Goal: Task Accomplishment & Management: Use online tool/utility

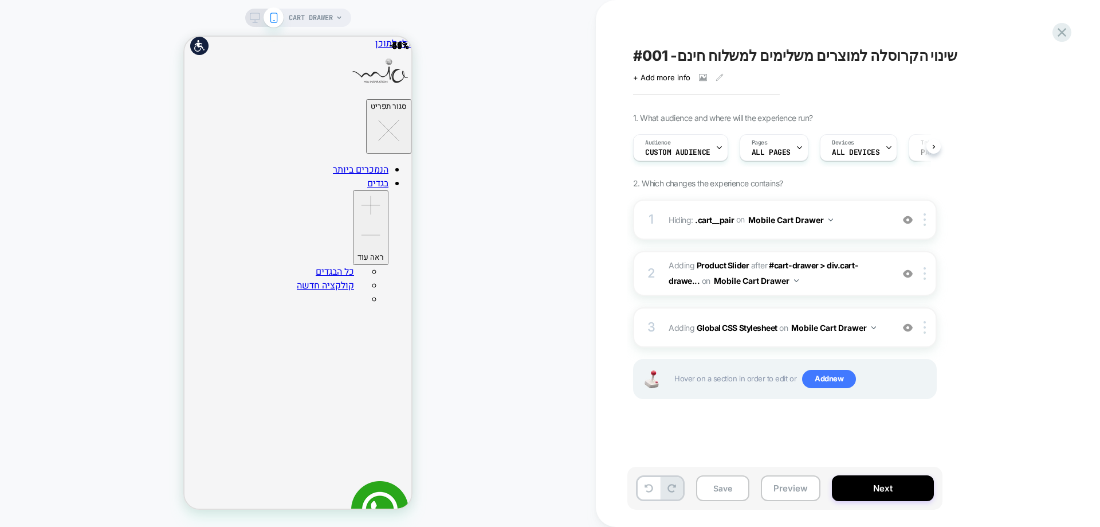
scroll to position [0, 1]
click at [719, 218] on span ".cart__pair" at bounding box center [714, 219] width 39 height 10
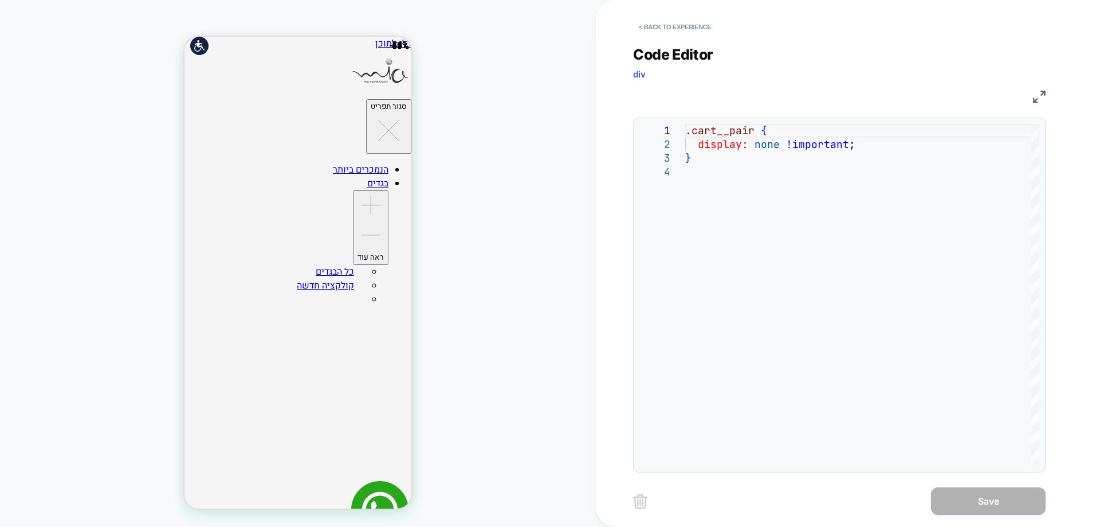
scroll to position [0, 0]
click at [693, 24] on button "< Back to experience" at bounding box center [675, 27] width 84 height 18
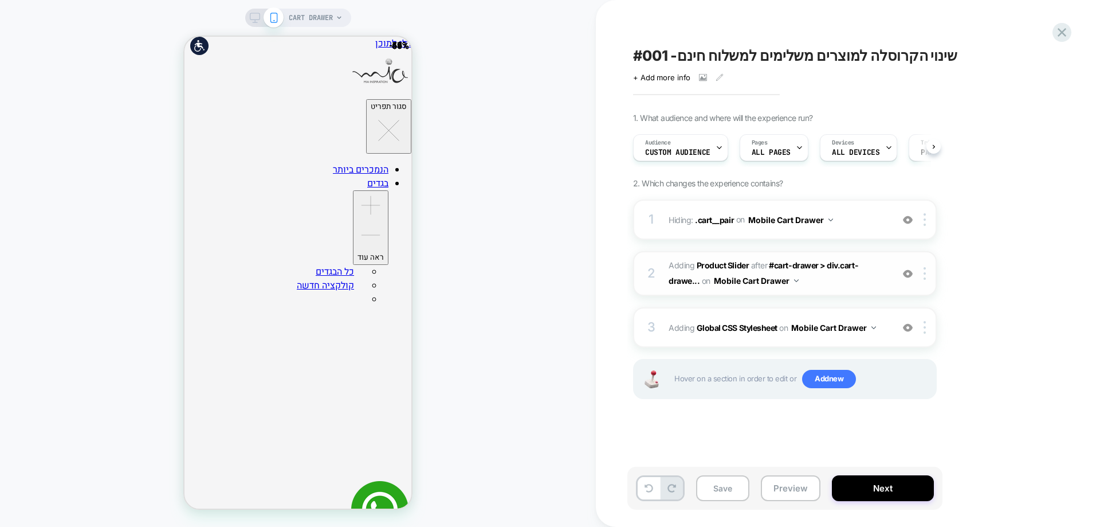
scroll to position [0, 1]
click at [713, 260] on span "#_loomi_addon_1755432476669 Adding Product Slider AFTER #cart-drawer > div.cart…" at bounding box center [778, 273] width 218 height 31
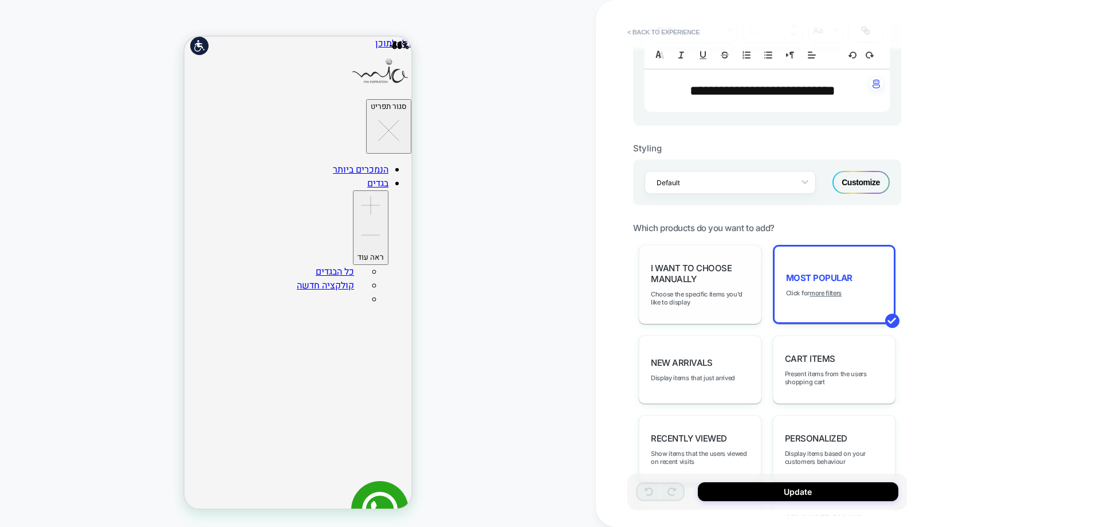
scroll to position [344, 0]
click at [825, 293] on u "more filters" at bounding box center [826, 292] width 32 height 8
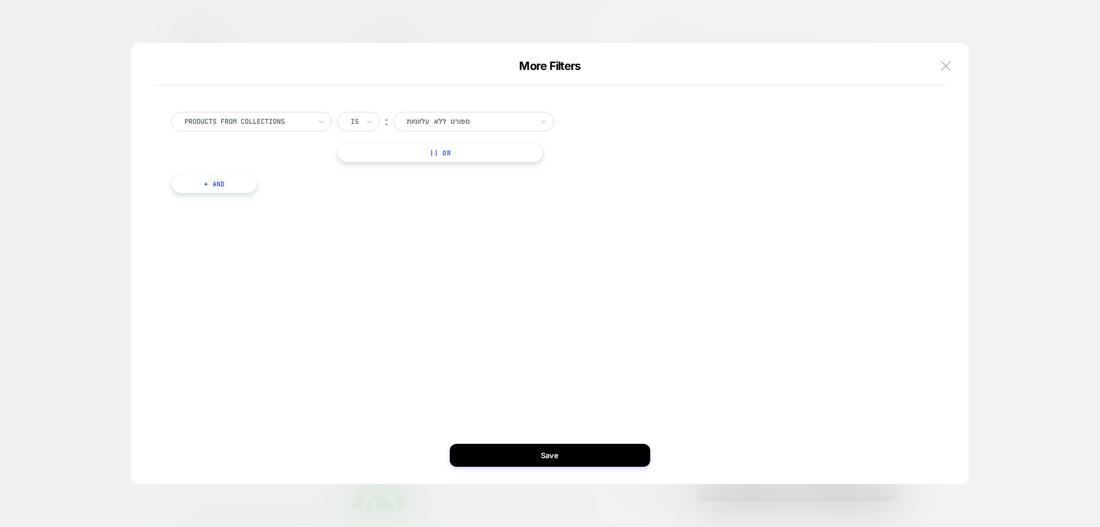
click at [971, 60] on div at bounding box center [550, 263] width 1100 height 527
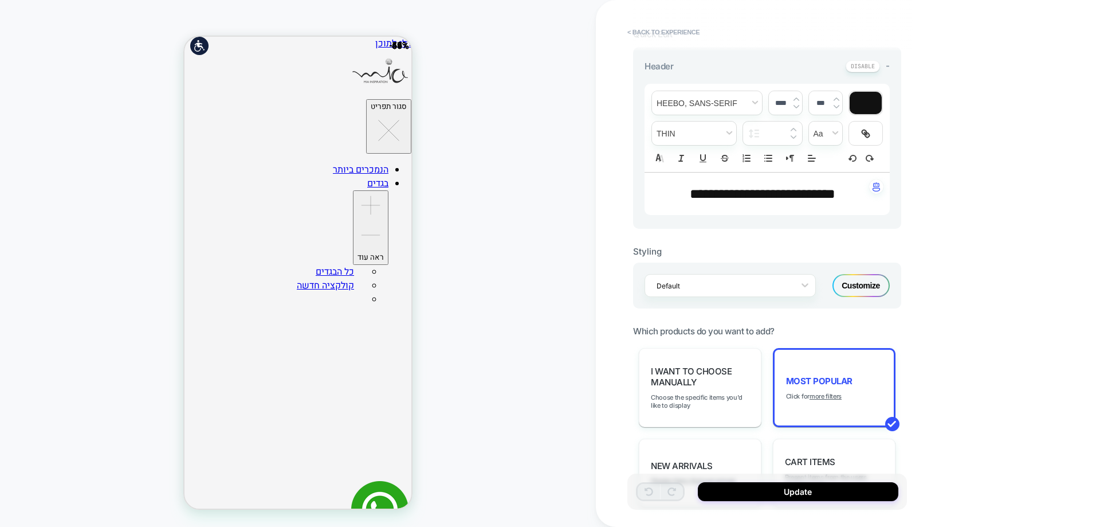
scroll to position [229, 0]
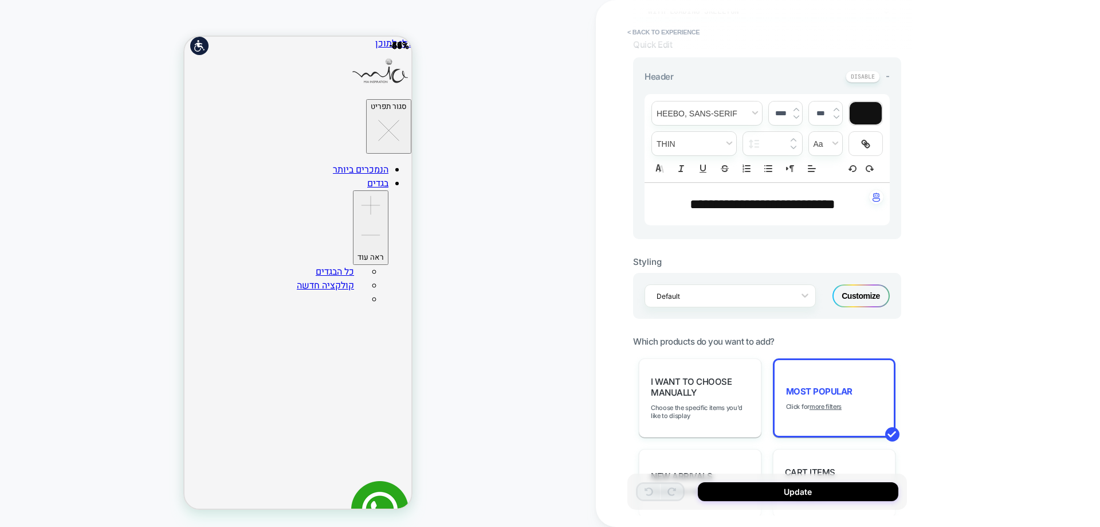
click at [818, 207] on span "**********" at bounding box center [763, 204] width 146 height 14
type input "****"
click at [818, 207] on span "**********" at bounding box center [763, 204] width 146 height 14
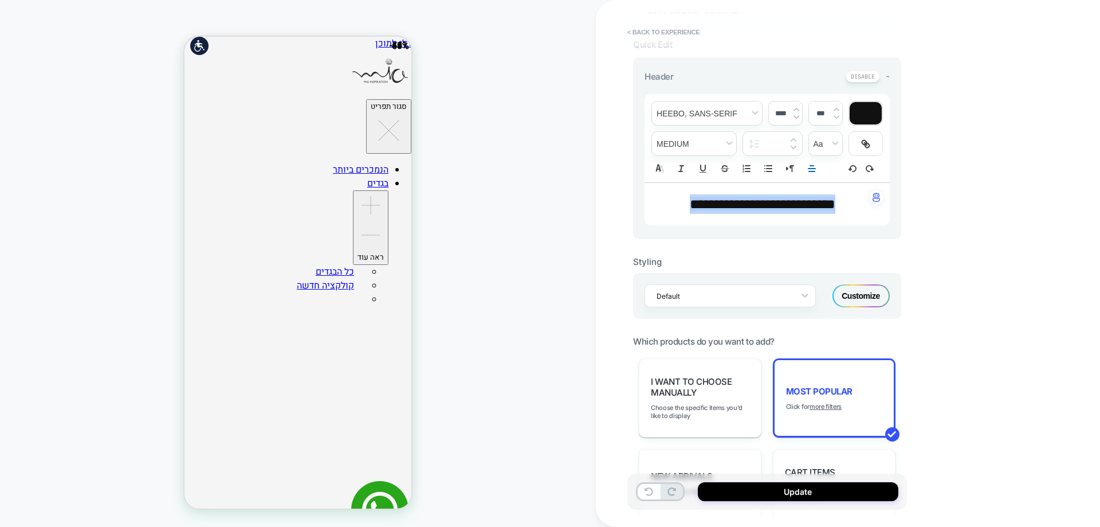
click at [800, 206] on span "**********" at bounding box center [763, 204] width 146 height 14
click at [769, 207] on span "**********" at bounding box center [763, 204] width 146 height 14
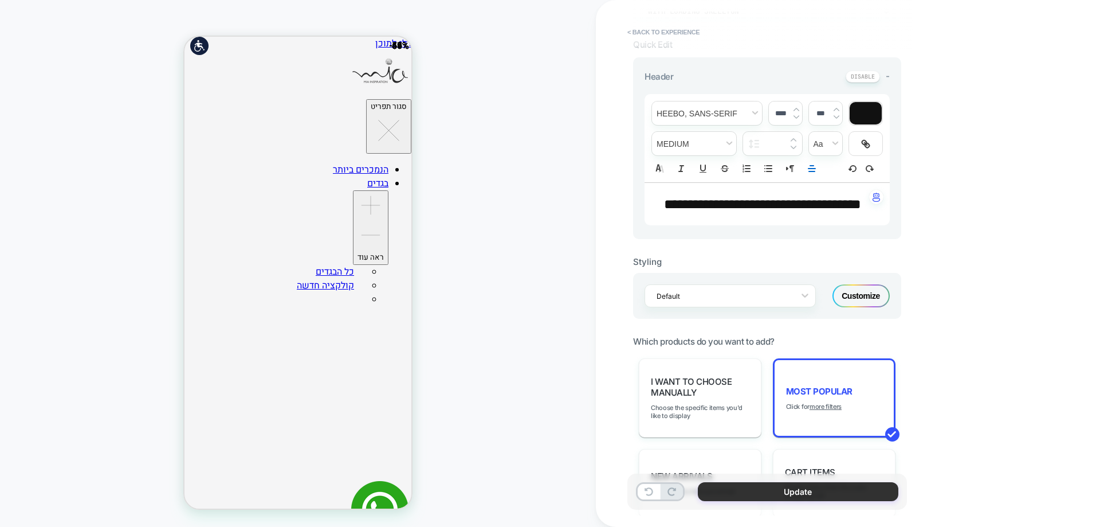
click at [785, 486] on button "Update" at bounding box center [798, 491] width 201 height 19
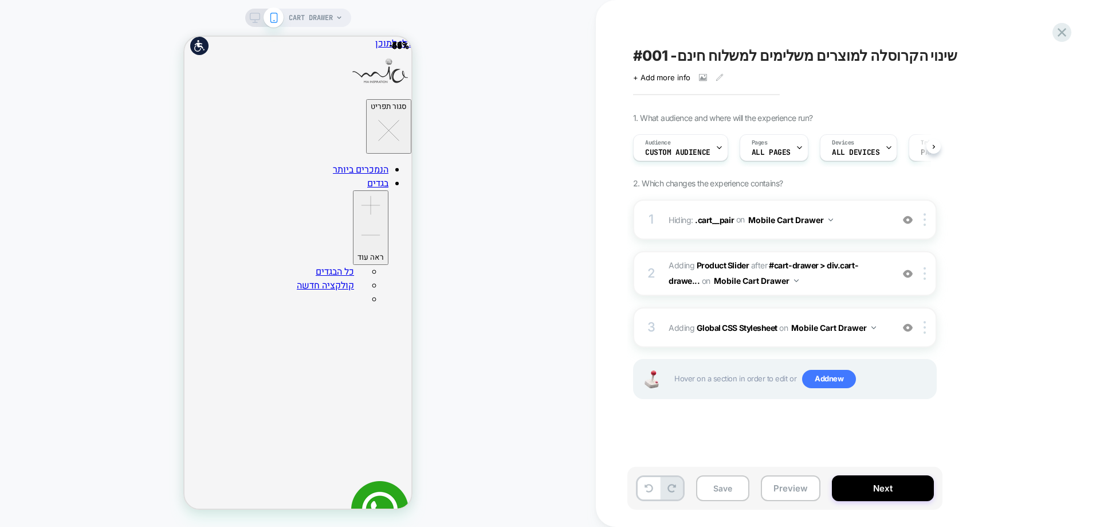
scroll to position [0, 1]
click at [877, 487] on button "Next" at bounding box center [883, 488] width 102 height 26
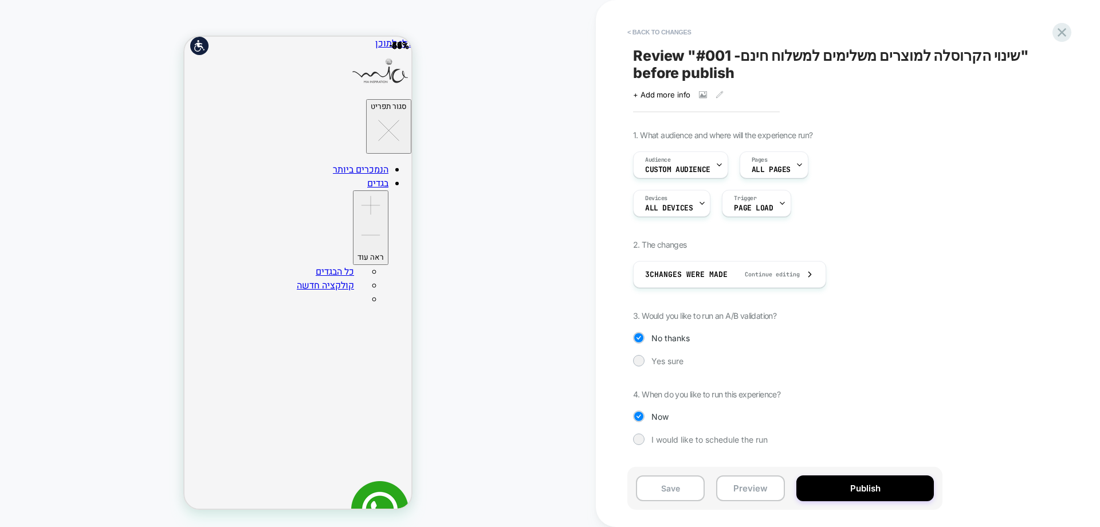
click at [644, 366] on div "1. What audience and where will the experience run? Audience Custom Audience Pa…" at bounding box center [842, 296] width 418 height 332
click at [647, 362] on div "Yes sure" at bounding box center [785, 360] width 304 height 11
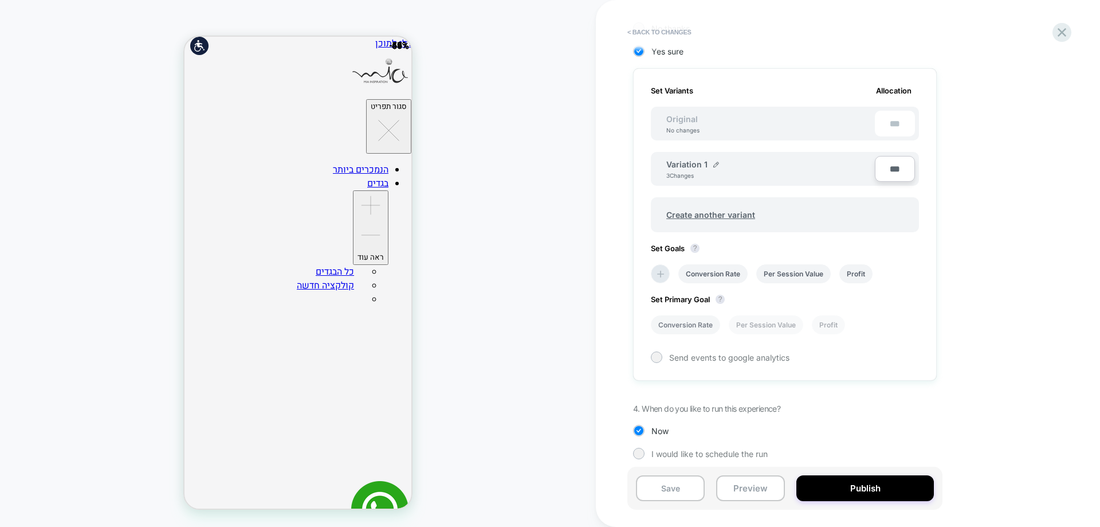
scroll to position [316, 0]
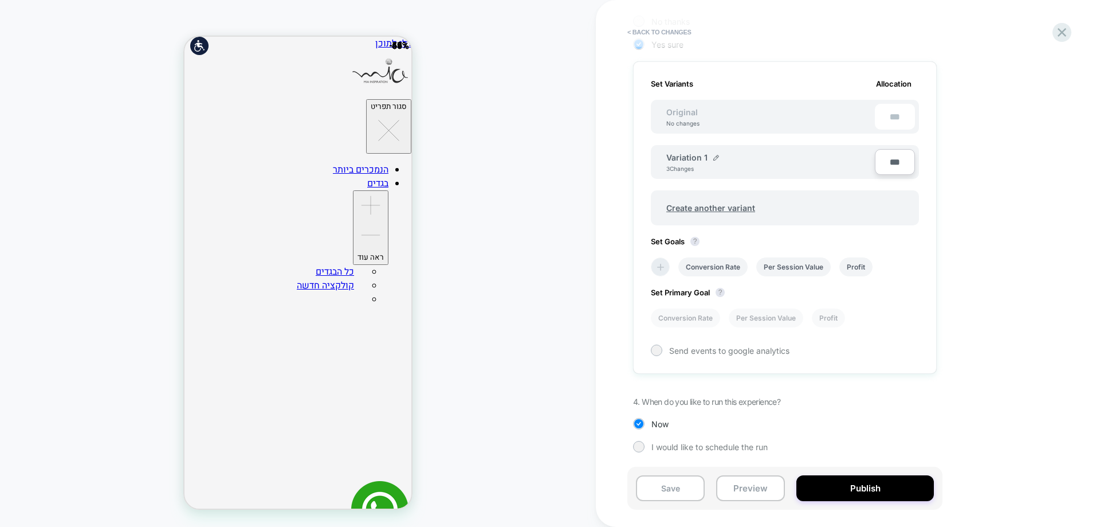
click at [658, 263] on icon at bounding box center [660, 266] width 11 height 11
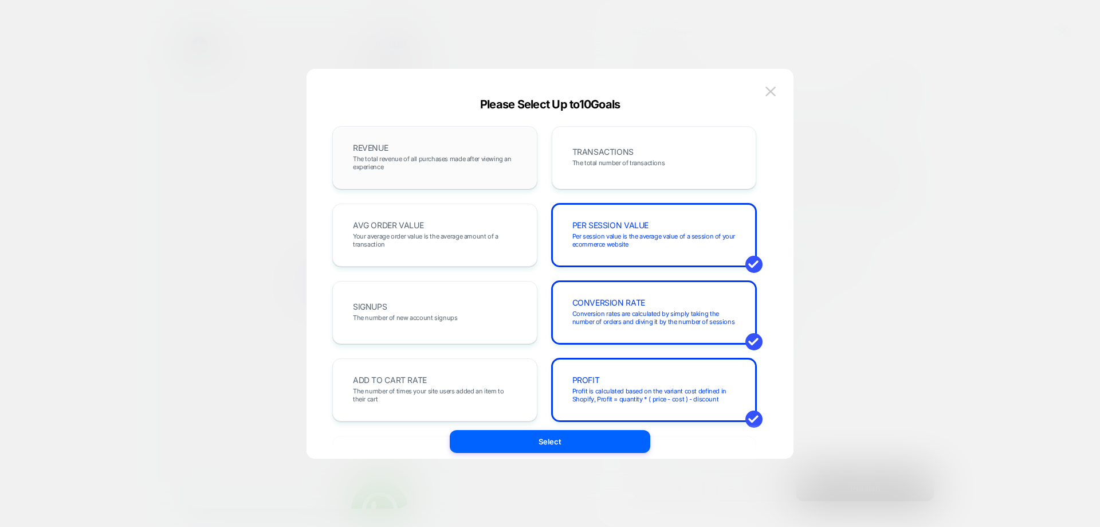
click at [442, 174] on div "REVENUE The total revenue of all purchases made after viewing an experience" at bounding box center [434, 157] width 181 height 39
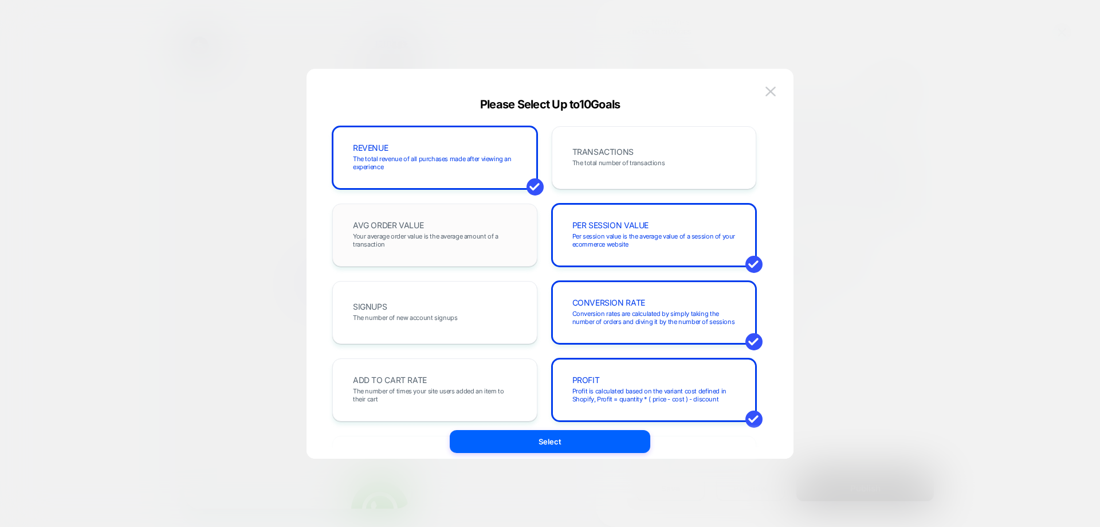
click at [453, 241] on span "Your average order value is the average amount of a transaction" at bounding box center [435, 240] width 164 height 16
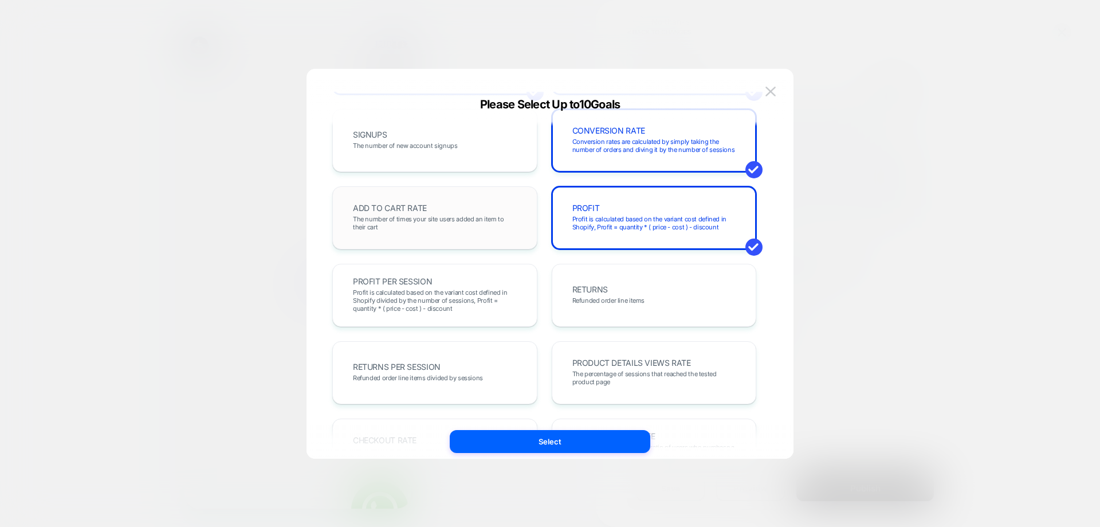
click at [453, 209] on div "ADD TO CART RATE The number of times your site users added an item to their cart" at bounding box center [434, 217] width 181 height 39
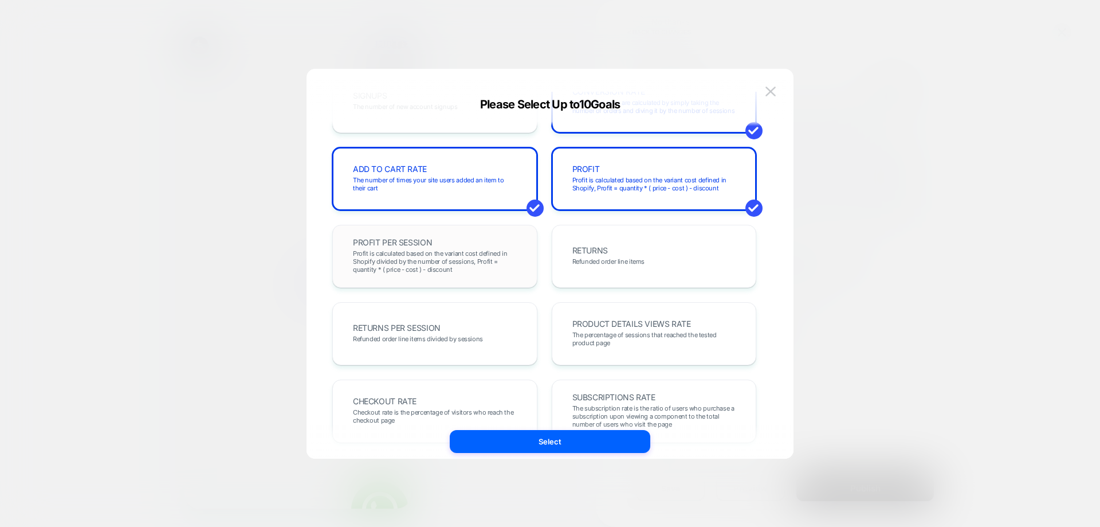
scroll to position [318, 0]
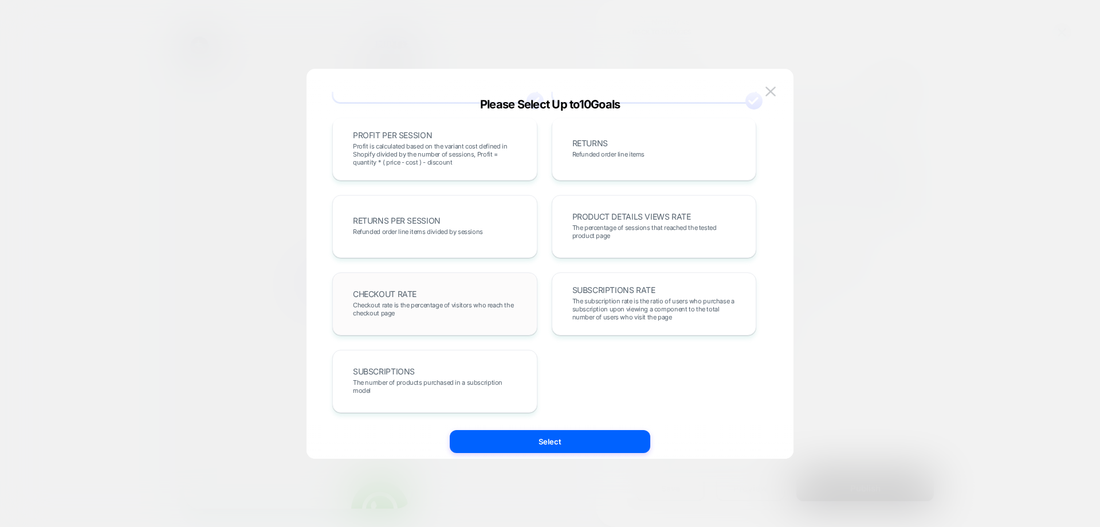
drag, startPoint x: 461, startPoint y: 290, endPoint x: 469, endPoint y: 304, distance: 16.4
click at [461, 292] on div "CHECKOUT RATE Checkout rate is the percentage of visitors who reach the checkou…" at bounding box center [434, 303] width 181 height 39
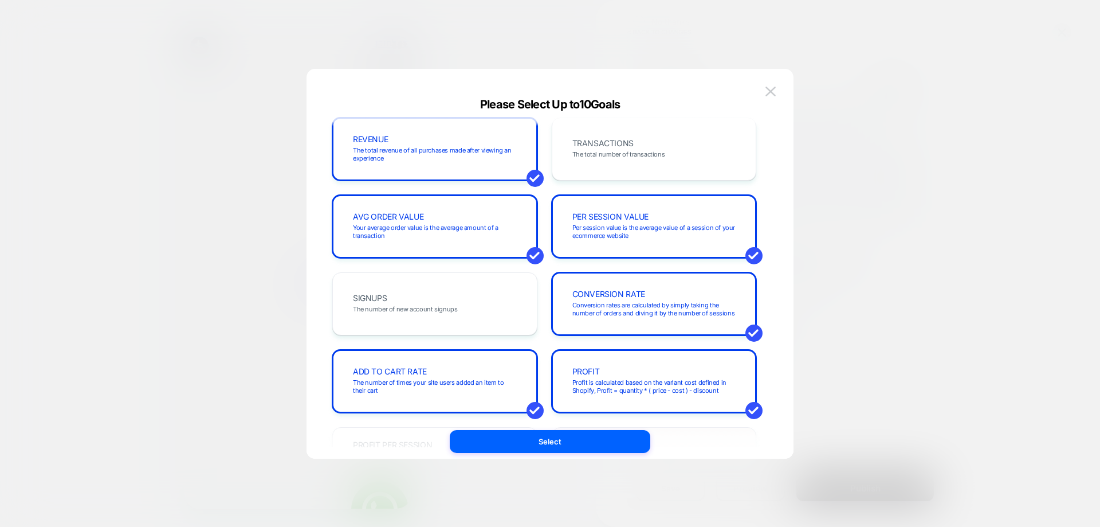
scroll to position [0, 0]
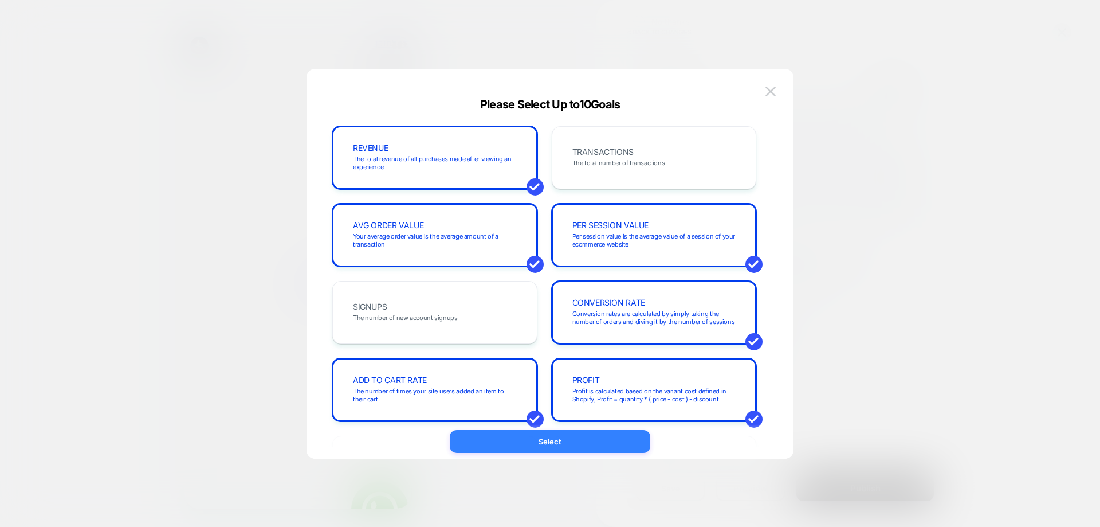
click at [599, 441] on button "Select" at bounding box center [550, 441] width 201 height 23
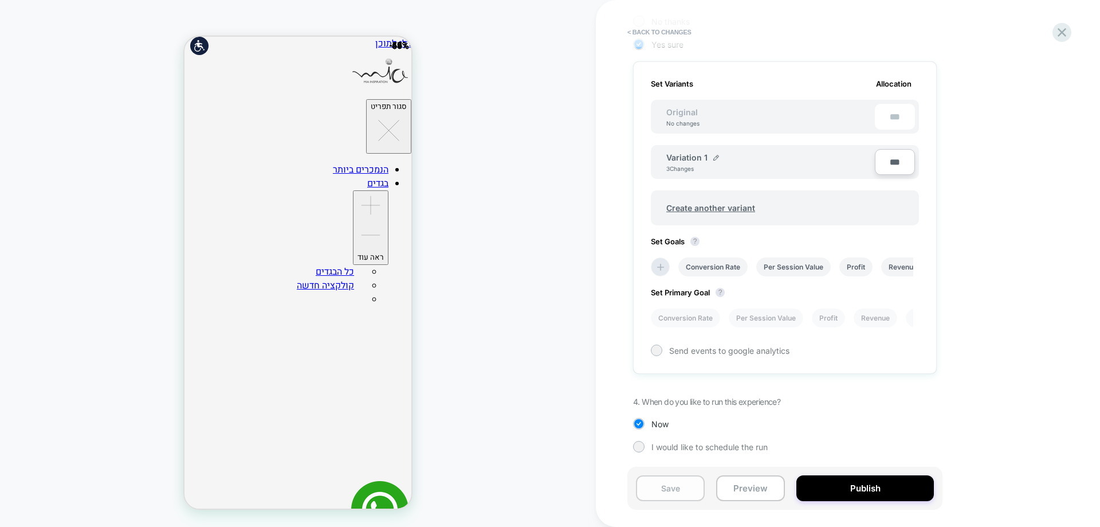
click at [669, 488] on button "Save" at bounding box center [670, 488] width 69 height 26
click at [666, 270] on icon at bounding box center [660, 266] width 11 height 11
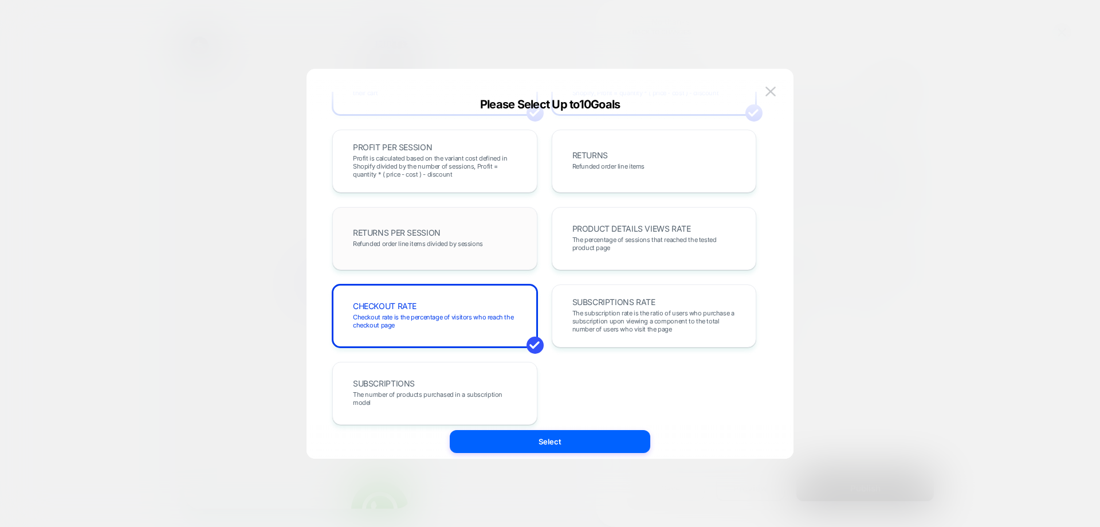
scroll to position [318, 0]
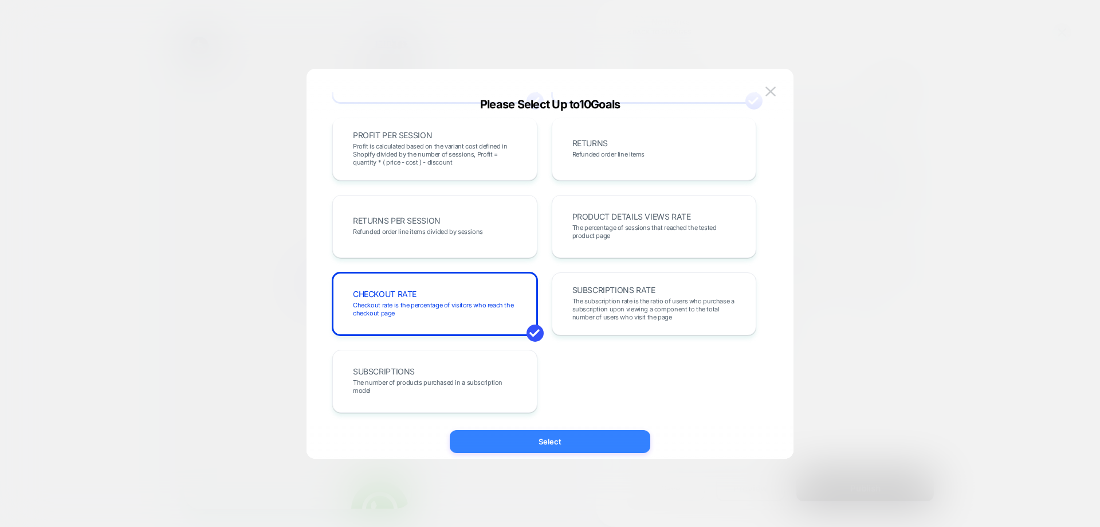
click at [571, 439] on button "Select" at bounding box center [550, 441] width 201 height 23
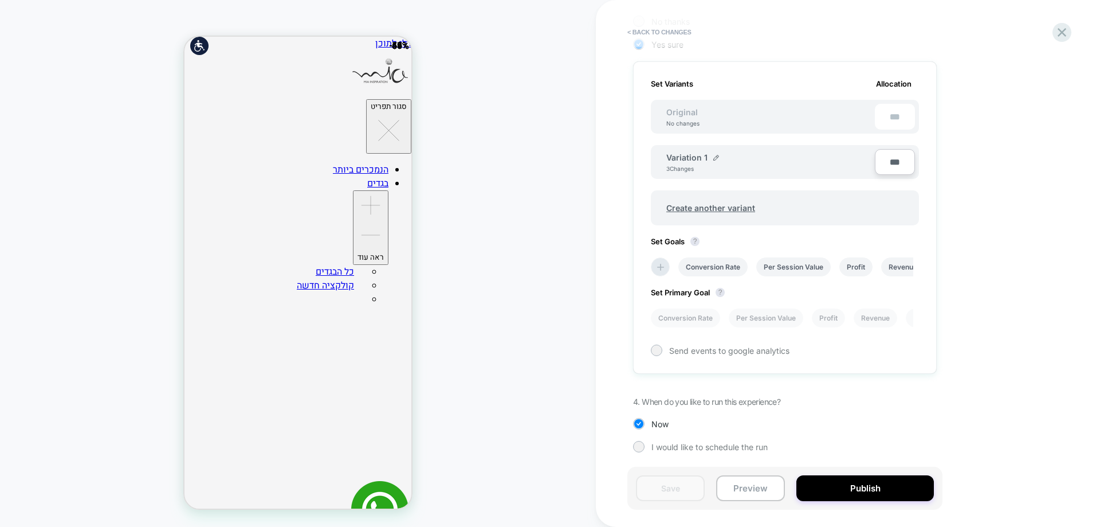
drag, startPoint x: 880, startPoint y: 246, endPoint x: 760, endPoint y: 245, distance: 120.3
click at [760, 245] on div "Set Goals ? Conversion Rate Per Session Value Profit Revenue Avg Order Value Ad…" at bounding box center [785, 257] width 268 height 40
drag, startPoint x: 897, startPoint y: 265, endPoint x: 667, endPoint y: 276, distance: 230.5
click at [667, 276] on div "Conversion Rate Per Session Value Profit Revenue Avg Order Value Add To Cart Ra…" at bounding box center [779, 267] width 268 height 30
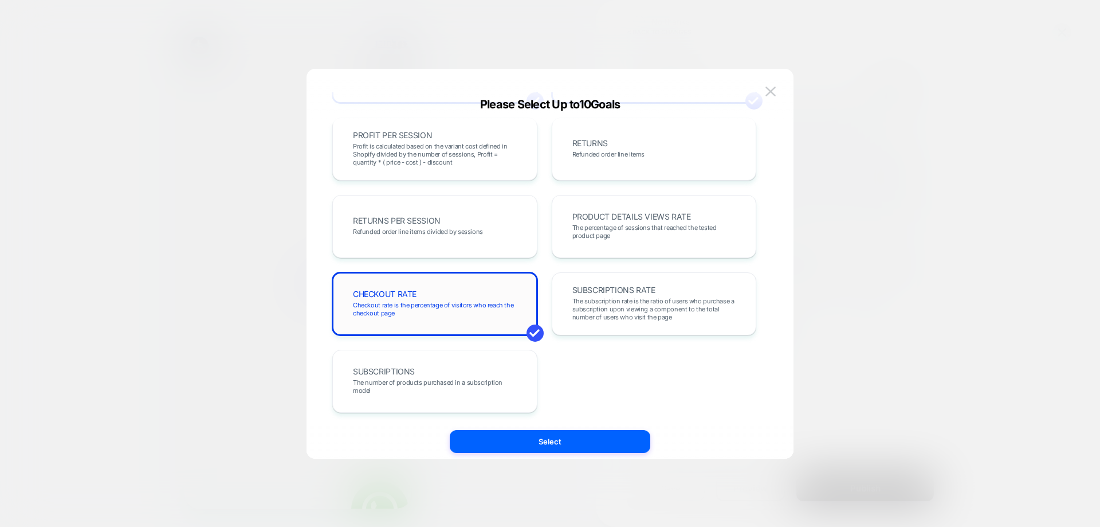
click at [426, 309] on span "Checkout rate is the percentage of visitors who reach the checkout page" at bounding box center [435, 309] width 164 height 16
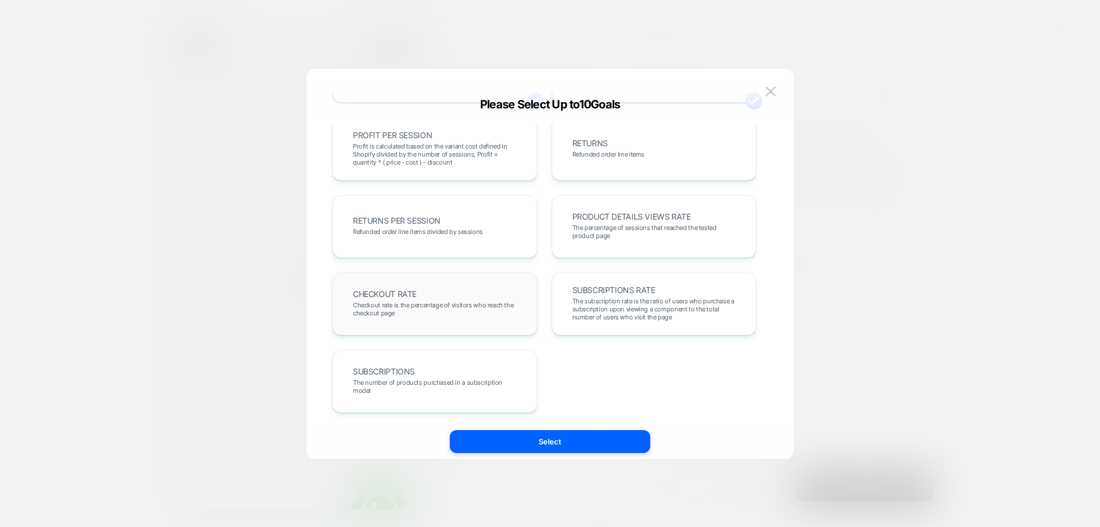
click at [426, 309] on span "Checkout rate is the percentage of visitors who reach the checkout page" at bounding box center [435, 309] width 164 height 16
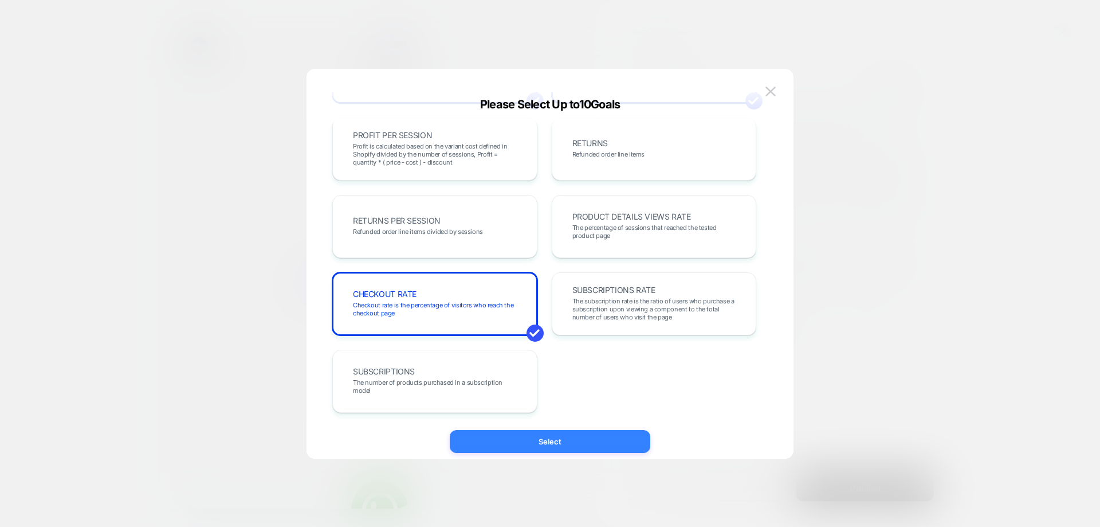
click at [528, 450] on button "Select" at bounding box center [550, 441] width 201 height 23
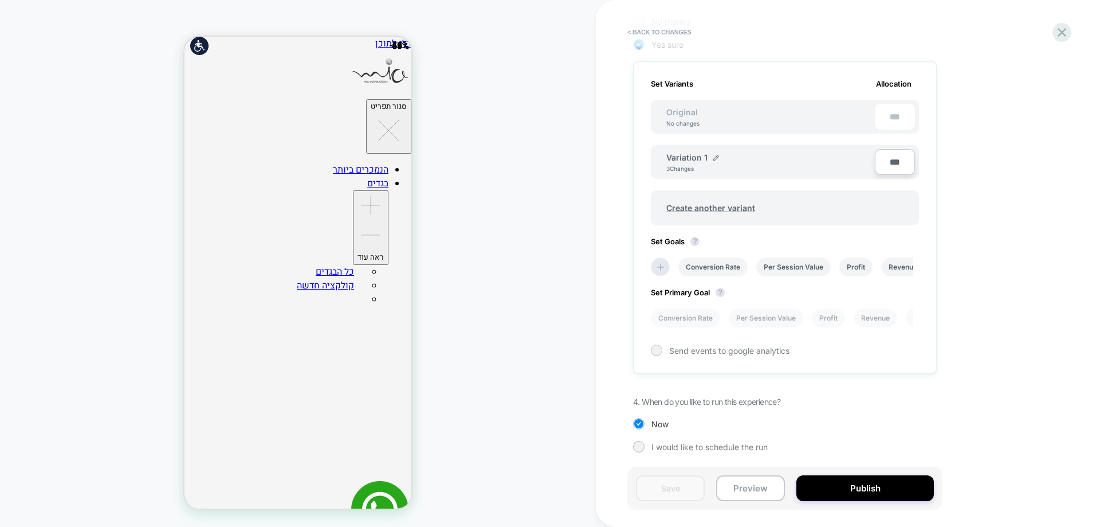
drag, startPoint x: 910, startPoint y: 323, endPoint x: 727, endPoint y: 324, distance: 183.3
click at [727, 324] on div "Conversion Rate Per Session Value Profit Revenue Avg Order Value Add To Cart Ra…" at bounding box center [779, 318] width 268 height 30
drag, startPoint x: 741, startPoint y: 301, endPoint x: 695, endPoint y: 303, distance: 45.8
click at [690, 301] on div "Set Primary Goal ? Conversion Rate Per Session Value Profit Revenue Avg Order V…" at bounding box center [785, 301] width 268 height 51
drag, startPoint x: 724, startPoint y: 319, endPoint x: 716, endPoint y: 318, distance: 7.5
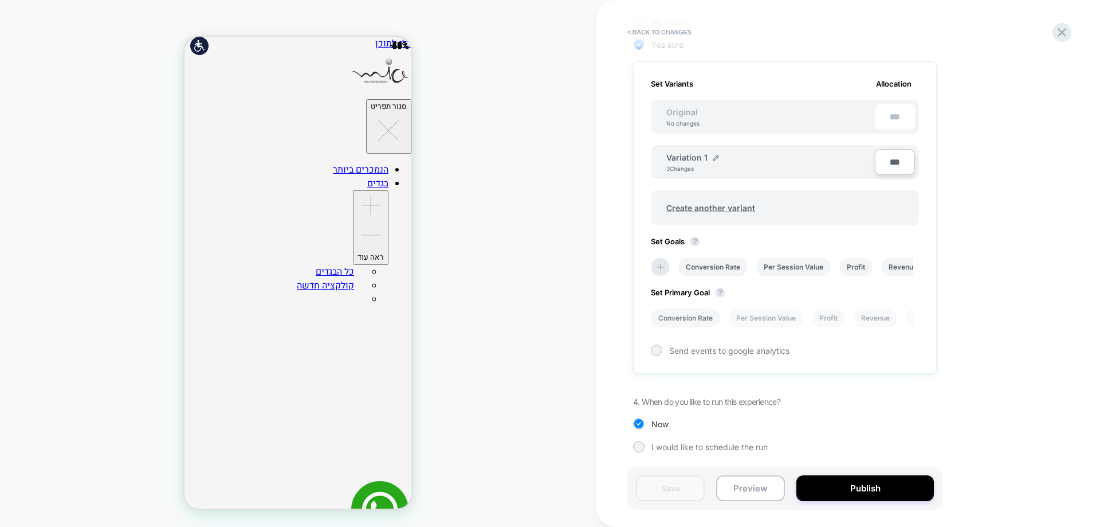
click at [716, 318] on div "Conversion Rate Per Session Value Profit Revenue Avg Order Value Add To Cart Ra…" at bounding box center [779, 318] width 268 height 30
drag, startPoint x: 706, startPoint y: 317, endPoint x: 584, endPoint y: 317, distance: 122.0
click at [584, 317] on div "CART DRAWER < Back to changes Review " #001 -שינוי הקרוסלה למוצרים משלימים למשל…" at bounding box center [550, 263] width 1100 height 527
drag, startPoint x: 909, startPoint y: 318, endPoint x: 789, endPoint y: 317, distance: 119.7
click at [789, 317] on div "Conversion Rate Per Session Value Profit Revenue Avg Order Value Add To Cart Ra…" at bounding box center [779, 318] width 268 height 30
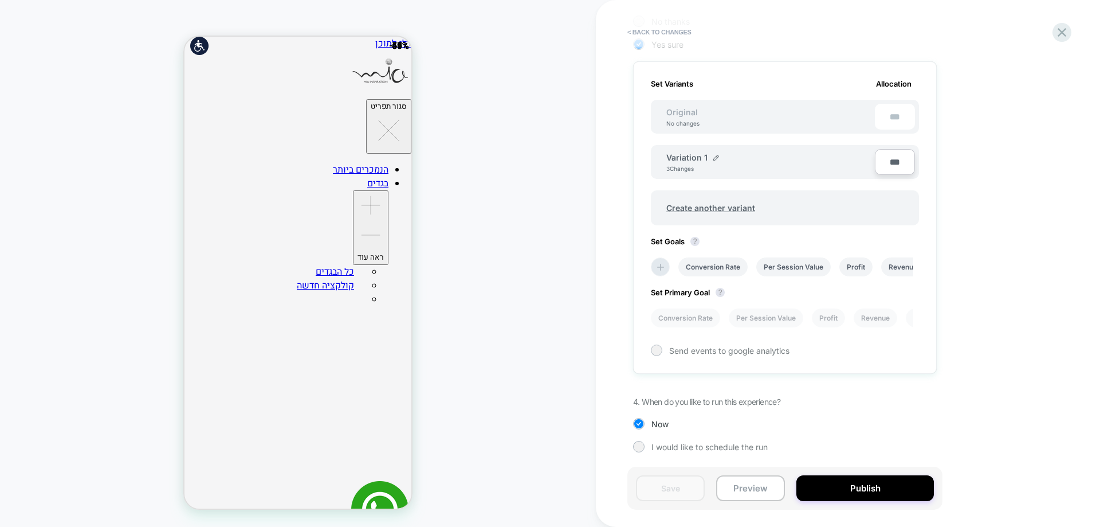
click at [767, 296] on div "Set Primary Goal ? Conversion Rate Per Session Value Profit Revenue Avg Order V…" at bounding box center [785, 301] width 268 height 51
click at [846, 353] on div "Send events to google analytics" at bounding box center [785, 349] width 268 height 11
click at [748, 352] on span "Send events to google analytics" at bounding box center [729, 350] width 120 height 10
drag, startPoint x: 828, startPoint y: 316, endPoint x: 640, endPoint y: 316, distance: 187.9
click at [633, 316] on div "Set Variants Allocation Original No changes *** Variation 1 3 Changes *** Creat…" at bounding box center [785, 217] width 304 height 312
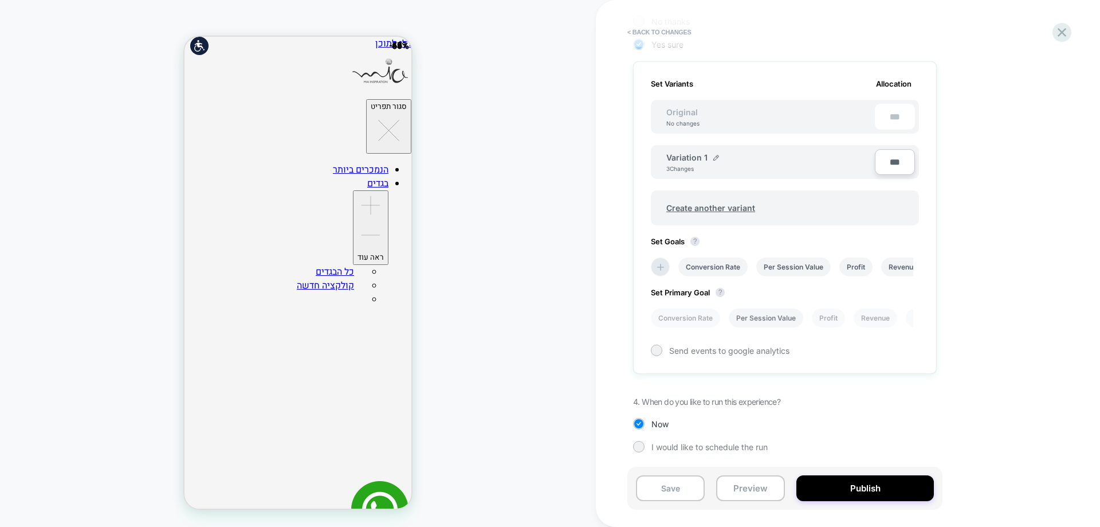
drag, startPoint x: 830, startPoint y: 319, endPoint x: 746, endPoint y: 319, distance: 84.2
click at [746, 319] on div "Conversion Rate Per Session Value Profit Revenue Avg Order Value Add To Cart Ra…" at bounding box center [779, 318] width 268 height 30
click at [663, 265] on icon at bounding box center [660, 266] width 11 height 11
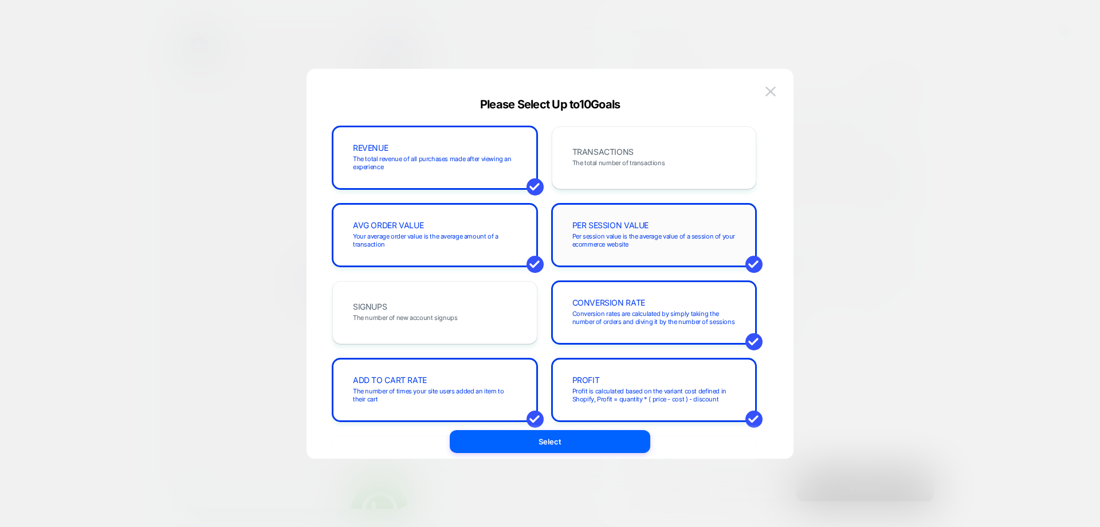
drag, startPoint x: 615, startPoint y: 227, endPoint x: 624, endPoint y: 248, distance: 22.6
click at [615, 226] on span "PER SESSION VALUE" at bounding box center [610, 225] width 77 height 8
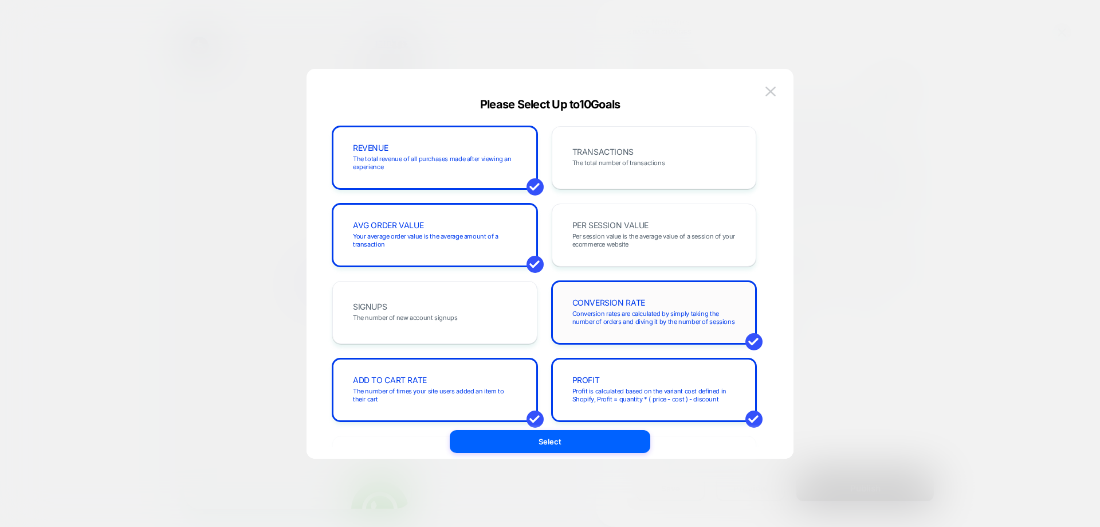
click at [643, 309] on div "CONVERSION RATE Conversion rates are calculated by simply taking the number of …" at bounding box center [654, 312] width 181 height 39
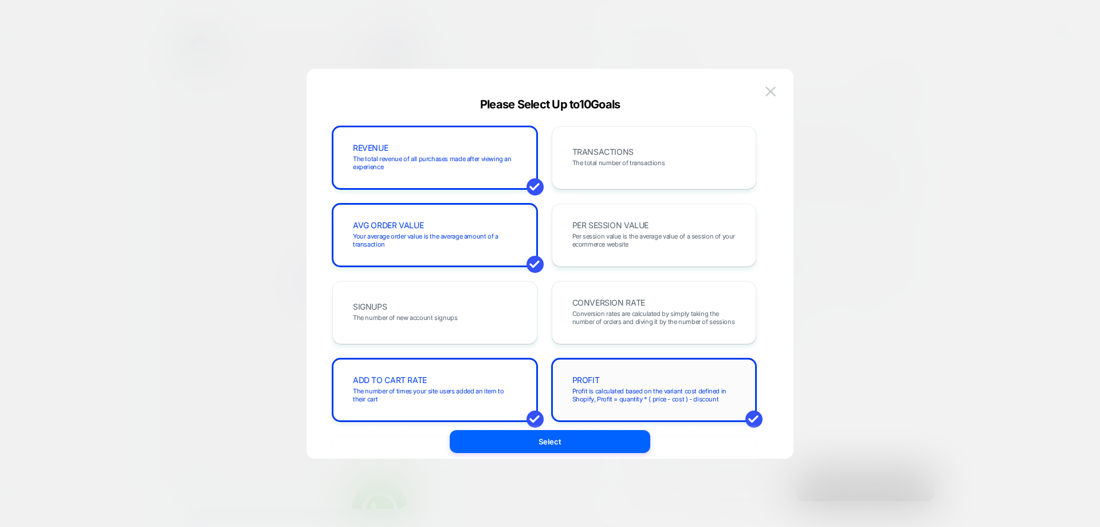
click at [646, 366] on div "PROFIT Profit is calculated based on the variant cost defined in Shopify, Profi…" at bounding box center [654, 389] width 205 height 63
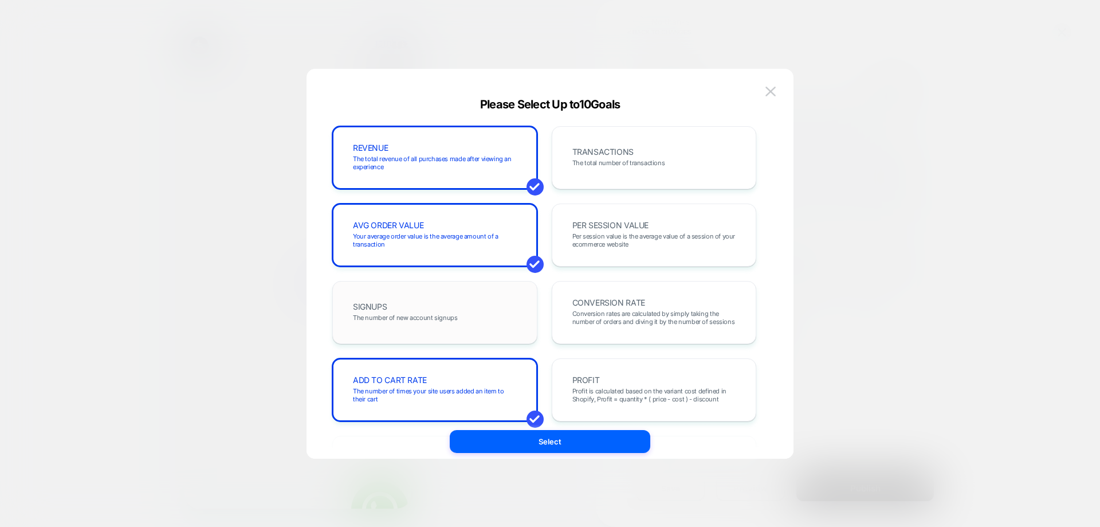
drag, startPoint x: 475, startPoint y: 387, endPoint x: 466, endPoint y: 288, distance: 100.1
click at [474, 387] on span "The number of times your site users added an item to their cart" at bounding box center [435, 395] width 164 height 16
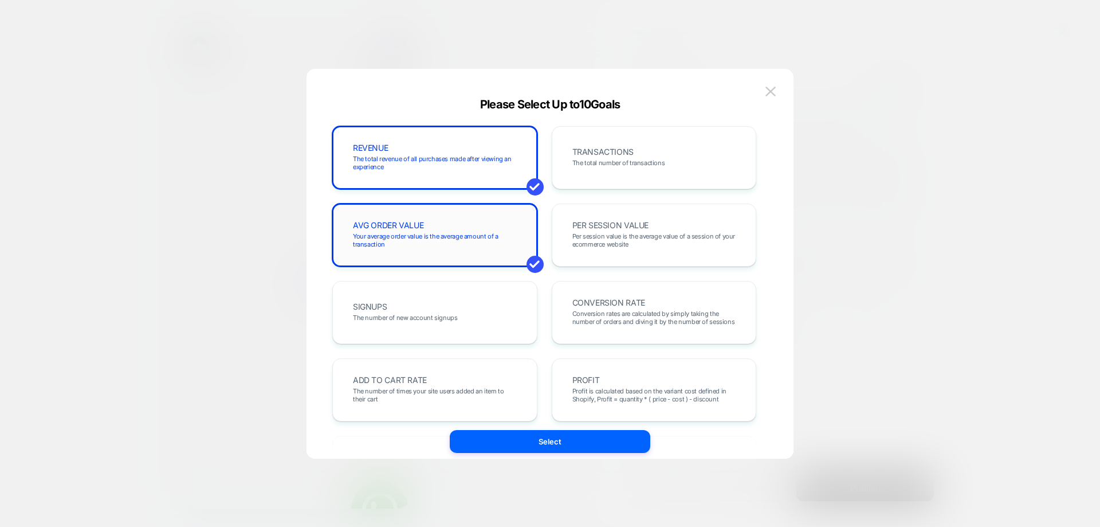
drag, startPoint x: 463, startPoint y: 252, endPoint x: 463, endPoint y: 245, distance: 6.3
click at [463, 250] on div "AVG ORDER VALUE Your average order value is the average amount of a transaction" at bounding box center [434, 234] width 181 height 39
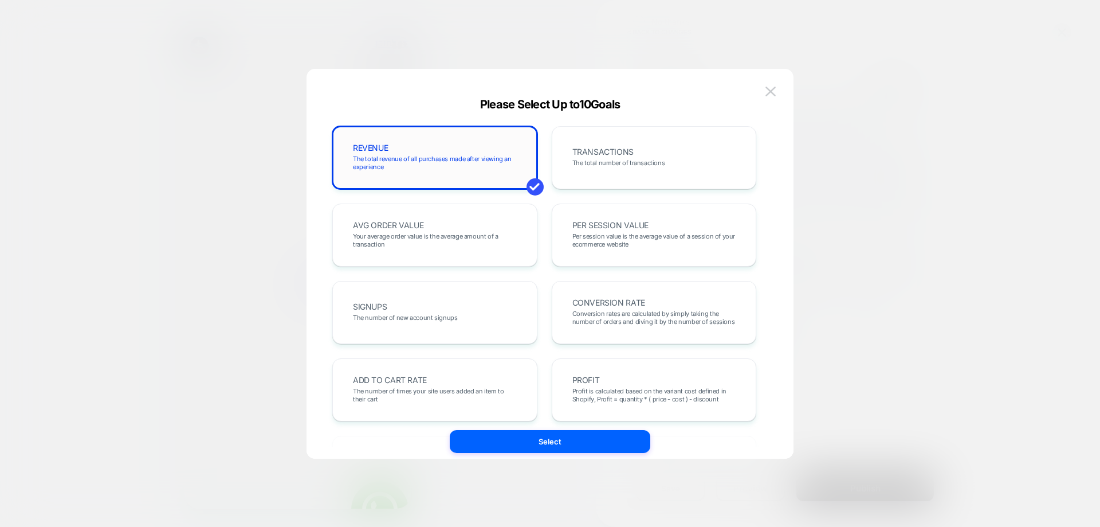
click at [467, 187] on div "REVENUE The total revenue of all purchases made after viewing an experience" at bounding box center [434, 157] width 205 height 63
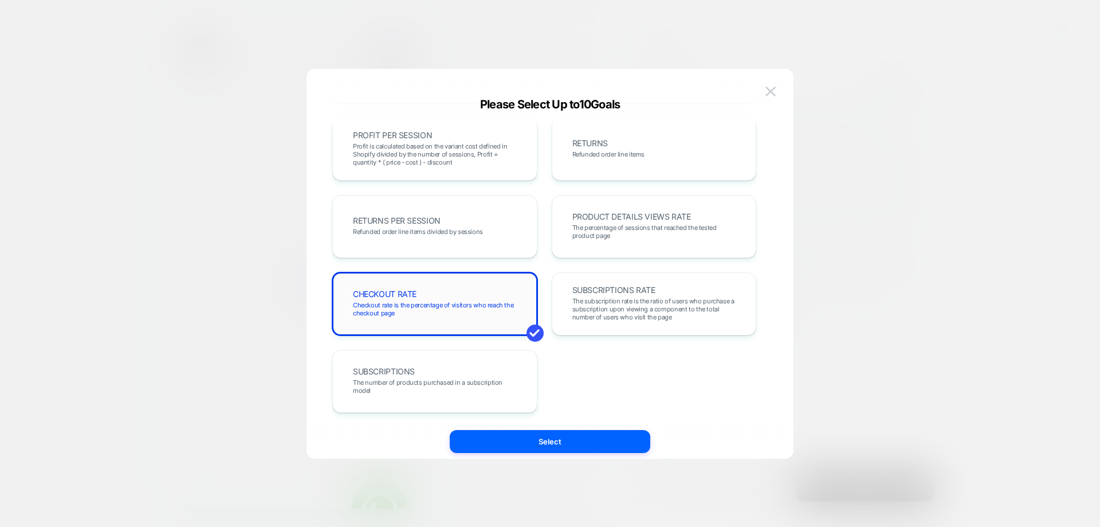
drag, startPoint x: 423, startPoint y: 289, endPoint x: 438, endPoint y: 289, distance: 15.5
click at [425, 289] on div "CHECKOUT RATE Checkout rate is the percentage of visitors who reach the checkou…" at bounding box center [434, 303] width 181 height 39
click at [539, 442] on button "Select" at bounding box center [550, 441] width 201 height 23
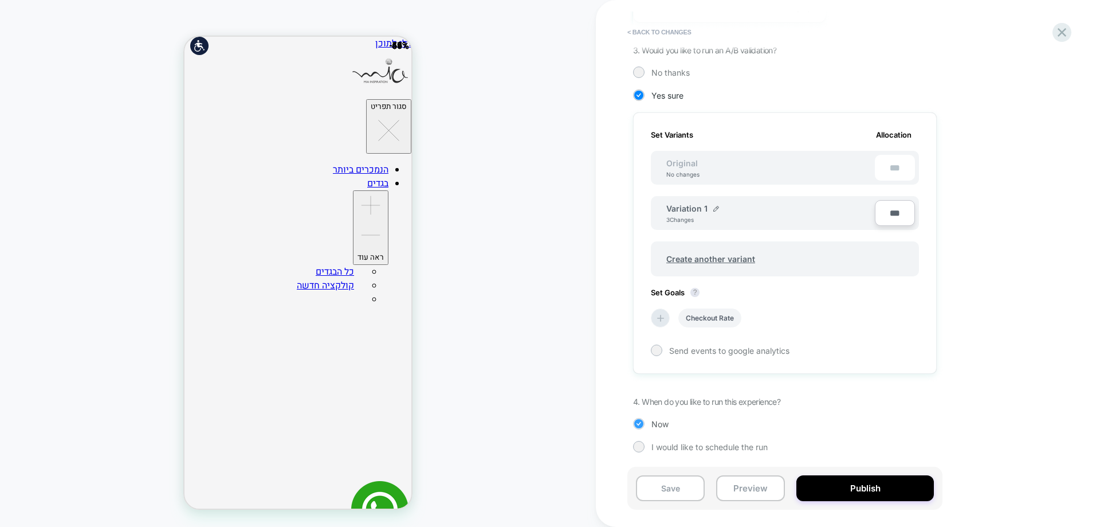
scroll to position [265, 0]
click at [700, 320] on li "Checkout Rate" at bounding box center [709, 317] width 63 height 19
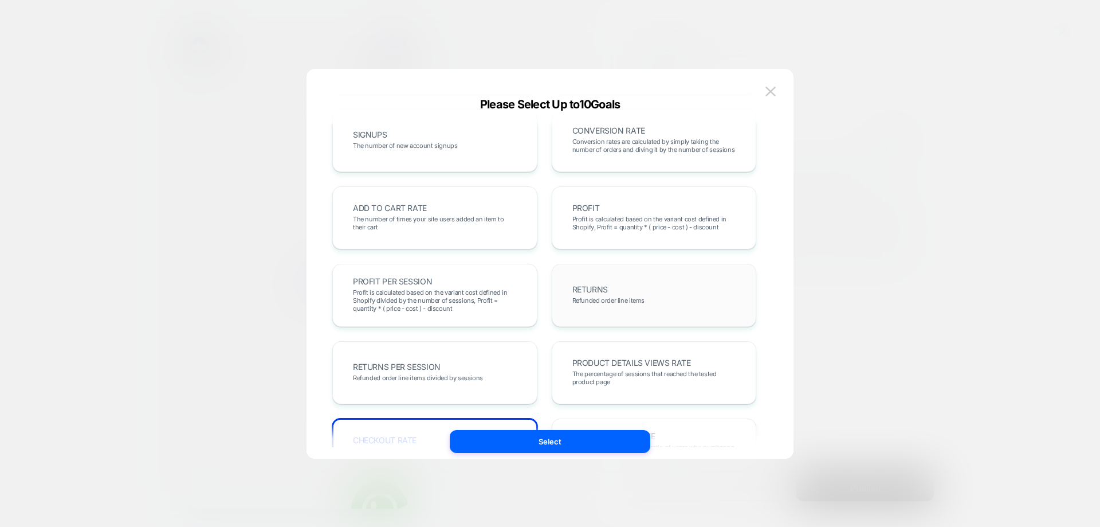
scroll to position [115, 0]
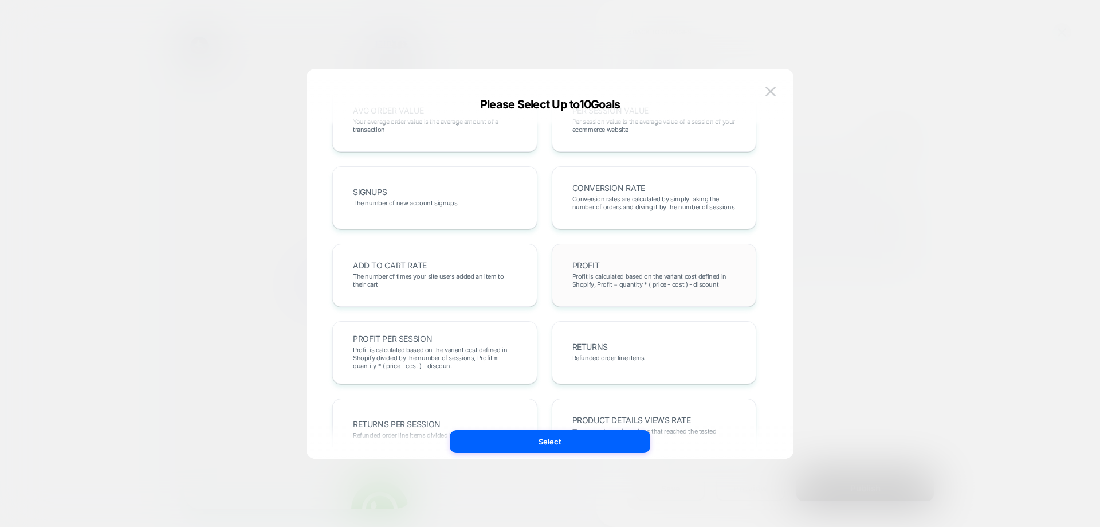
click at [643, 294] on div "PROFIT Profit is calculated based on the variant cost defined in Shopify, Profi…" at bounding box center [654, 275] width 181 height 39
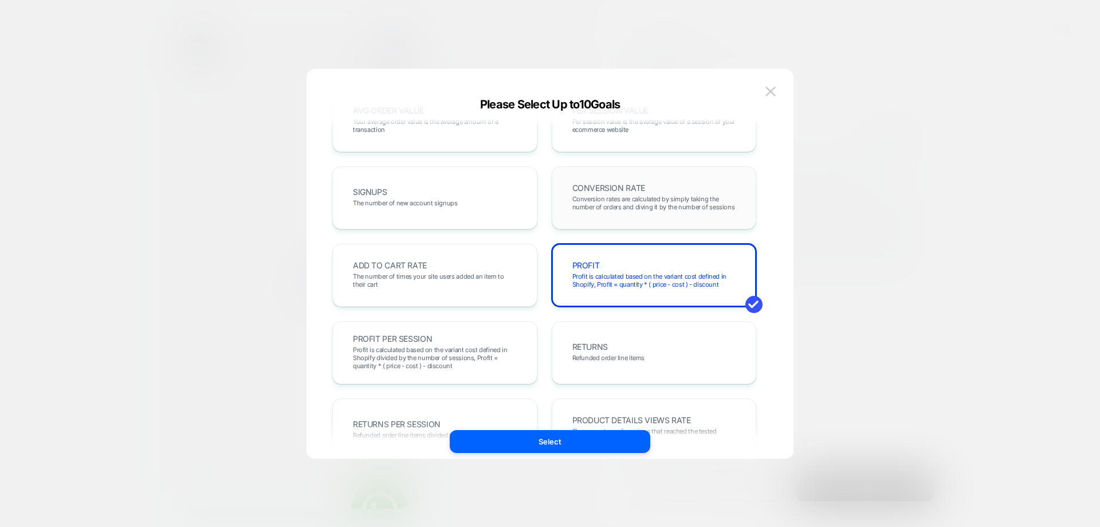
click at [636, 217] on div "CONVERSION RATE Conversion rates are calculated by simply taking the number of …" at bounding box center [654, 197] width 181 height 39
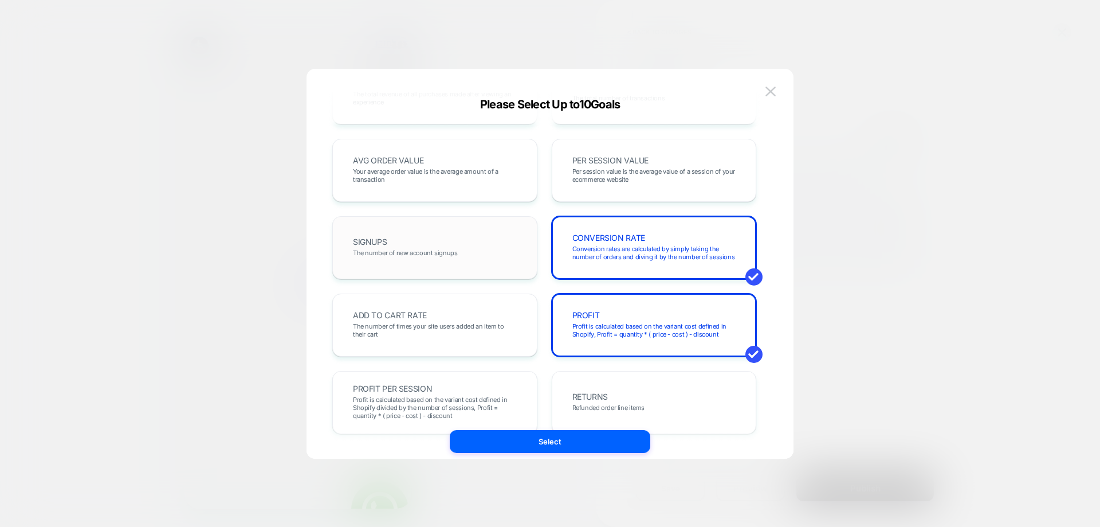
scroll to position [0, 0]
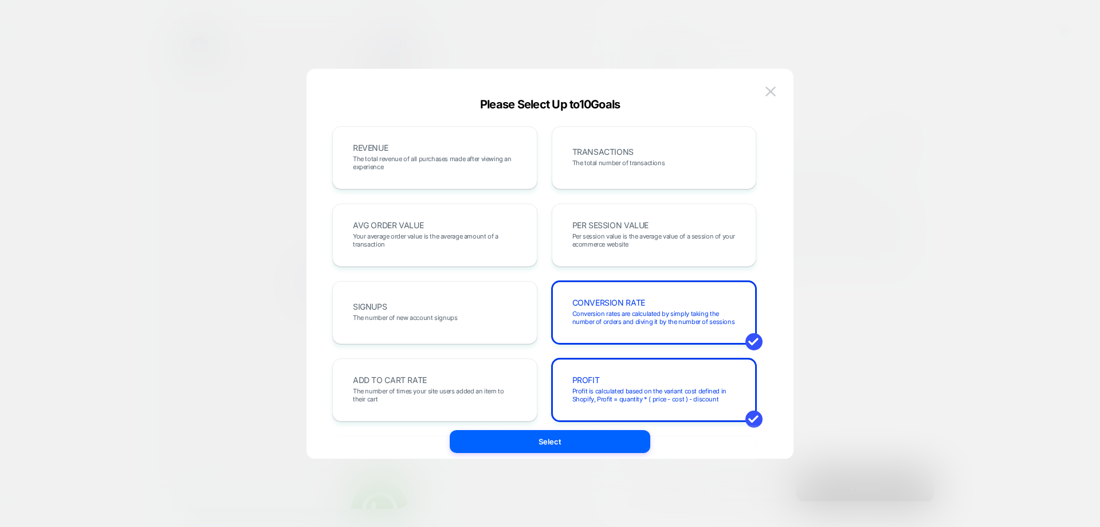
click at [534, 437] on button "Select" at bounding box center [550, 441] width 201 height 23
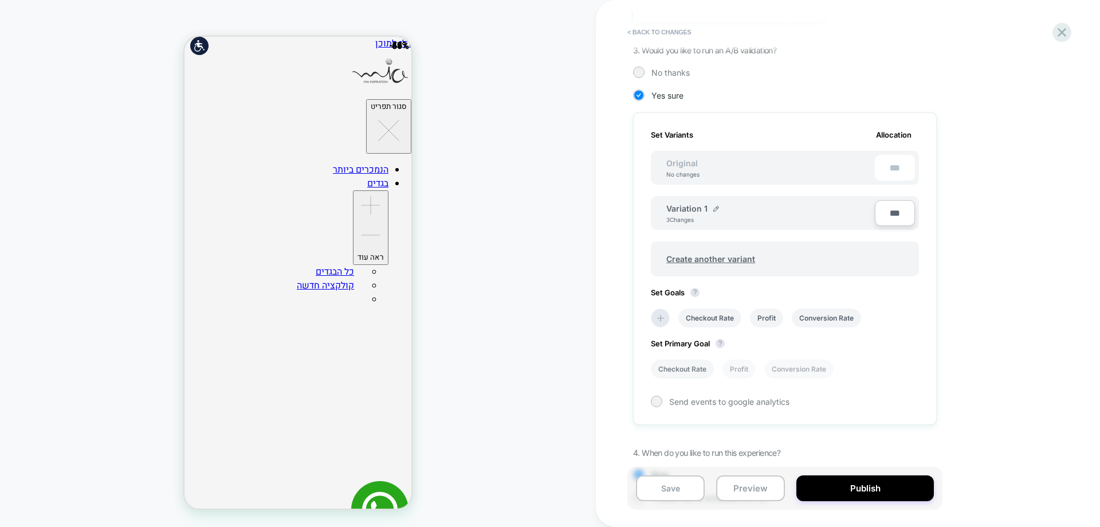
click at [661, 367] on li "Checkout Rate" at bounding box center [682, 368] width 63 height 19
click at [667, 315] on li at bounding box center [660, 317] width 19 height 19
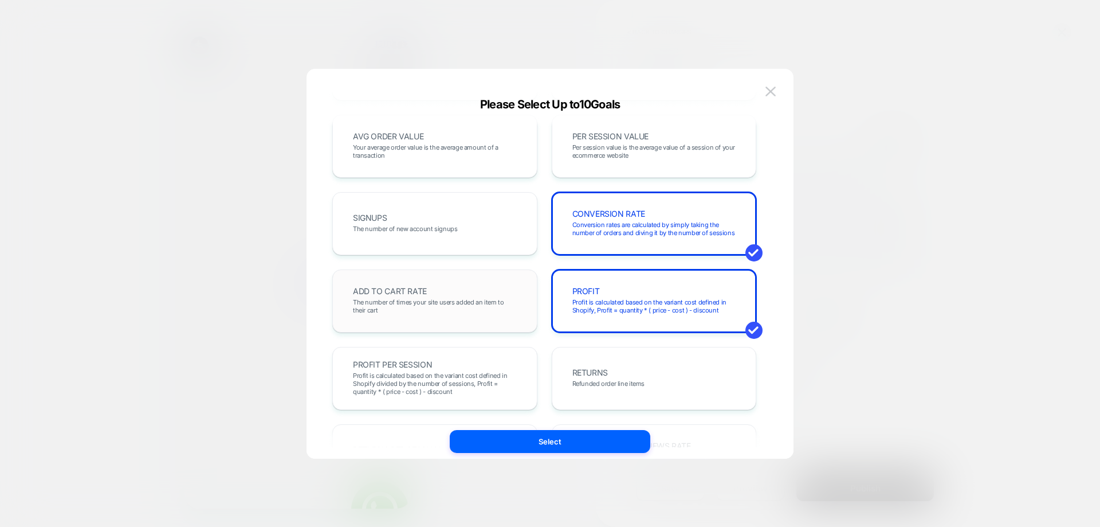
click at [448, 304] on span "The number of times your site users added an item to their cart" at bounding box center [435, 306] width 164 height 16
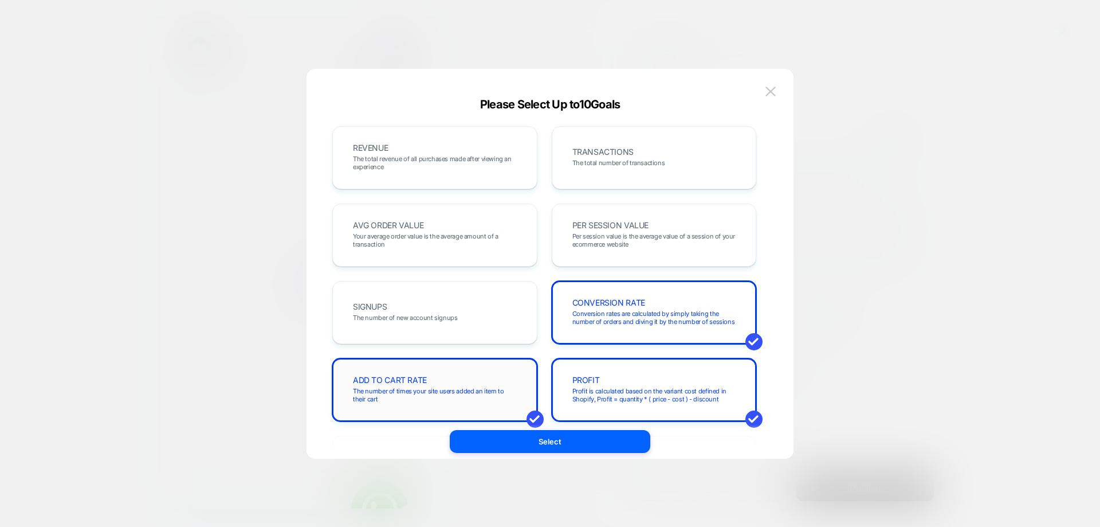
click at [439, 375] on div "ADD TO CART RATE The number of times your site users added an item to their cart" at bounding box center [434, 389] width 181 height 39
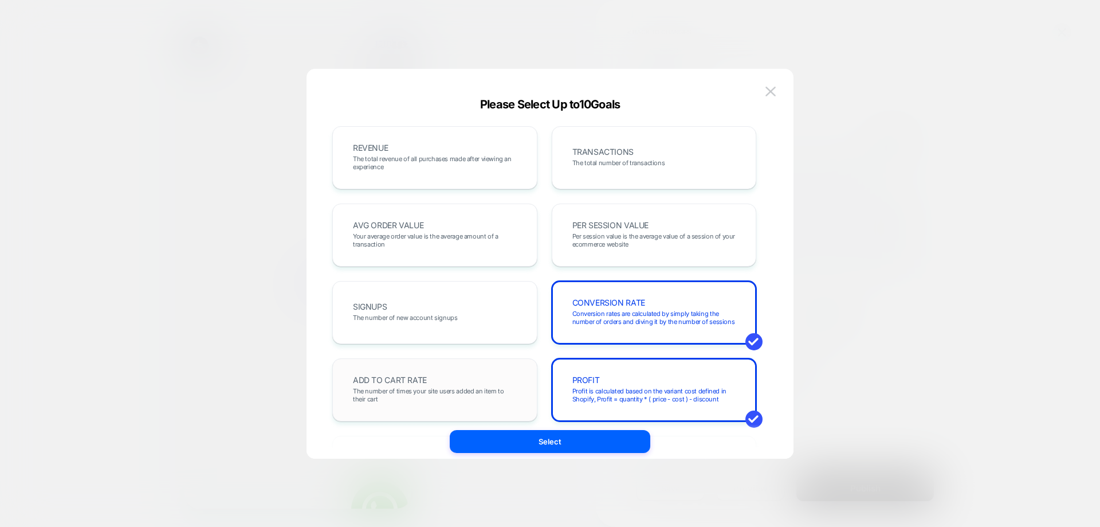
click at [407, 379] on span "ADD TO CART RATE" at bounding box center [390, 380] width 74 height 8
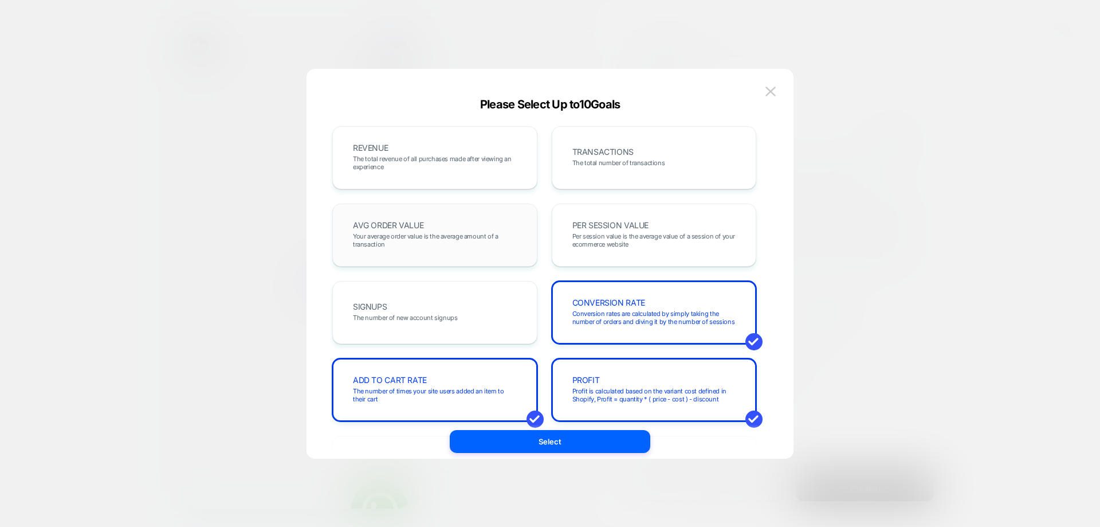
click at [434, 227] on div "AVG ORDER VALUE Your average order value is the average amount of a transaction" at bounding box center [434, 234] width 181 height 39
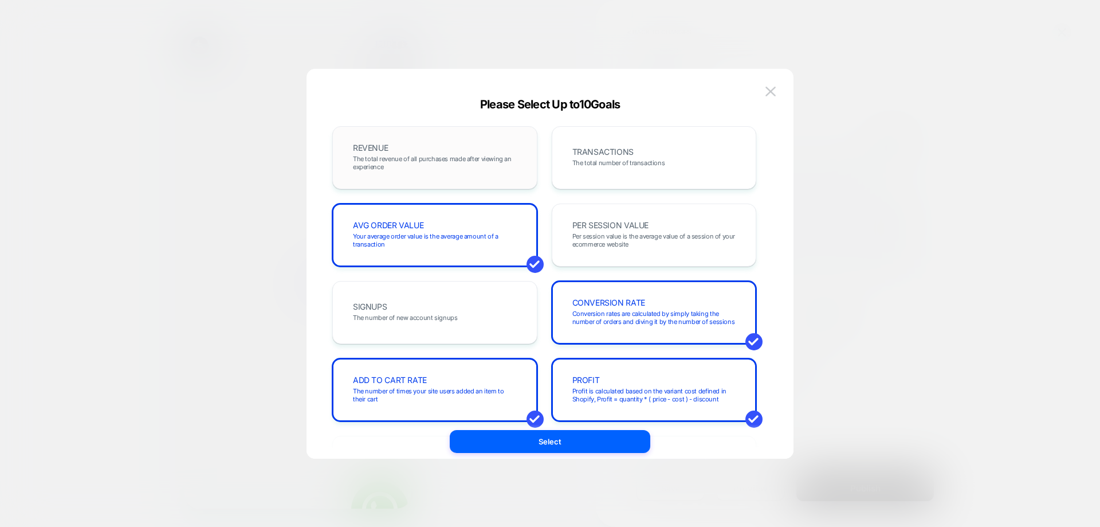
click at [423, 176] on div "REVENUE The total revenue of all purchases made after viewing an experience" at bounding box center [434, 157] width 181 height 39
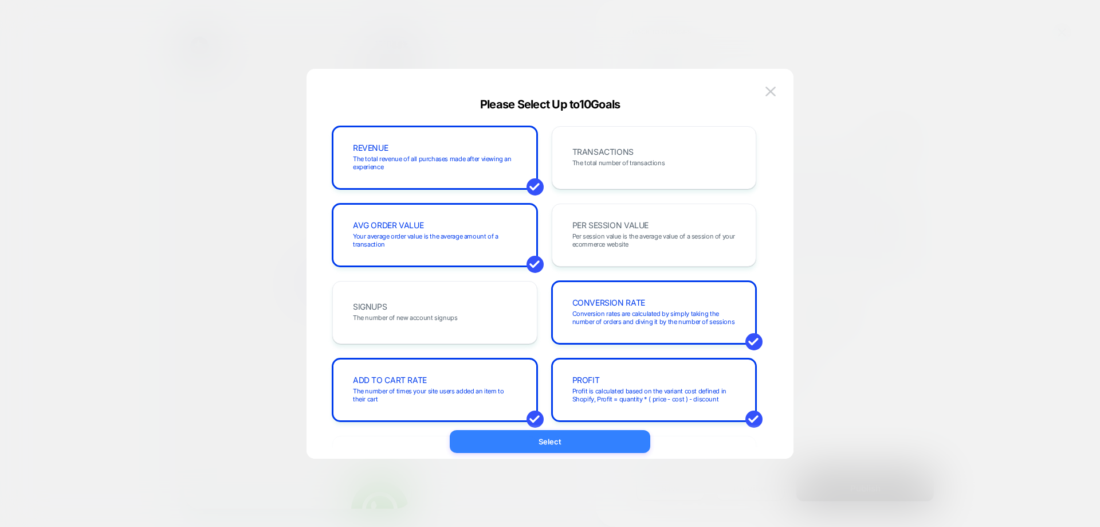
click at [517, 446] on button "Select" at bounding box center [550, 441] width 201 height 23
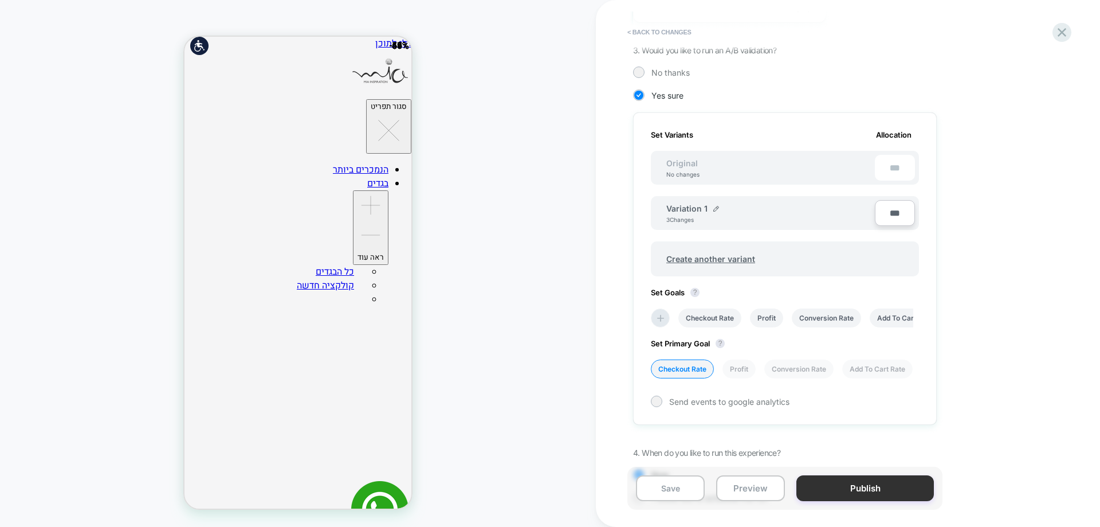
click at [874, 486] on button "Publish" at bounding box center [865, 488] width 138 height 26
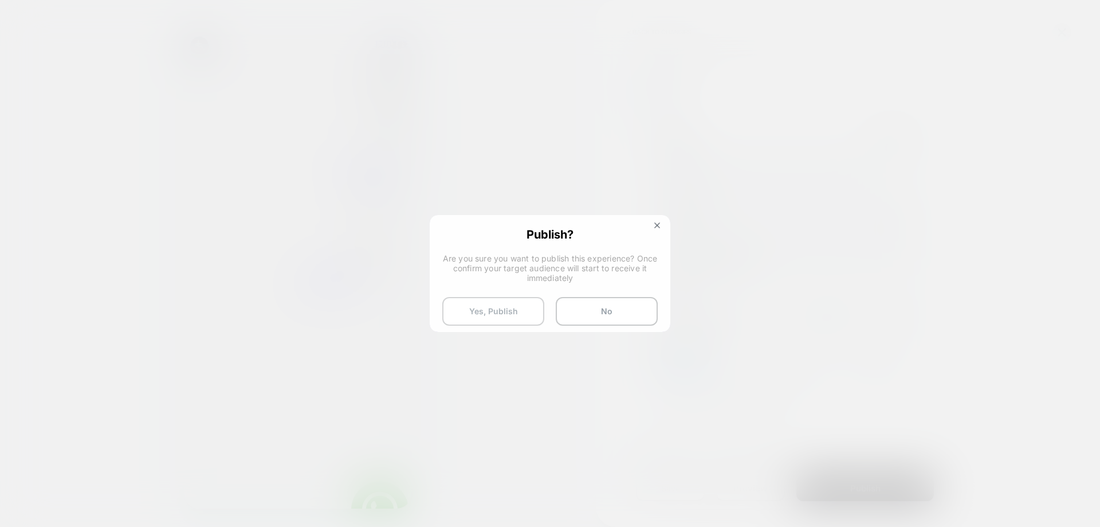
click at [521, 311] on button "Yes, Publish" at bounding box center [493, 311] width 102 height 29
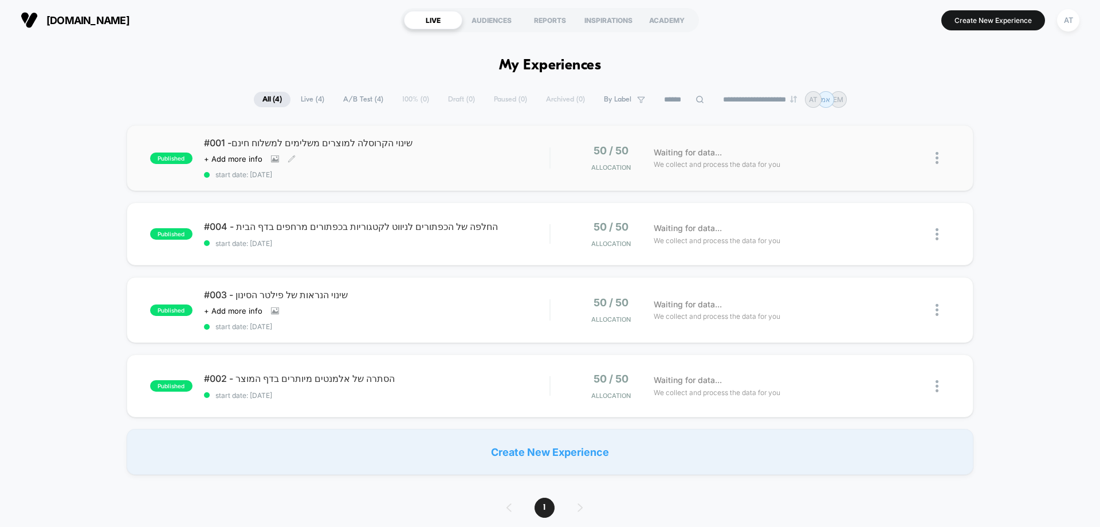
click at [415, 152] on div "#001 -שינוי הקרוסלה למוצרים משלימים למשלוח חינם Click to view images Click to e…" at bounding box center [376, 158] width 345 height 42
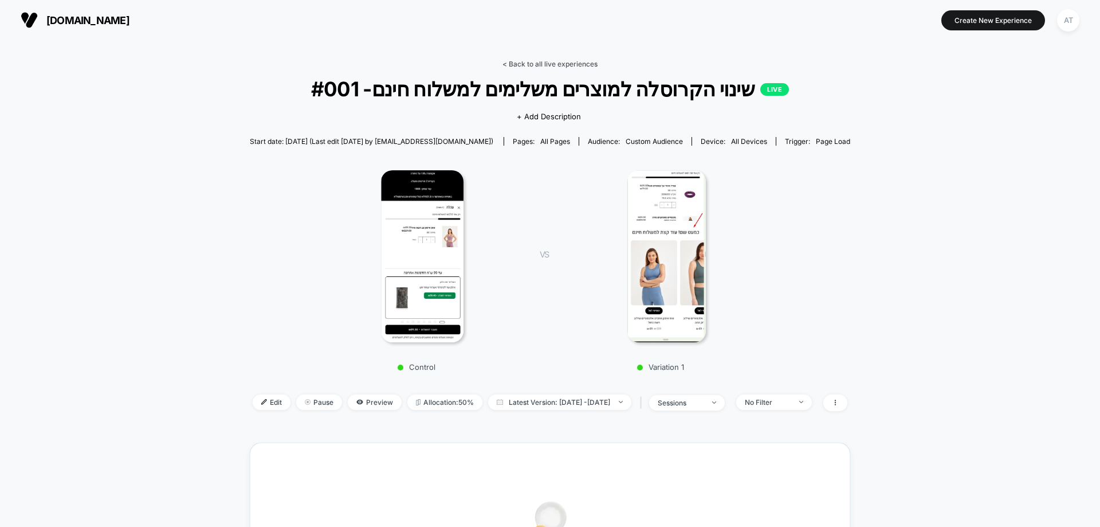
click at [542, 61] on link "< Back to all live experiences" at bounding box center [549, 64] width 95 height 9
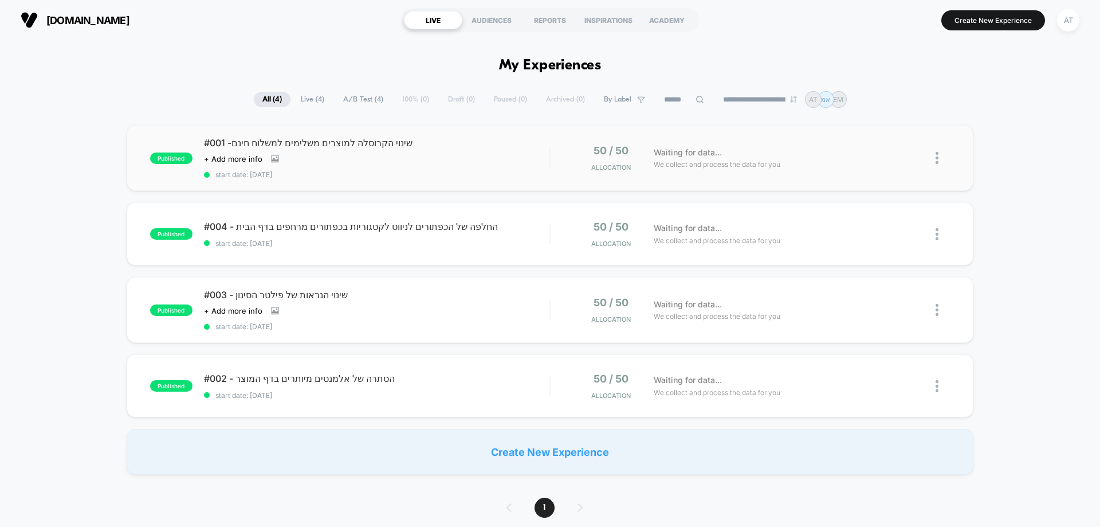
click at [378, 158] on div "Click to view images Click to edit experience details + Add more info" at bounding box center [325, 158] width 242 height 9
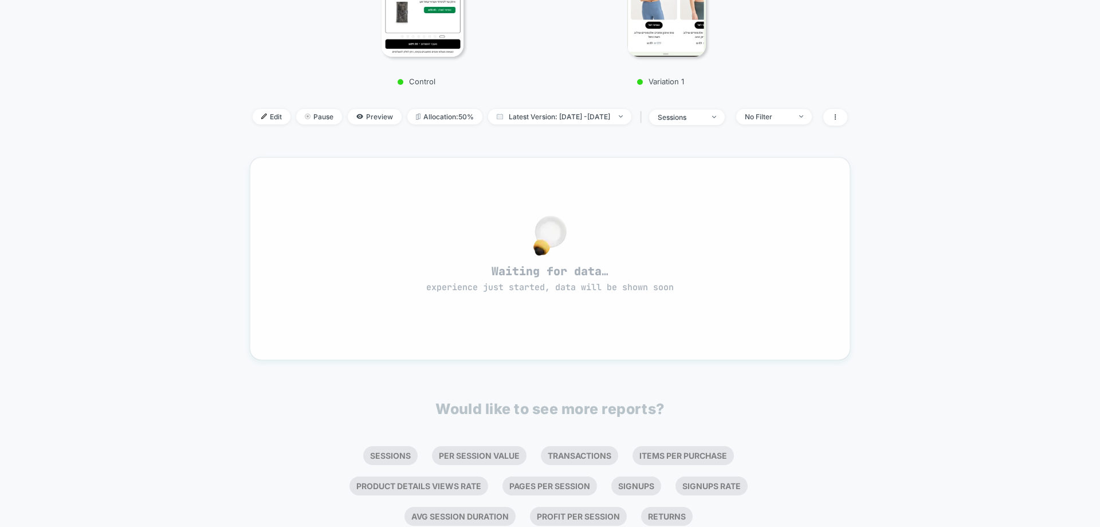
scroll to position [344, 0]
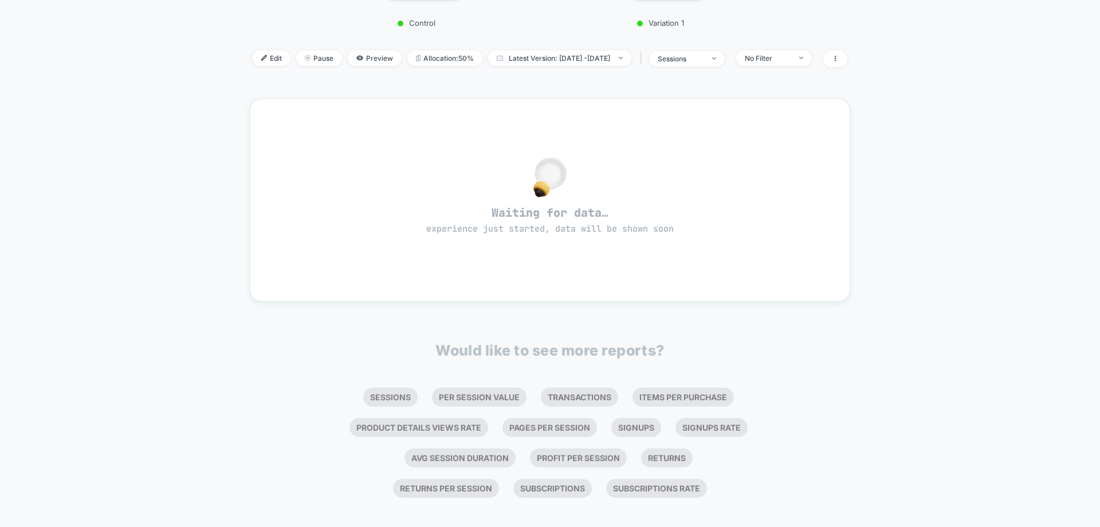
drag, startPoint x: 242, startPoint y: 57, endPoint x: 253, endPoint y: 79, distance: 24.9
click at [261, 57] on img at bounding box center [264, 58] width 6 height 6
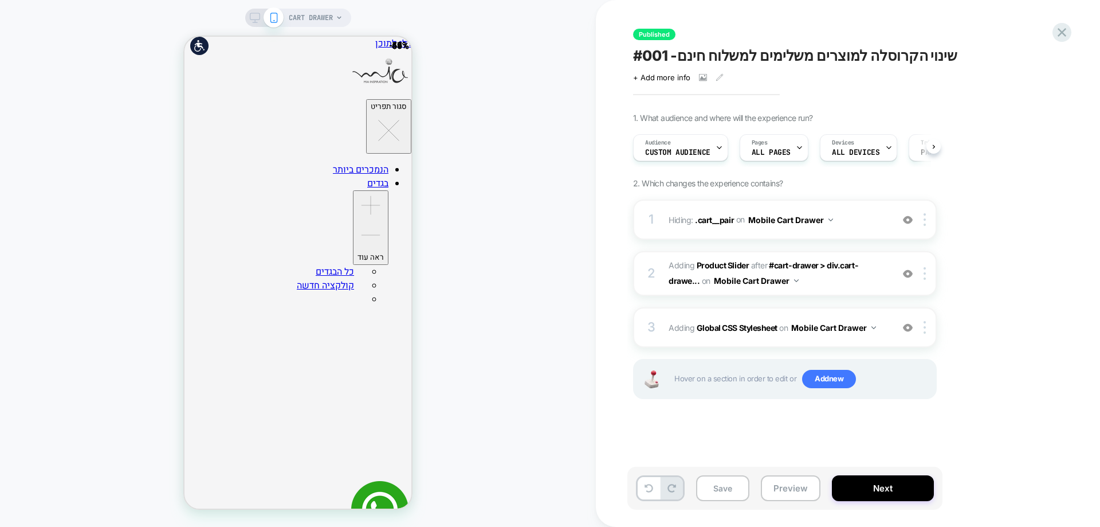
scroll to position [0, 1]
drag, startPoint x: 721, startPoint y: 265, endPoint x: 611, endPoint y: 283, distance: 110.9
click at [721, 265] on b "Product Slider" at bounding box center [723, 265] width 52 height 10
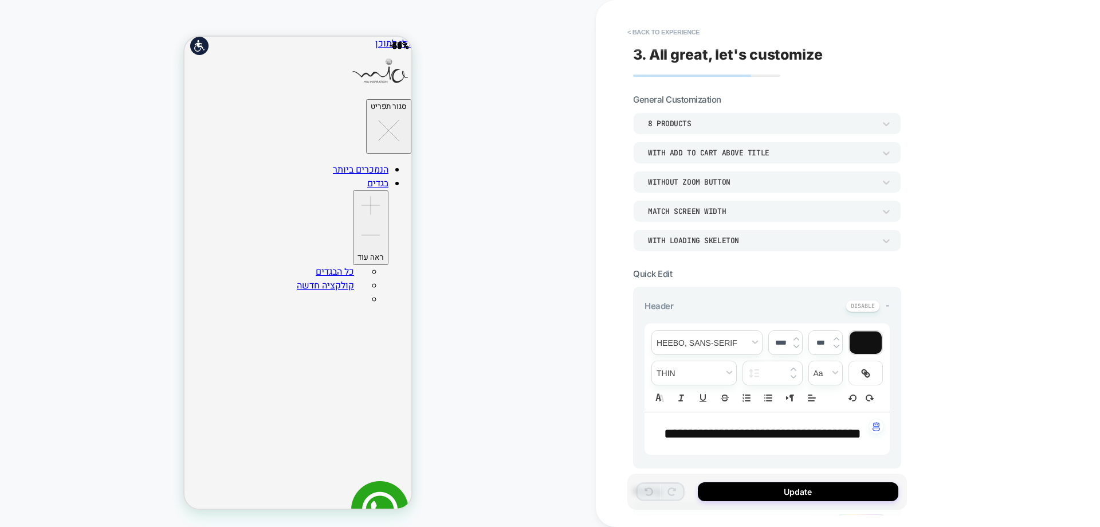
click at [695, 434] on span "**********" at bounding box center [762, 433] width 197 height 14
type input "****"
click at [798, 427] on span "**********" at bounding box center [762, 433] width 197 height 14
paste div
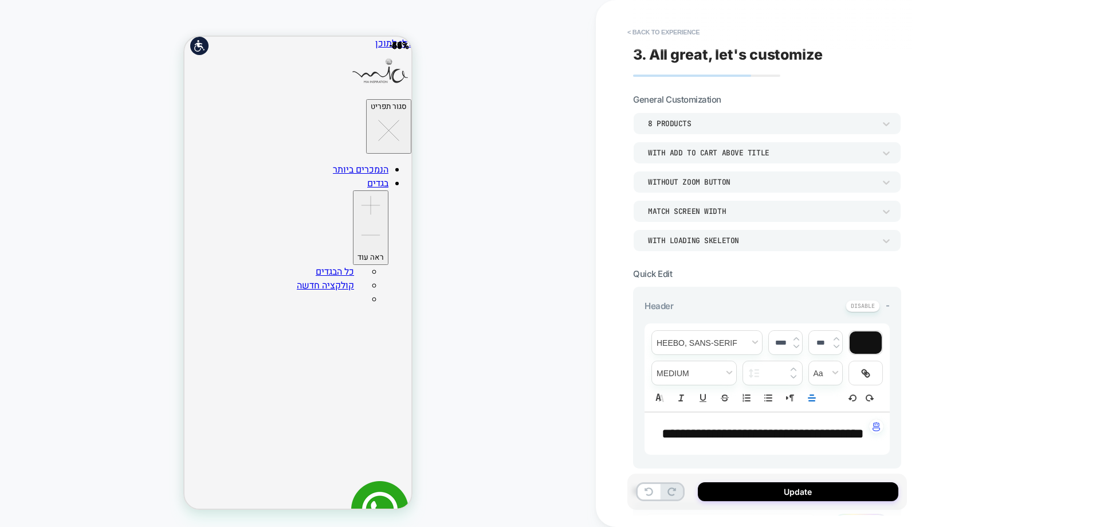
click at [741, 443] on p "**********" at bounding box center [763, 432] width 214 height 19
click at [792, 443] on p "**********" at bounding box center [763, 432] width 214 height 19
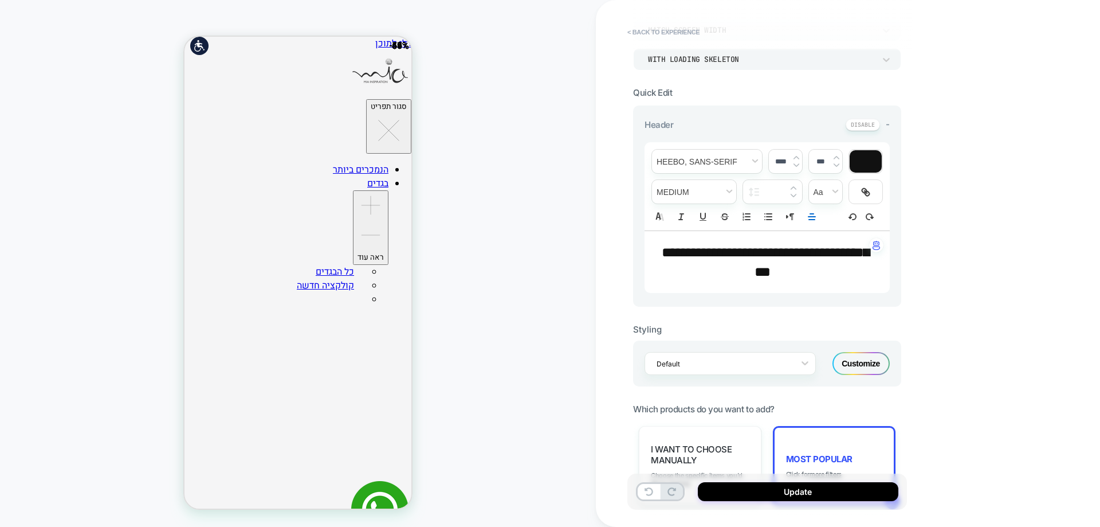
scroll to position [229, 0]
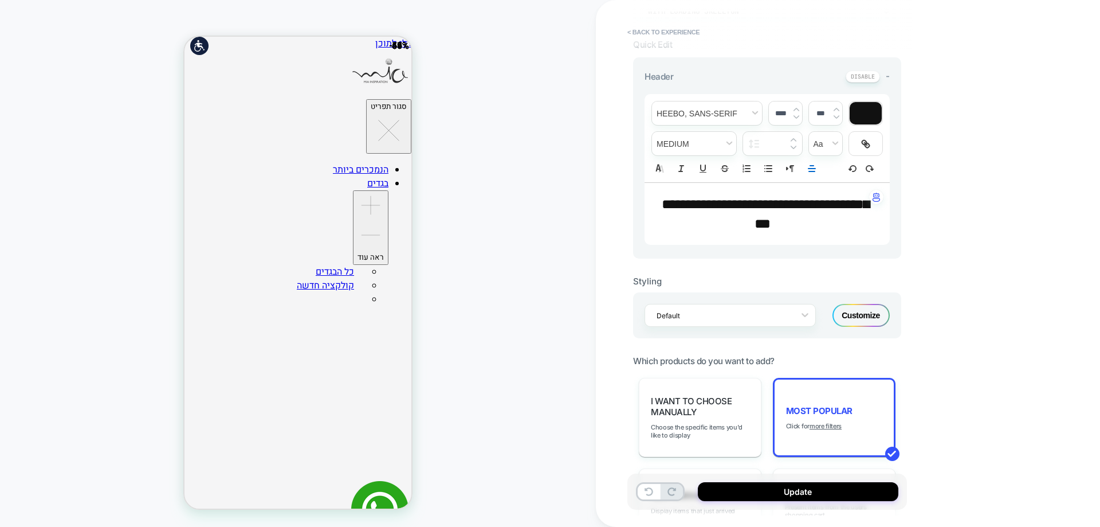
drag, startPoint x: 755, startPoint y: 486, endPoint x: 740, endPoint y: 480, distance: 15.6
click at [755, 486] on button "Update" at bounding box center [798, 491] width 201 height 19
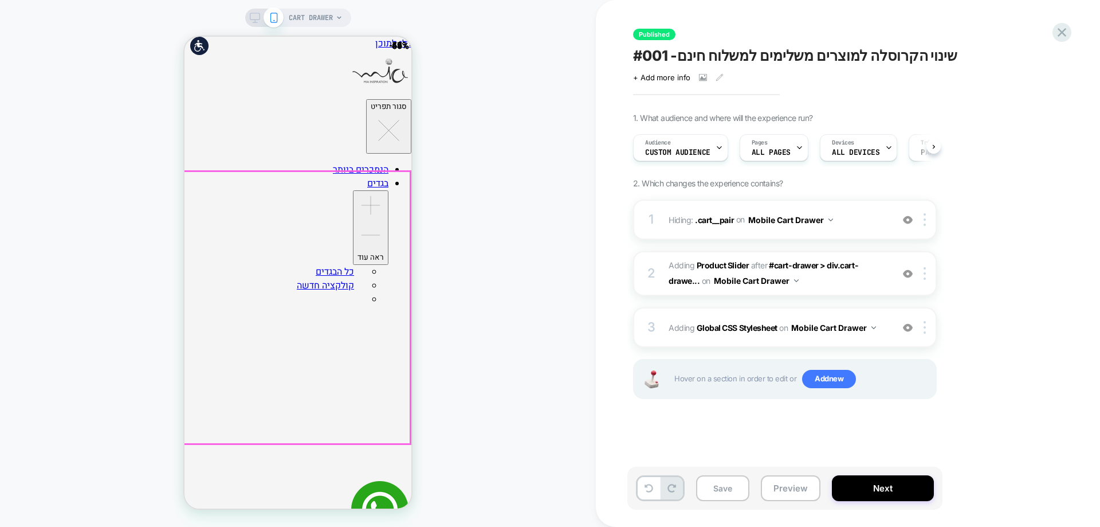
scroll to position [0, 1]
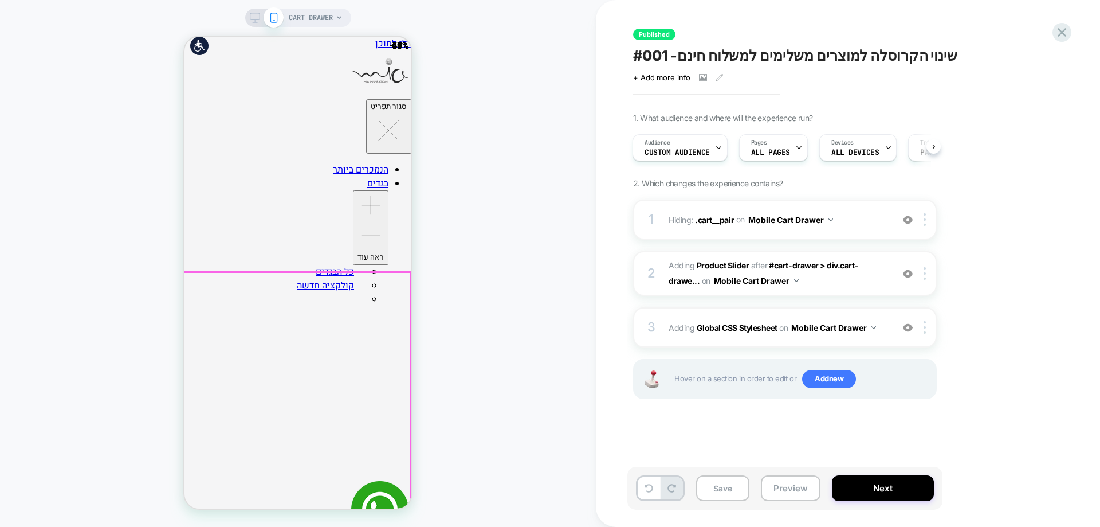
scroll to position [183, 0]
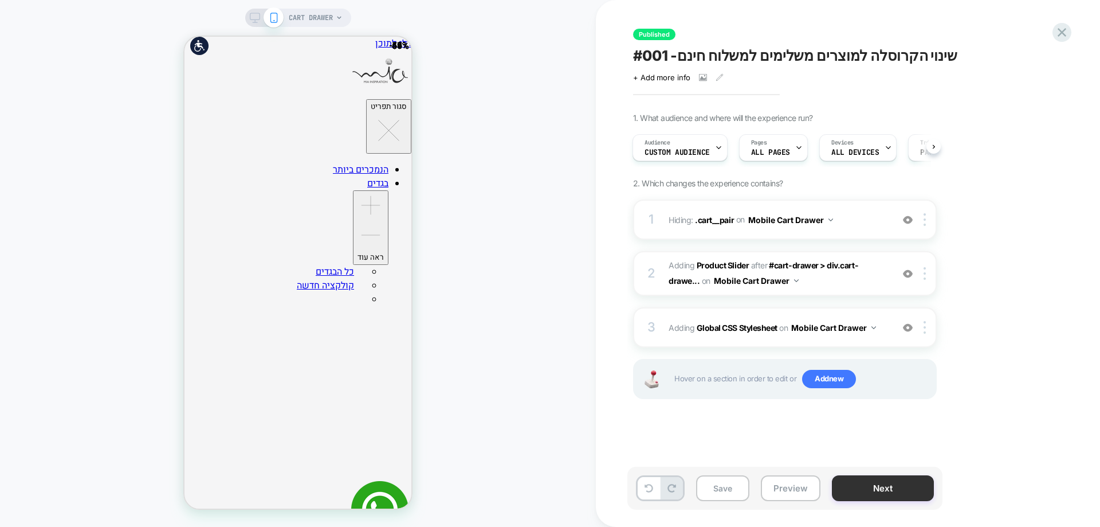
click at [883, 490] on button "Next" at bounding box center [883, 488] width 102 height 26
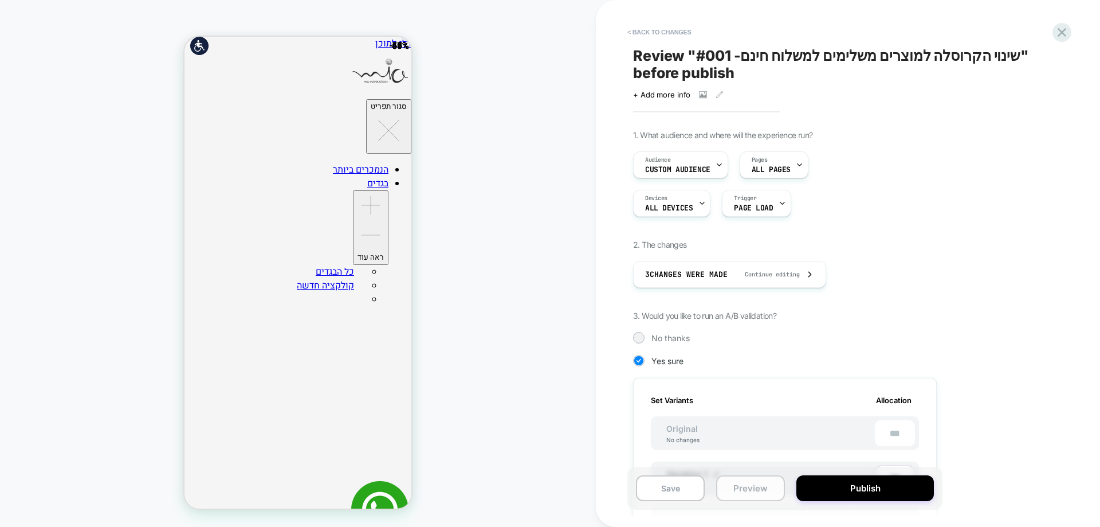
click at [737, 489] on button "Preview" at bounding box center [750, 488] width 69 height 26
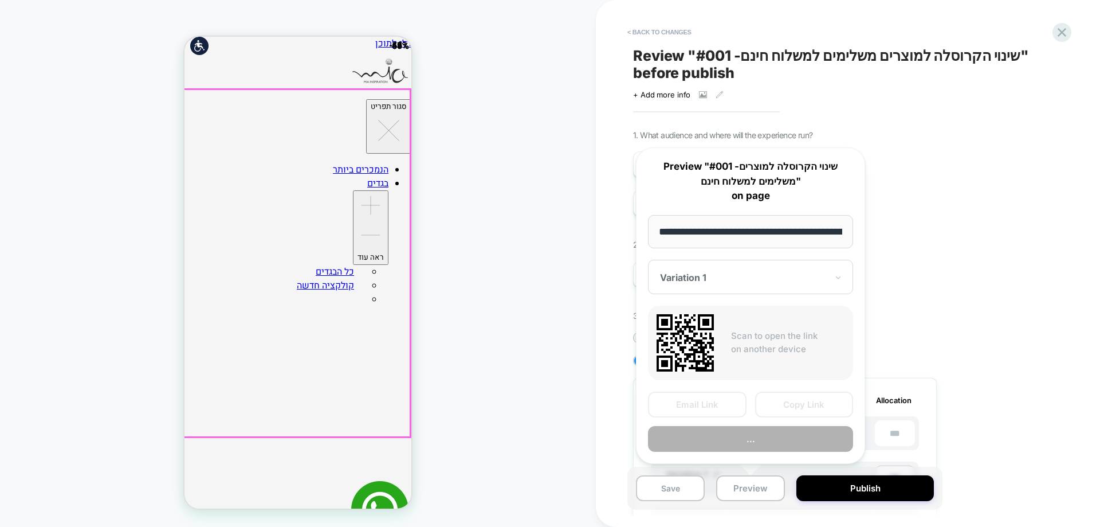
scroll to position [0, 147]
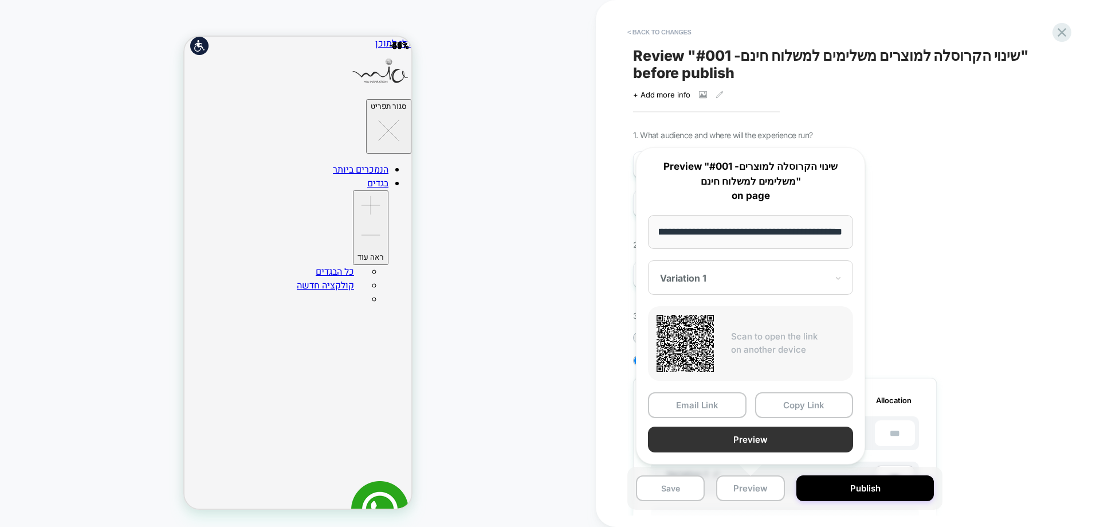
click at [688, 426] on button "Preview" at bounding box center [750, 439] width 205 height 26
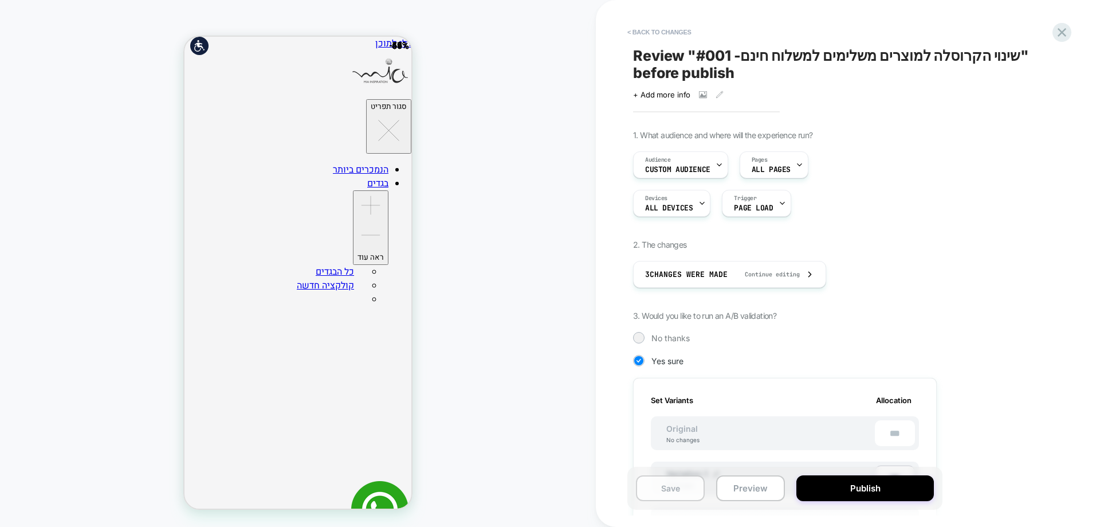
click at [674, 488] on button "Save" at bounding box center [670, 488] width 69 height 26
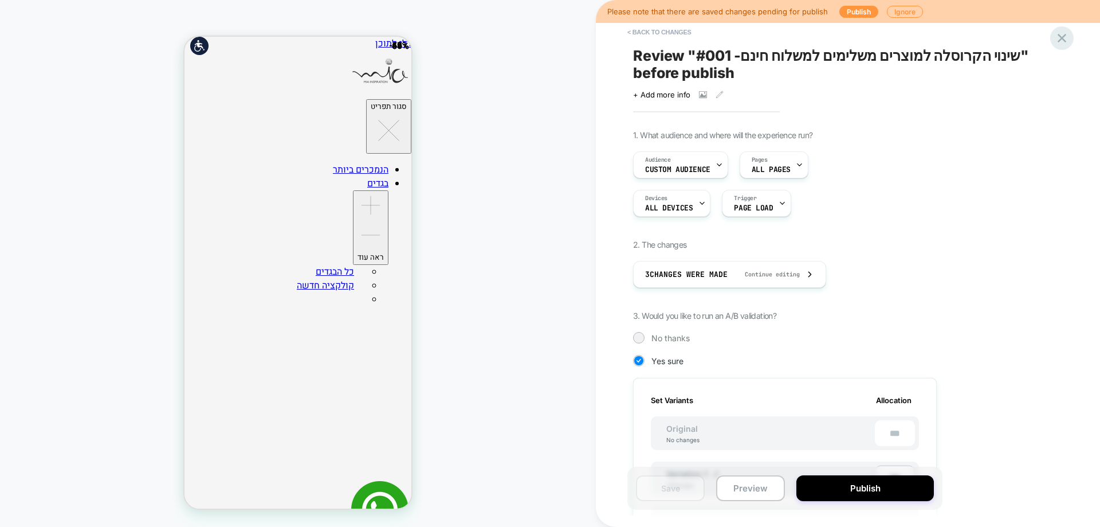
click at [1058, 40] on icon at bounding box center [1061, 37] width 15 height 15
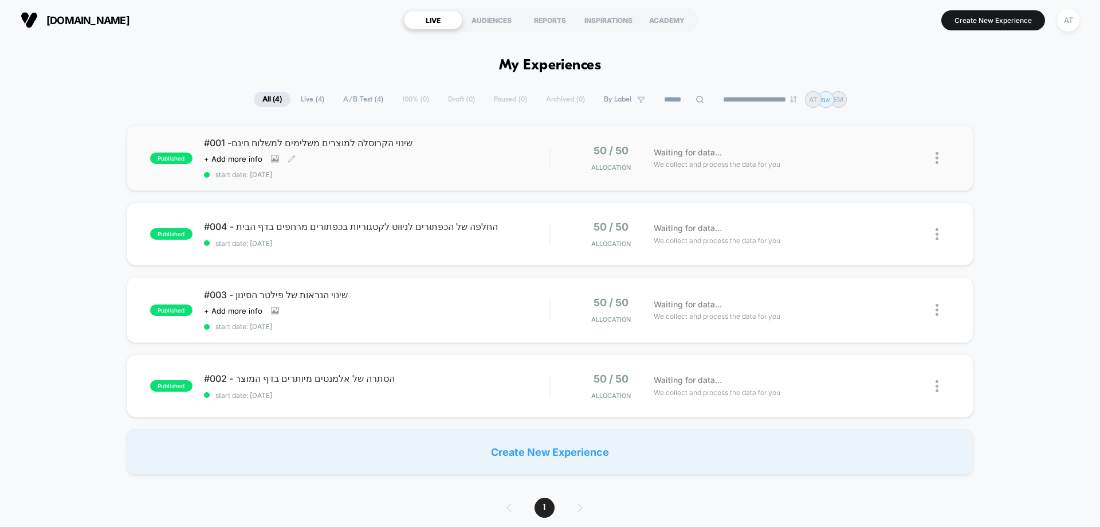
click at [402, 162] on div "Click to view images Click to edit experience details + Add more info" at bounding box center [325, 158] width 242 height 9
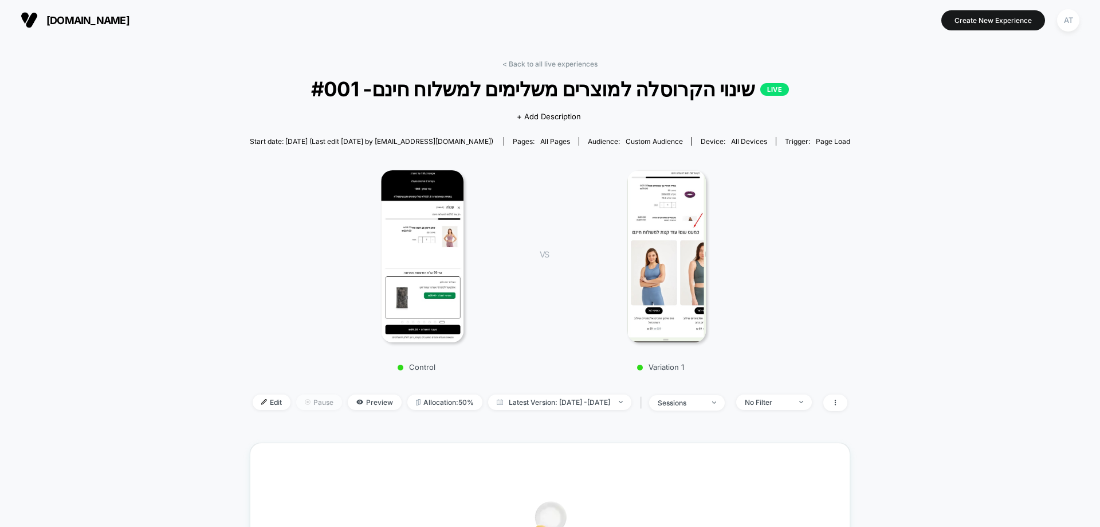
click at [309, 398] on span "Pause" at bounding box center [319, 401] width 46 height 15
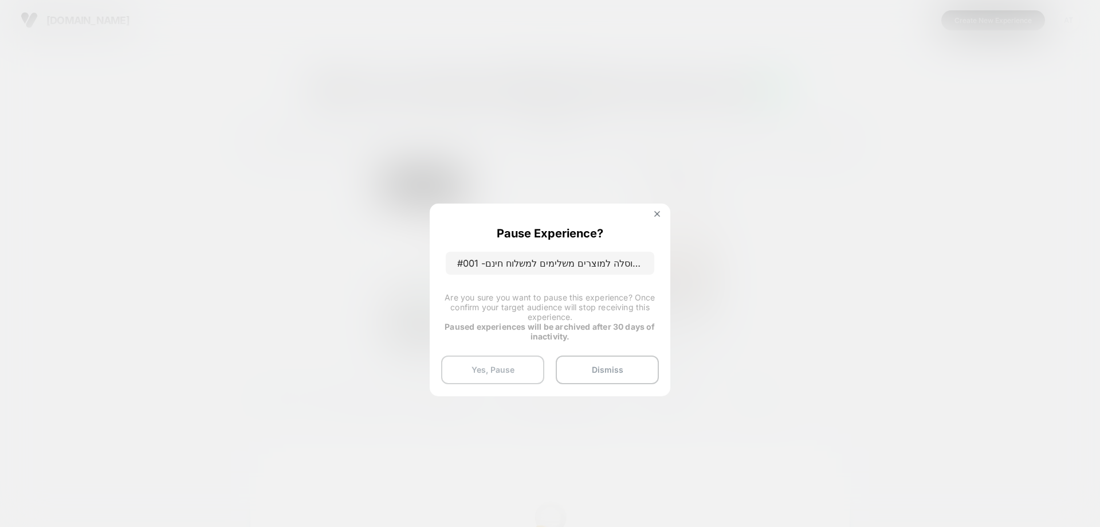
click at [506, 366] on button "Yes, Pause" at bounding box center [492, 369] width 103 height 29
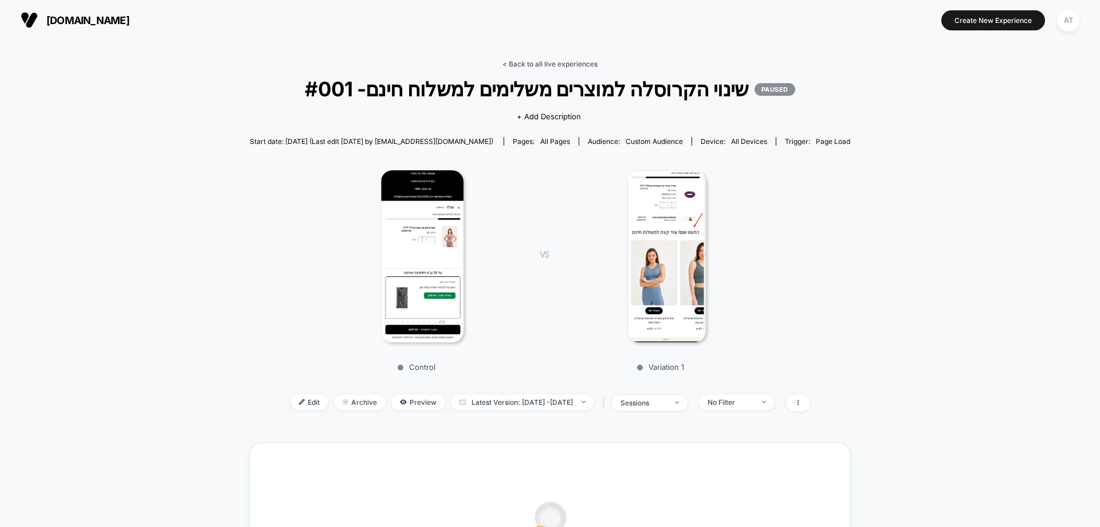
click at [543, 61] on link "< Back to all live experiences" at bounding box center [549, 64] width 95 height 9
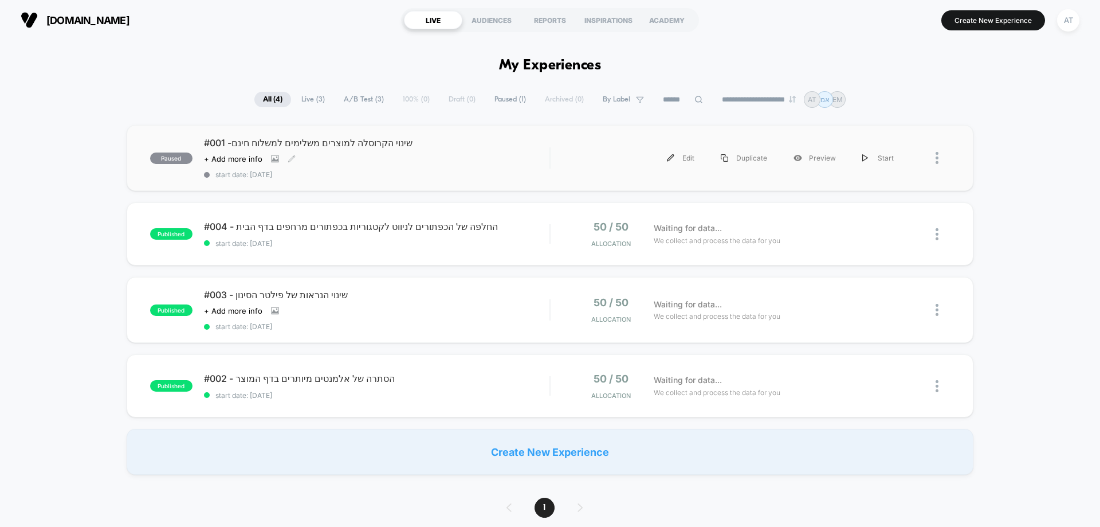
click at [415, 170] on span "start date: 18.8.2025" at bounding box center [376, 174] width 345 height 9
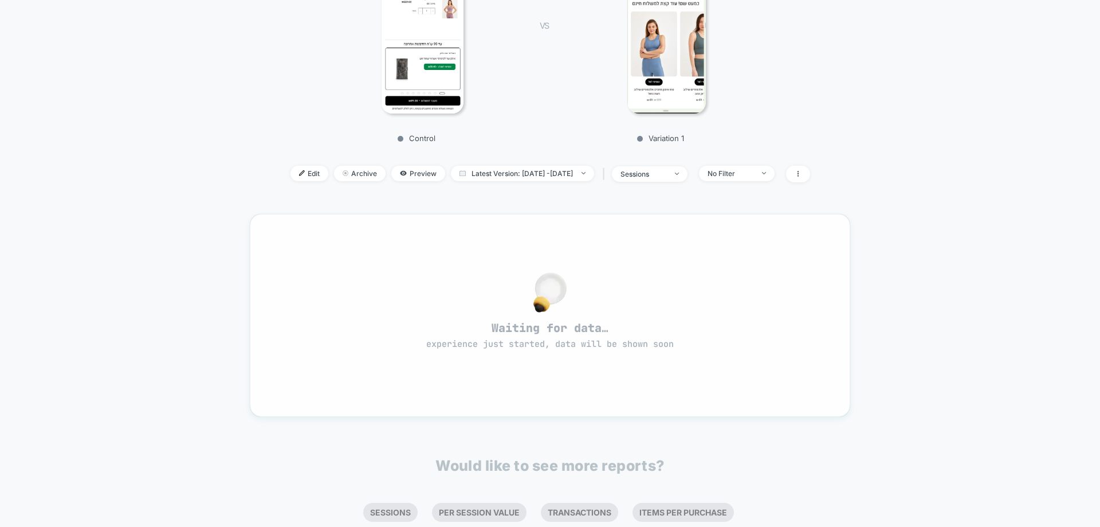
scroll to position [229, 0]
click at [293, 172] on span "Edit" at bounding box center [309, 172] width 38 height 15
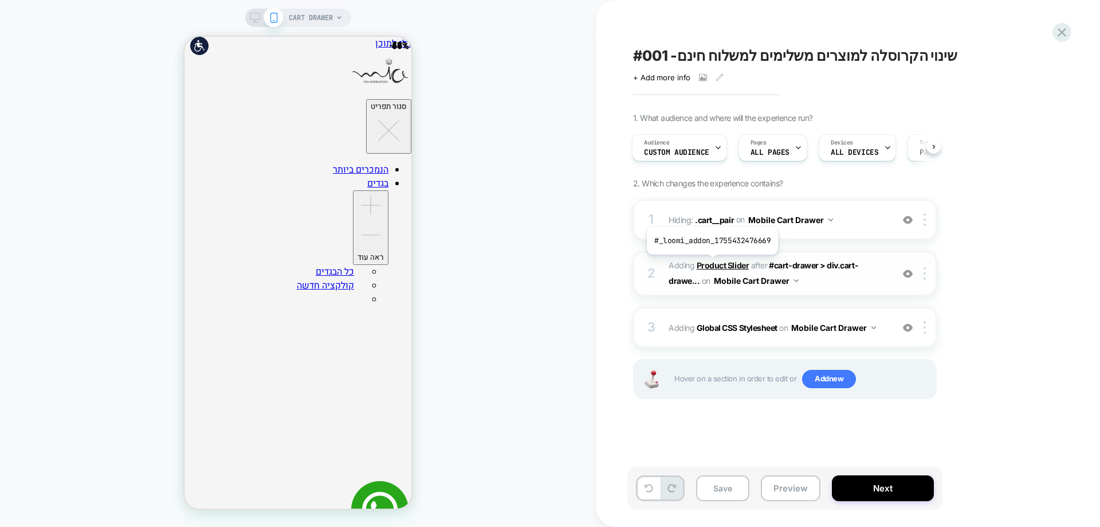
click at [711, 263] on b "Product Slider" at bounding box center [723, 265] width 52 height 10
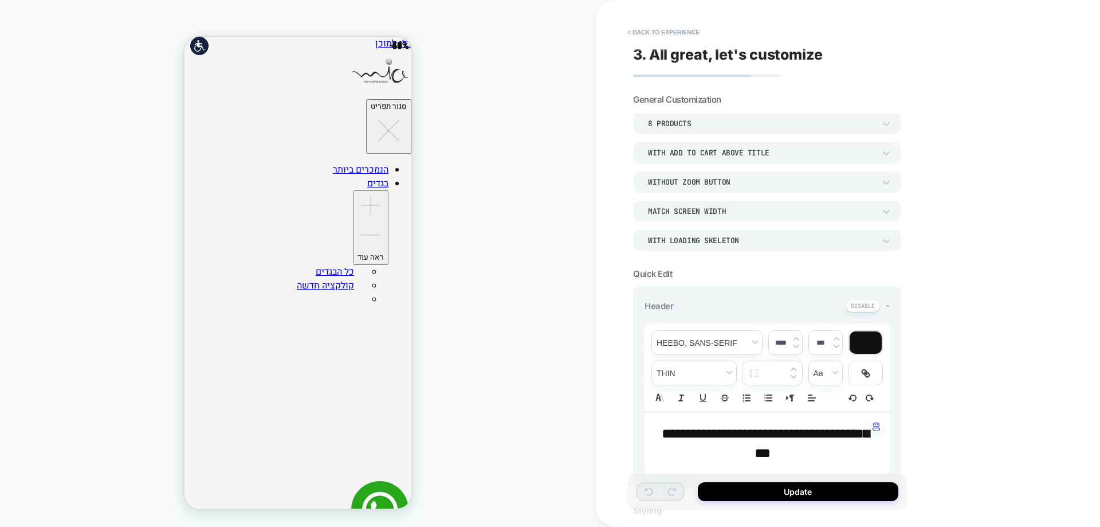
click at [755, 437] on span "**********" at bounding box center [765, 442] width 207 height 33
type input "****"
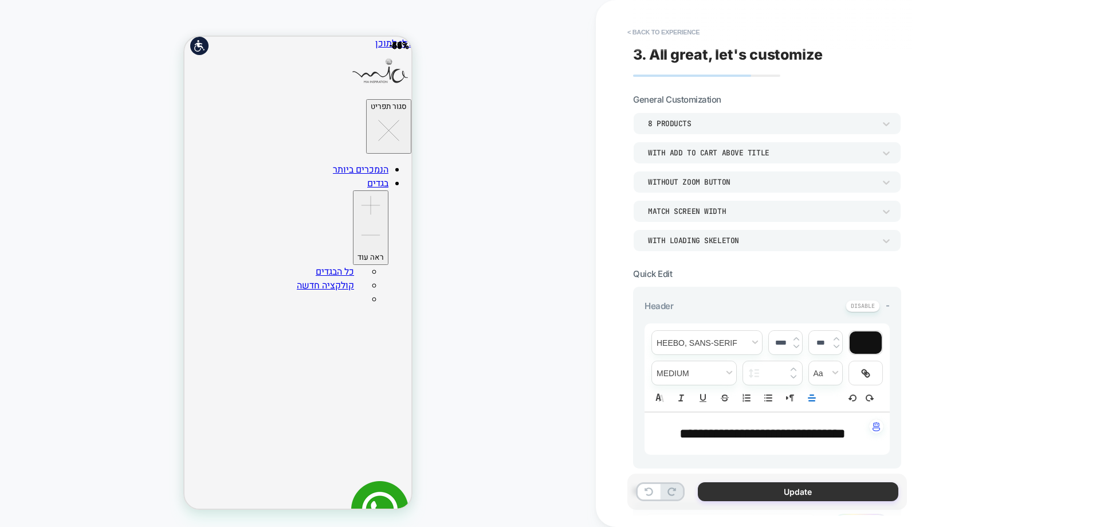
click at [842, 486] on button "Update" at bounding box center [798, 491] width 201 height 19
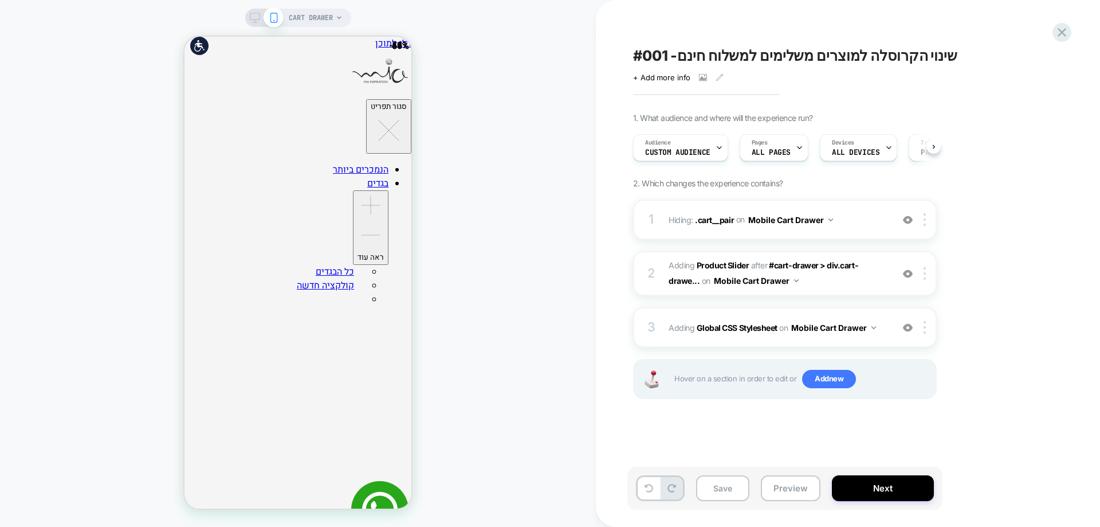
scroll to position [0, 1]
click at [815, 495] on button "Preview" at bounding box center [791, 488] width 60 height 26
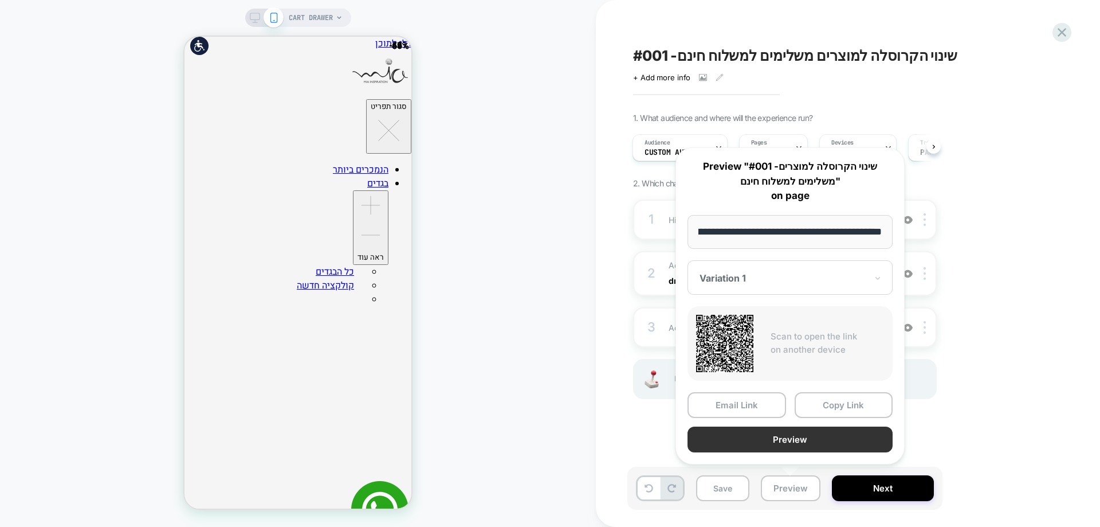
scroll to position [0, 0]
click at [741, 438] on button "Preview" at bounding box center [790, 439] width 205 height 26
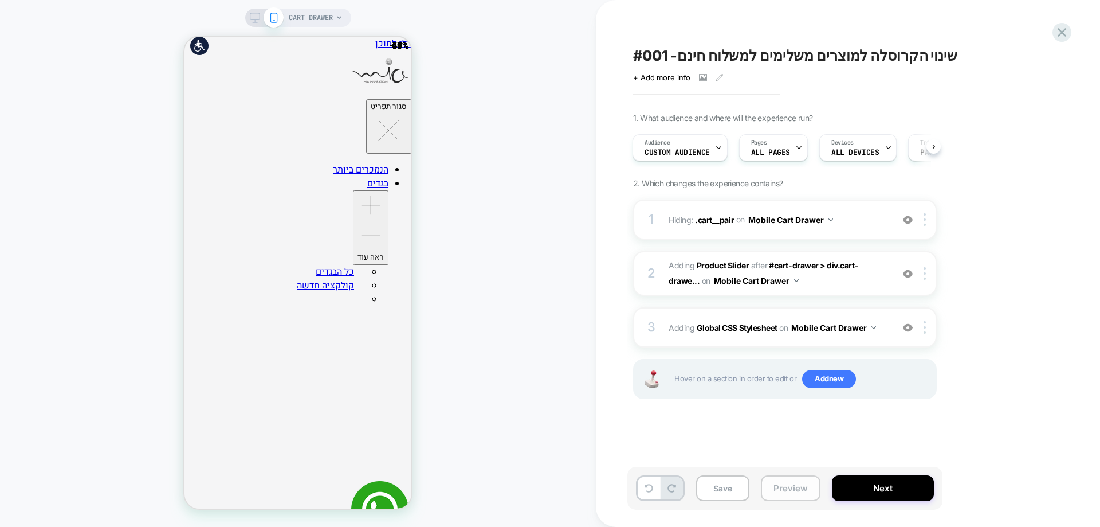
click at [785, 484] on button "Preview" at bounding box center [791, 488] width 60 height 26
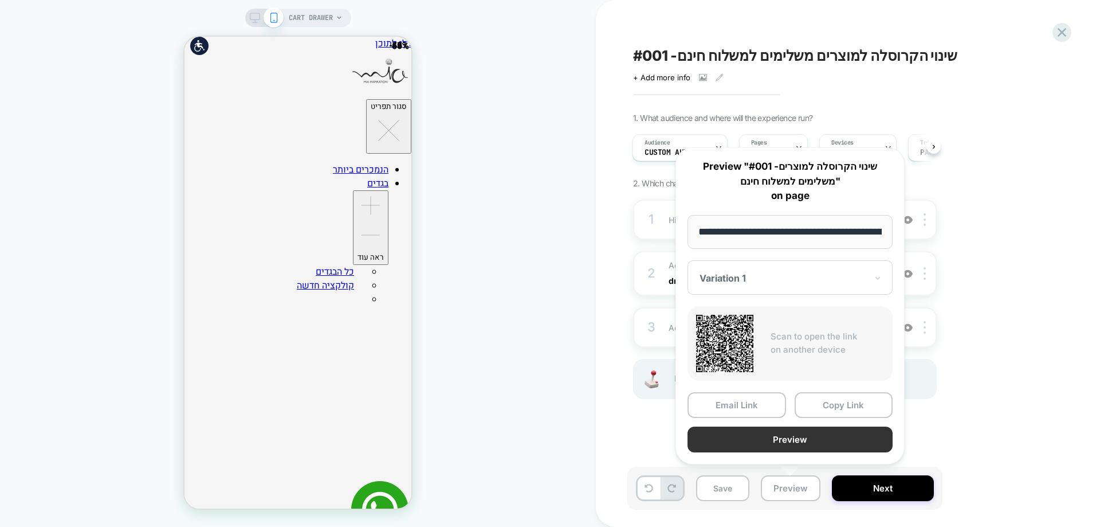
click at [756, 434] on button "Preview" at bounding box center [790, 439] width 205 height 26
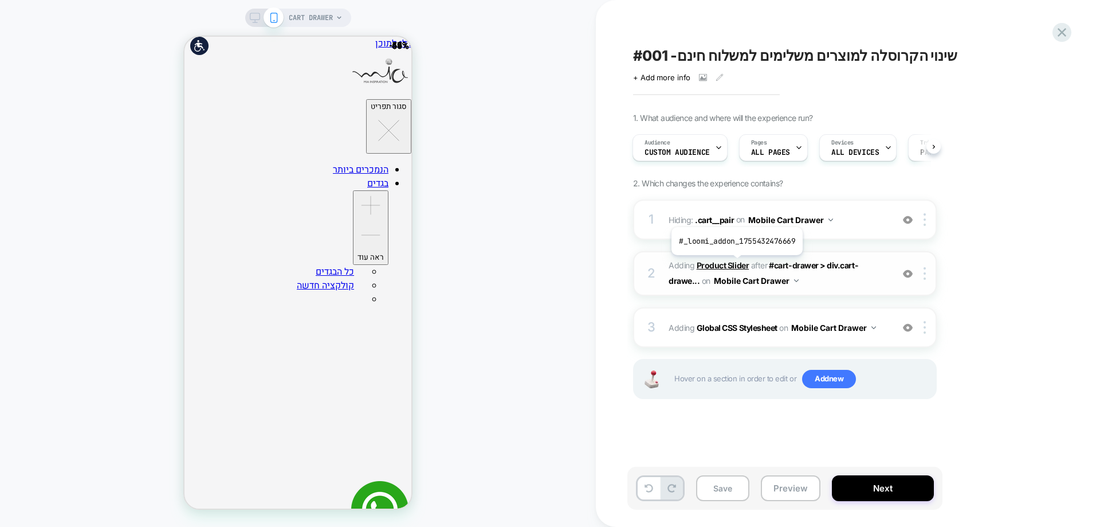
click at [736, 264] on b "Product Slider" at bounding box center [723, 265] width 52 height 10
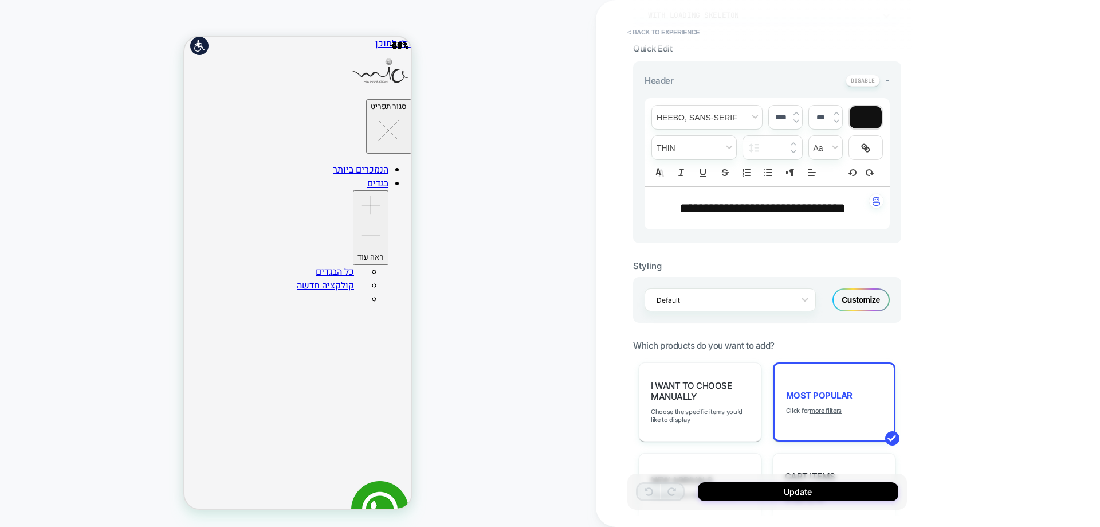
scroll to position [229, 0]
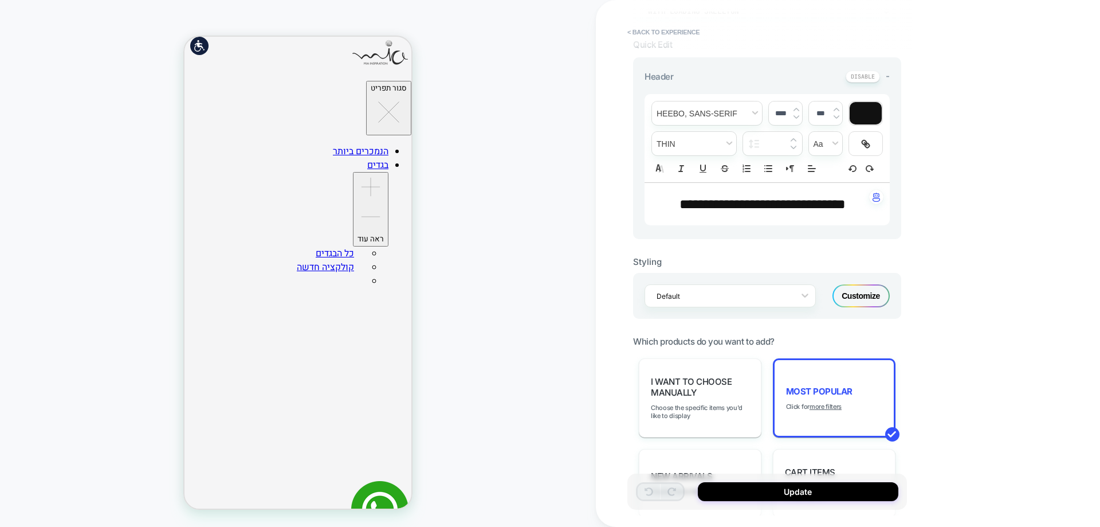
scroll to position [0, 0]
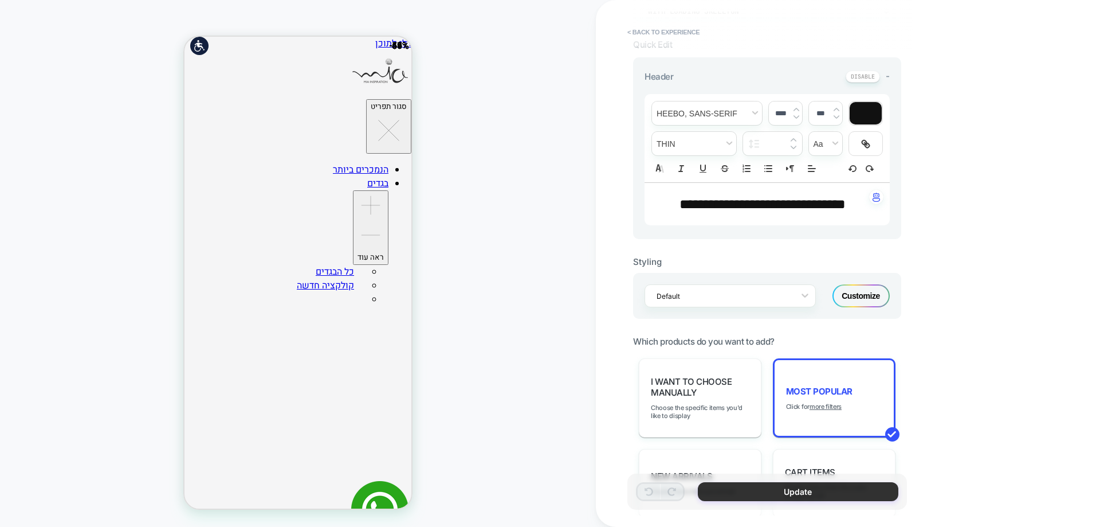
click at [806, 490] on button "Update" at bounding box center [798, 491] width 201 height 19
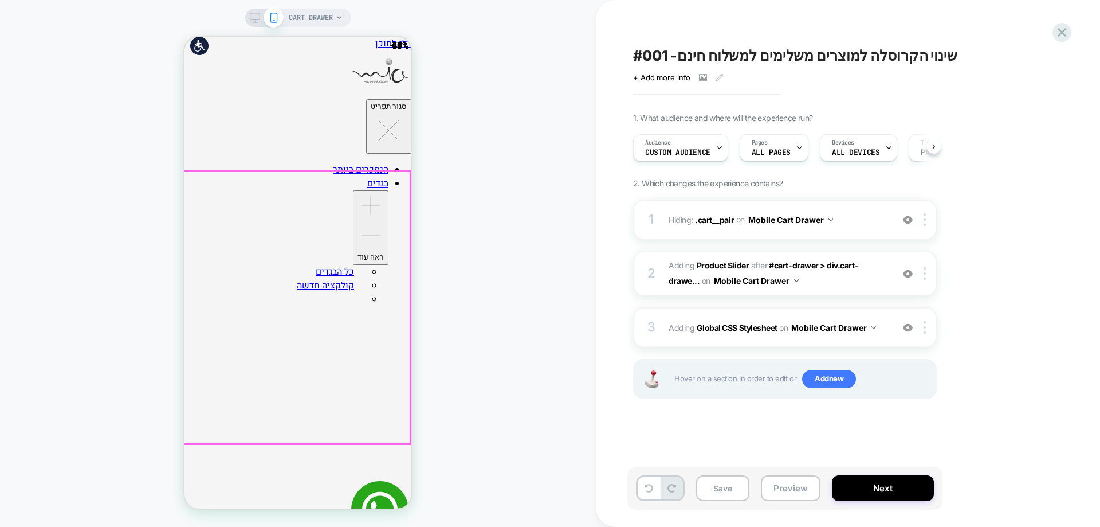
scroll to position [0, 1]
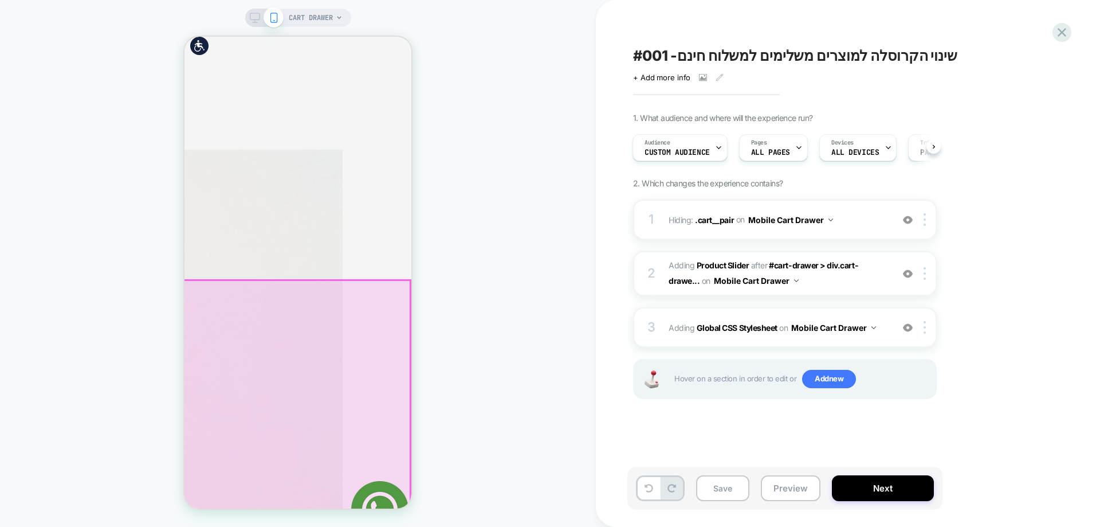
scroll to position [170, 0]
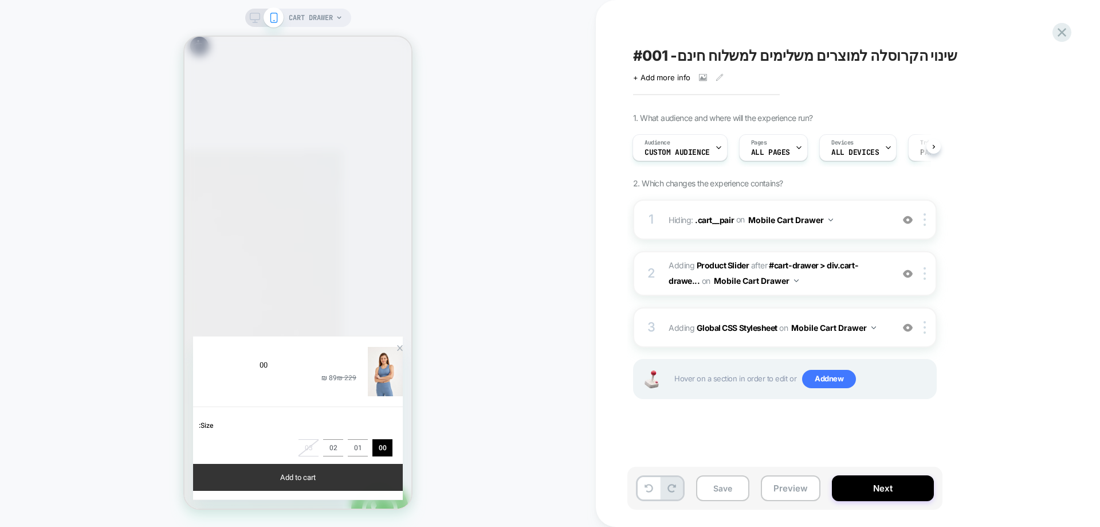
click at [334, 475] on button "Add to cart" at bounding box center [298, 476] width 210 height 27
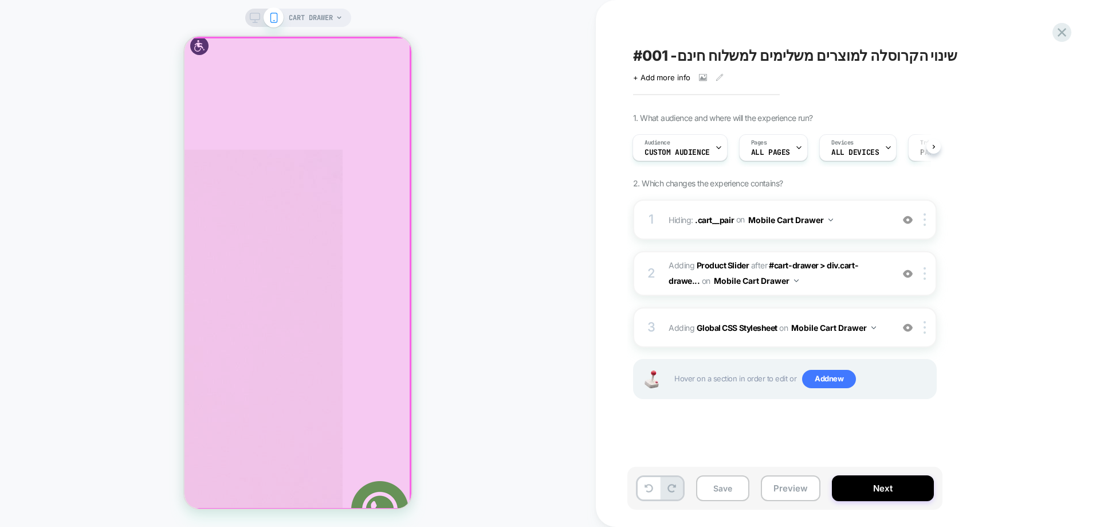
scroll to position [0, 0]
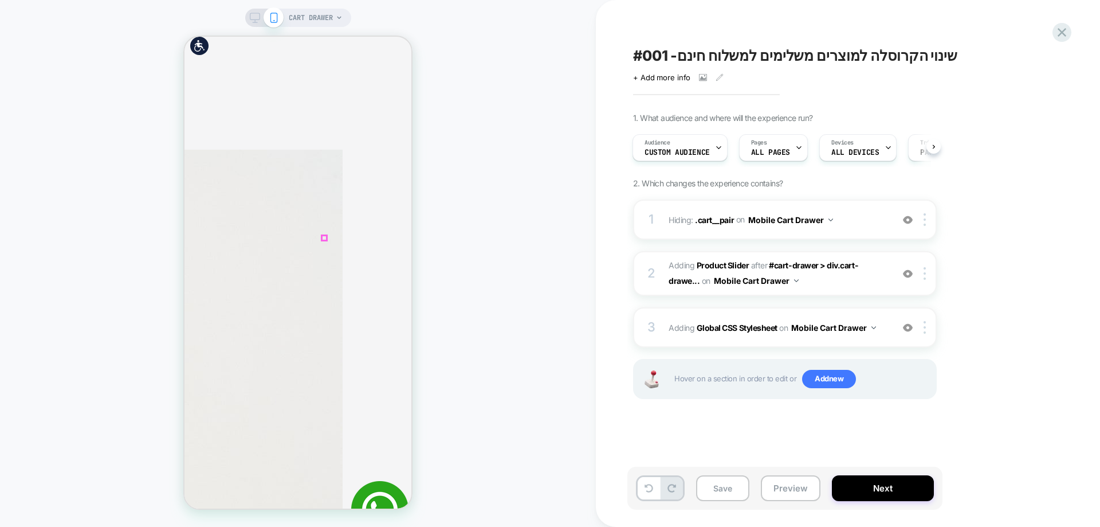
type input "*"
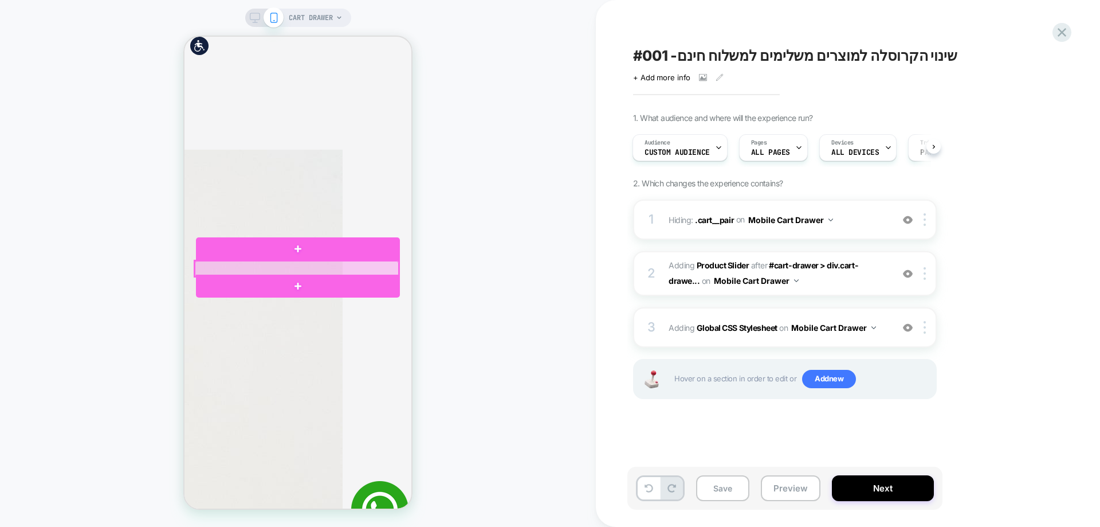
click at [234, 270] on div at bounding box center [297, 268] width 204 height 15
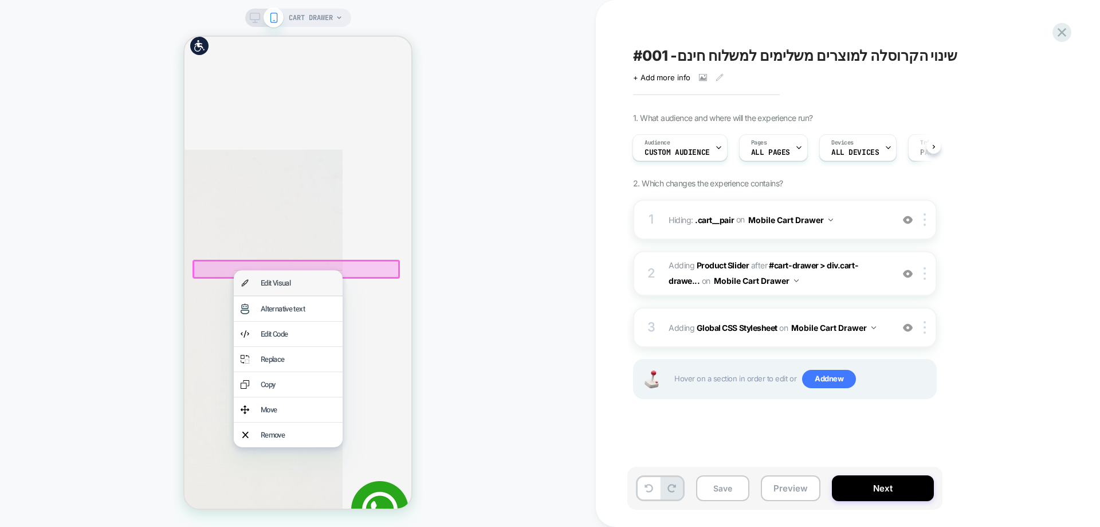
click at [276, 286] on div "Edit Visual" at bounding box center [298, 282] width 75 height 11
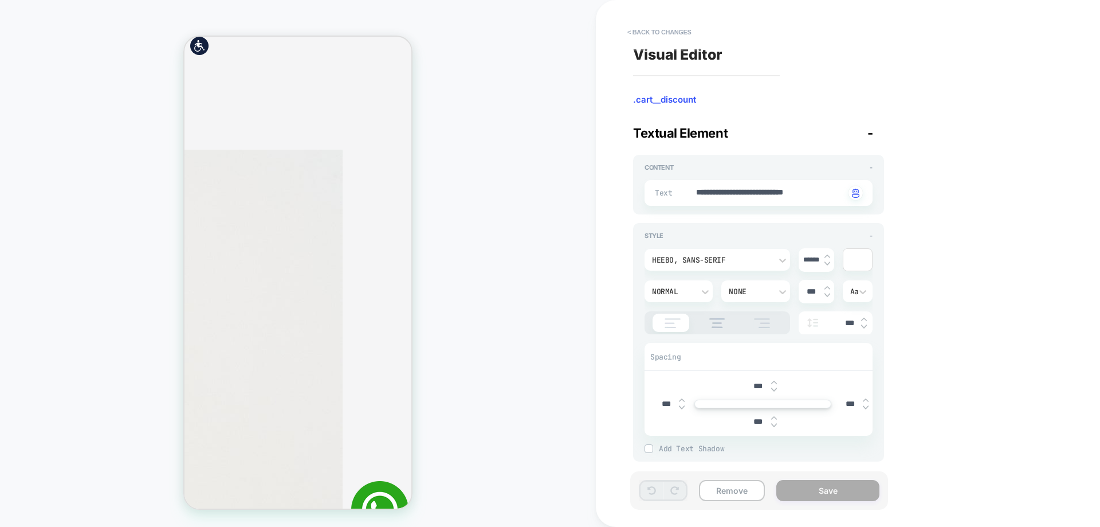
click at [817, 259] on input "******" at bounding box center [812, 260] width 26 height 9
type textarea "*"
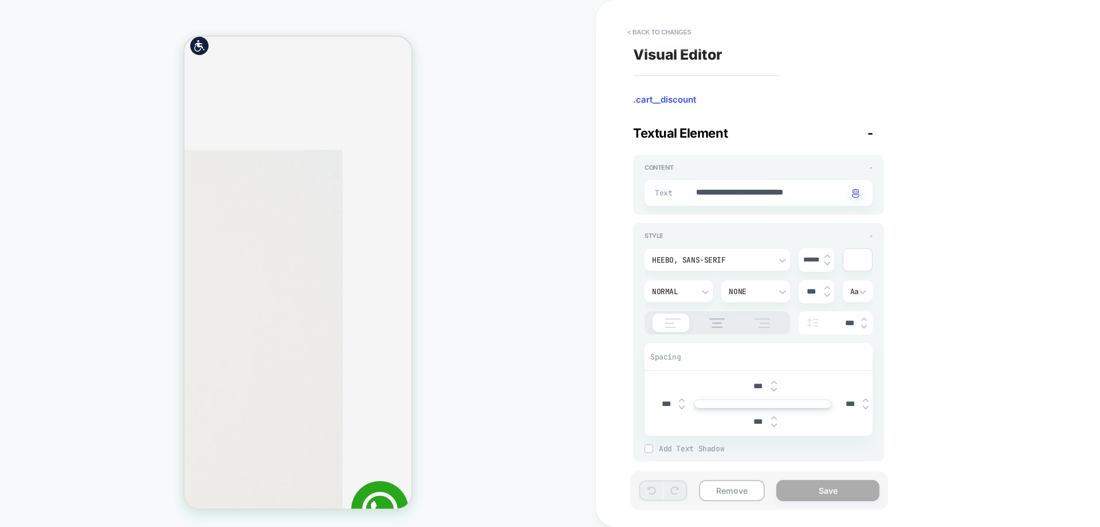
type input "***"
type textarea "*"
type input "****"
click at [820, 258] on input "****" at bounding box center [812, 260] width 26 height 10
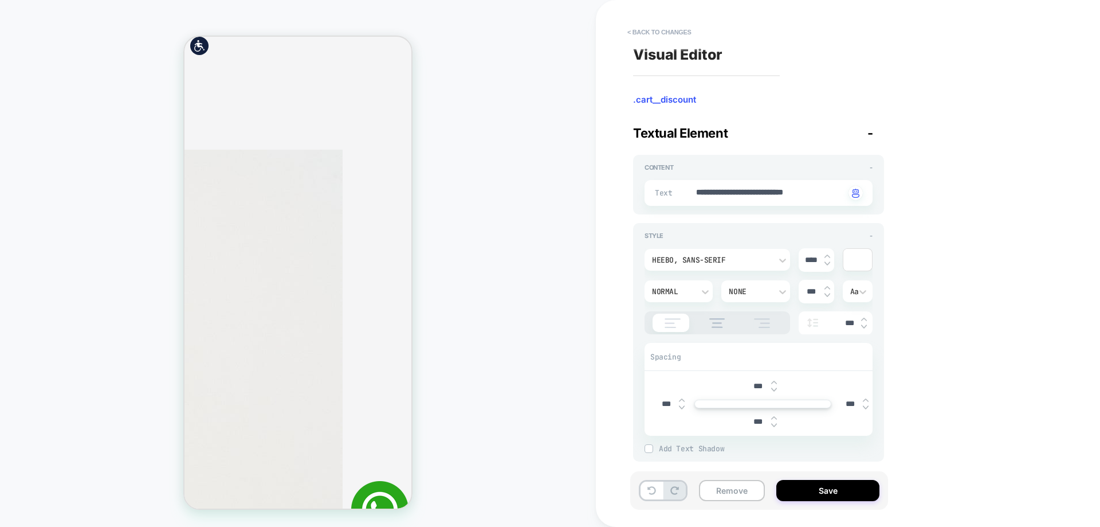
click at [819, 258] on input "****" at bounding box center [812, 260] width 26 height 10
type textarea "*"
type input "***"
type textarea "*"
type input "****"
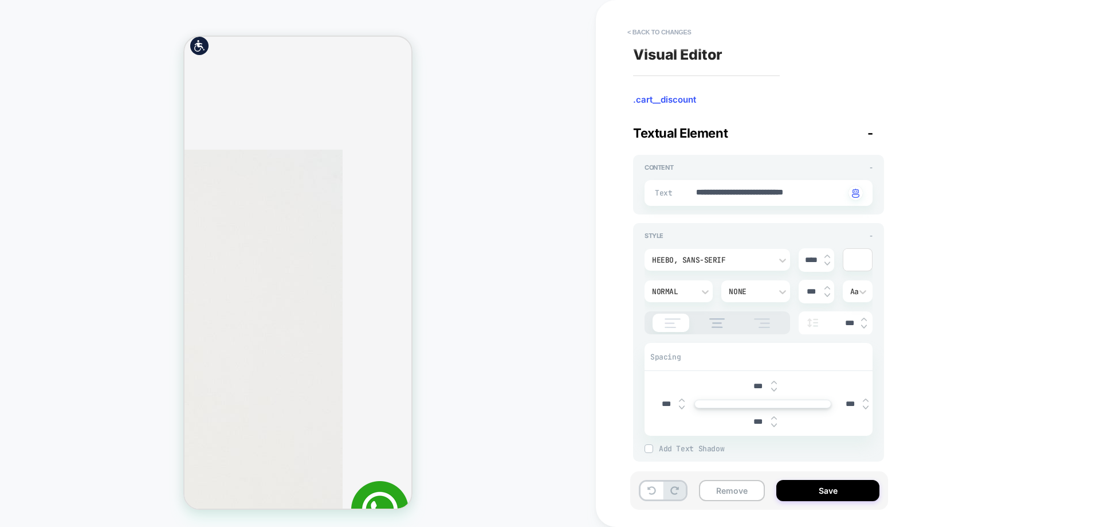
type textarea "*"
type input "****"
click at [656, 29] on button "< Back to changes" at bounding box center [660, 32] width 76 height 18
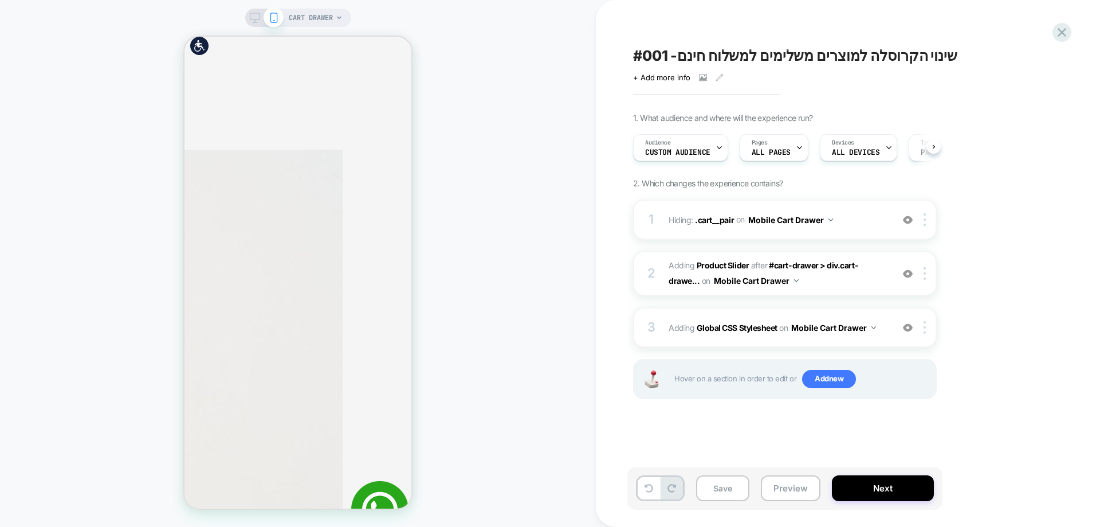
scroll to position [0, 1]
click at [723, 259] on span "#_loomi_addon_1755432476669 Adding Product Slider AFTER #cart-drawer > div.cart…" at bounding box center [778, 273] width 218 height 31
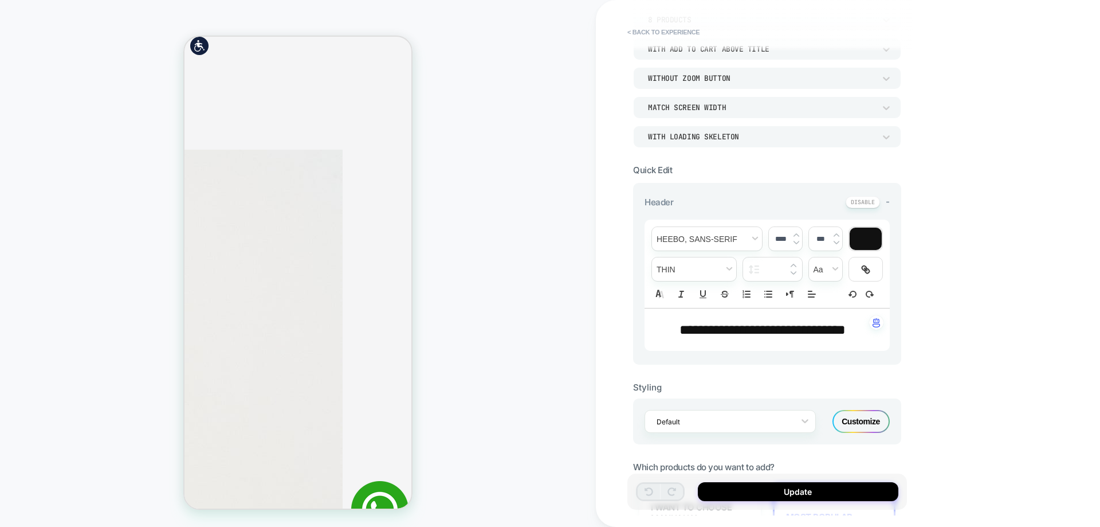
scroll to position [115, 0]
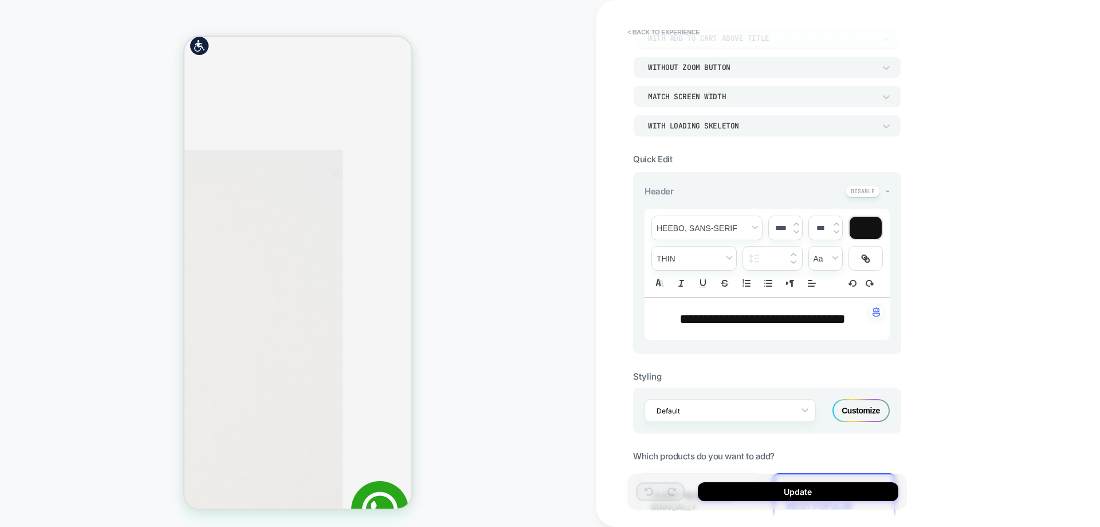
click at [760, 320] on span "**********" at bounding box center [762, 319] width 166 height 14
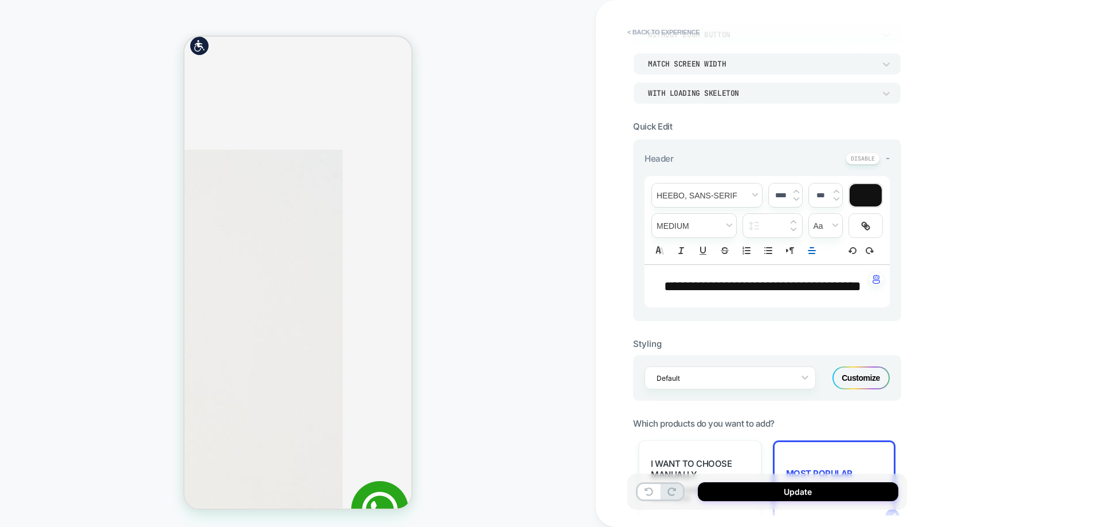
scroll to position [229, 0]
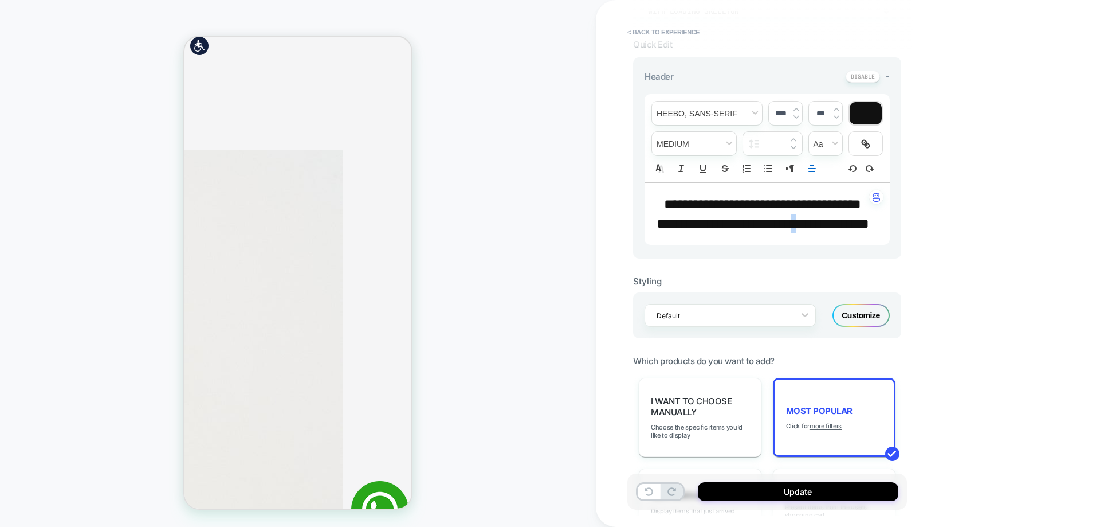
drag, startPoint x: 705, startPoint y: 264, endPoint x: 875, endPoint y: 237, distance: 172.9
click at [875, 237] on div "**********" at bounding box center [767, 214] width 245 height 62
click at [713, 233] on p "**********" at bounding box center [763, 223] width 214 height 19
drag, startPoint x: 722, startPoint y: 265, endPoint x: 827, endPoint y: 252, distance: 105.1
click at [845, 230] on span "**********" at bounding box center [763, 224] width 213 height 14
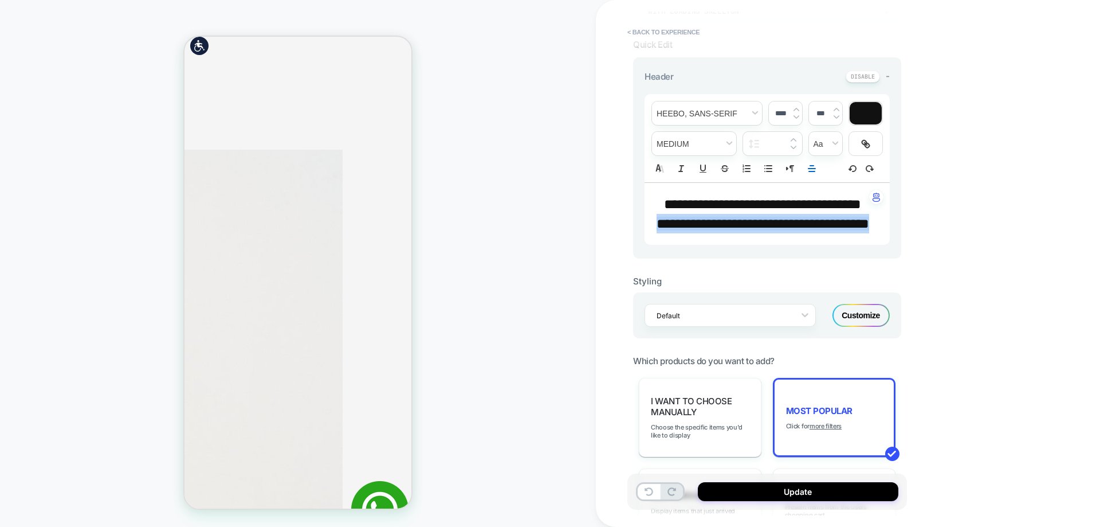
click at [803, 230] on span "**********" at bounding box center [763, 224] width 213 height 14
click at [777, 112] on input "****" at bounding box center [780, 113] width 23 height 9
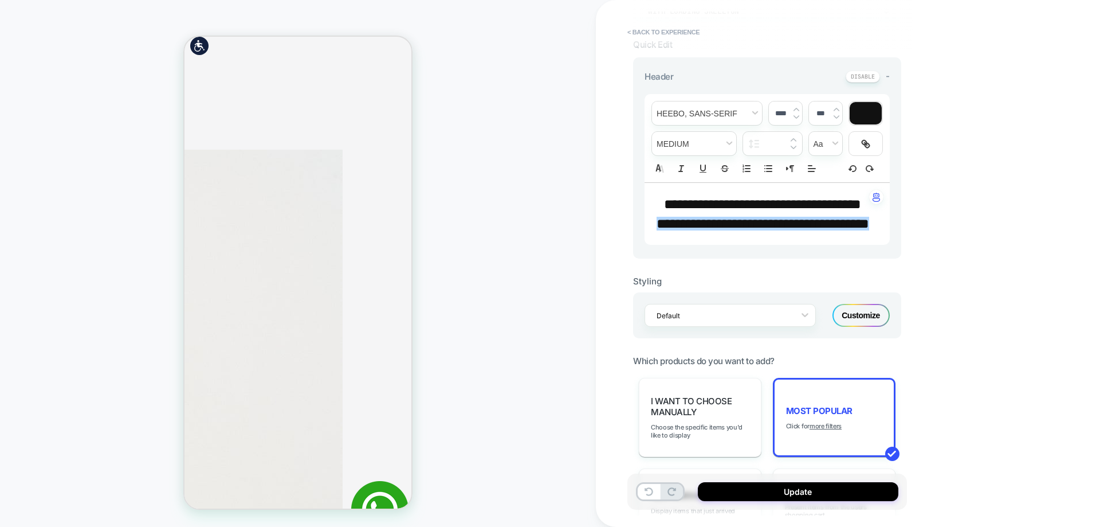
type input "****"
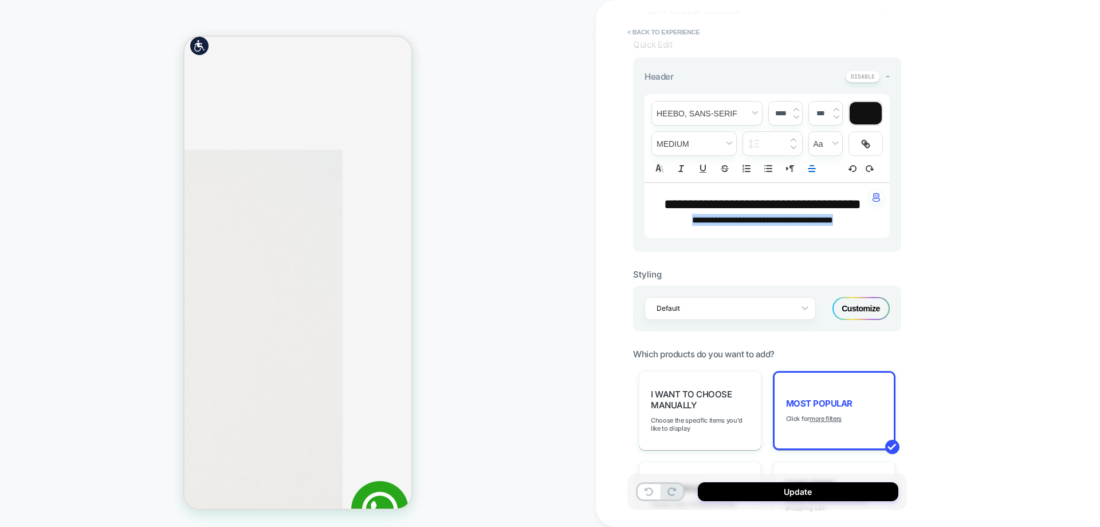
click at [831, 224] on span "**********" at bounding box center [762, 219] width 141 height 9
drag, startPoint x: 845, startPoint y: 200, endPoint x: 873, endPoint y: 187, distance: 30.8
click at [873, 187] on div "**********" at bounding box center [767, 210] width 245 height 55
drag, startPoint x: 743, startPoint y: 223, endPoint x: 870, endPoint y: 203, distance: 128.1
click at [870, 203] on div "**********" at bounding box center [767, 210] width 245 height 56
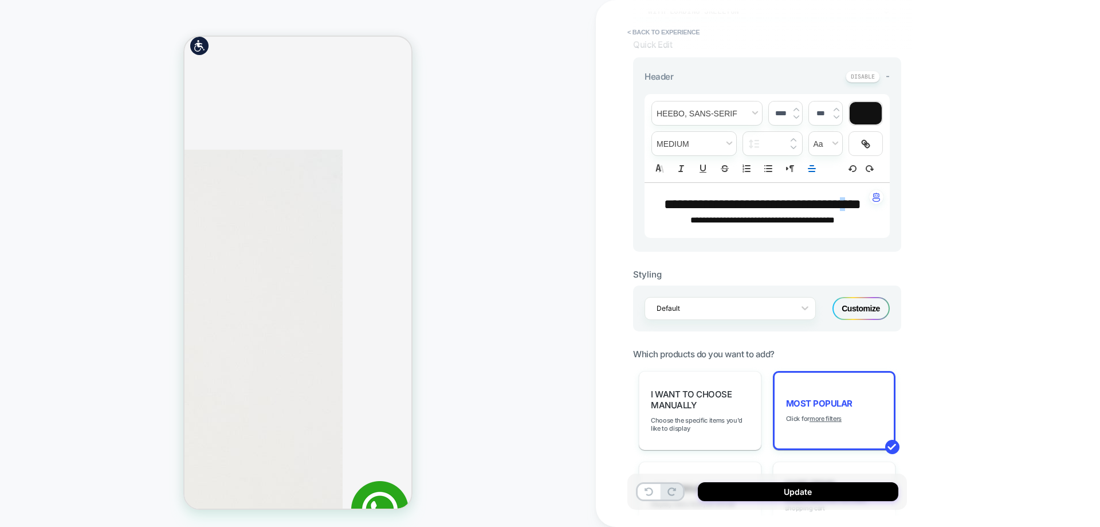
click at [795, 202] on span "**********" at bounding box center [752, 204] width 176 height 14
click at [795, 202] on p "**********" at bounding box center [763, 203] width 214 height 19
click at [786, 114] on input "****" at bounding box center [780, 113] width 23 height 9
type input "****"
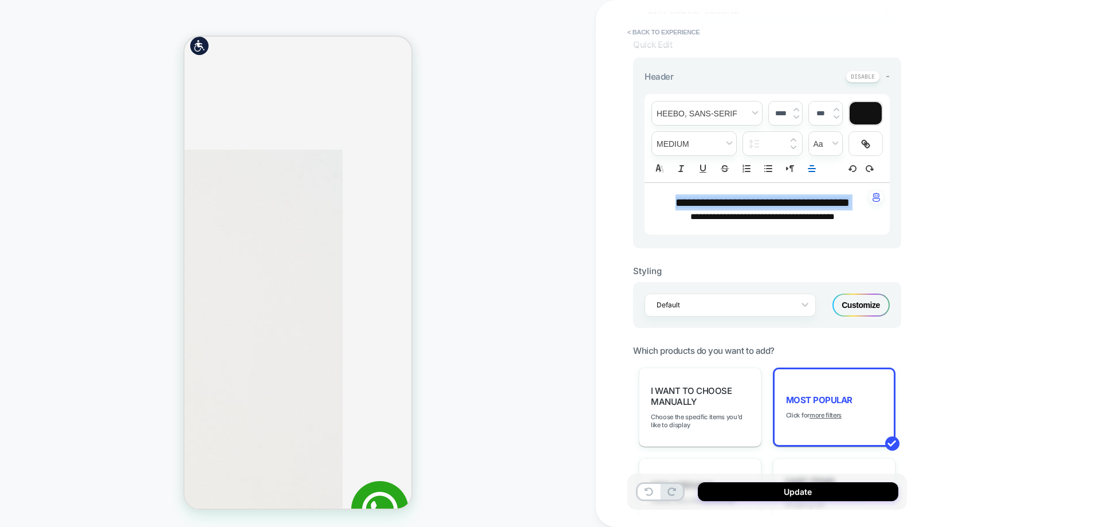
scroll to position [0, 0]
click at [799, 488] on button "Update" at bounding box center [798, 491] width 201 height 19
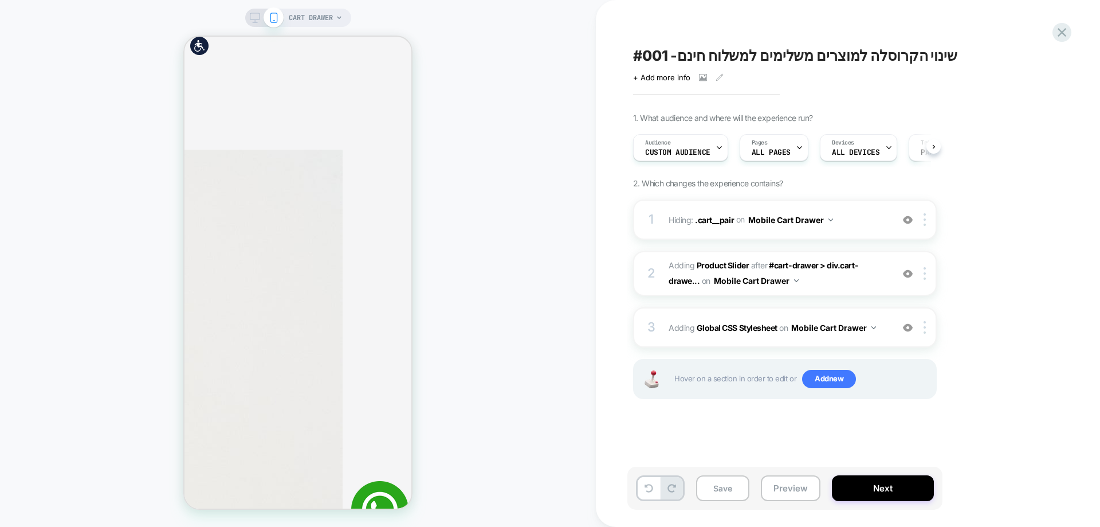
scroll to position [0, 1]
drag, startPoint x: 717, startPoint y: 498, endPoint x: 701, endPoint y: 494, distance: 17.0
click at [717, 498] on button "Save" at bounding box center [722, 488] width 53 height 26
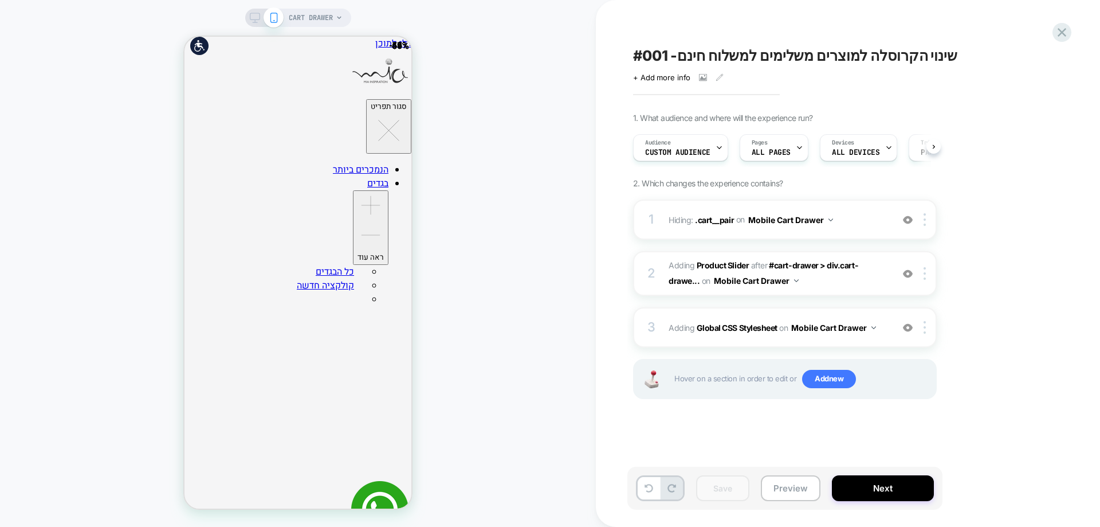
scroll to position [0, 1]
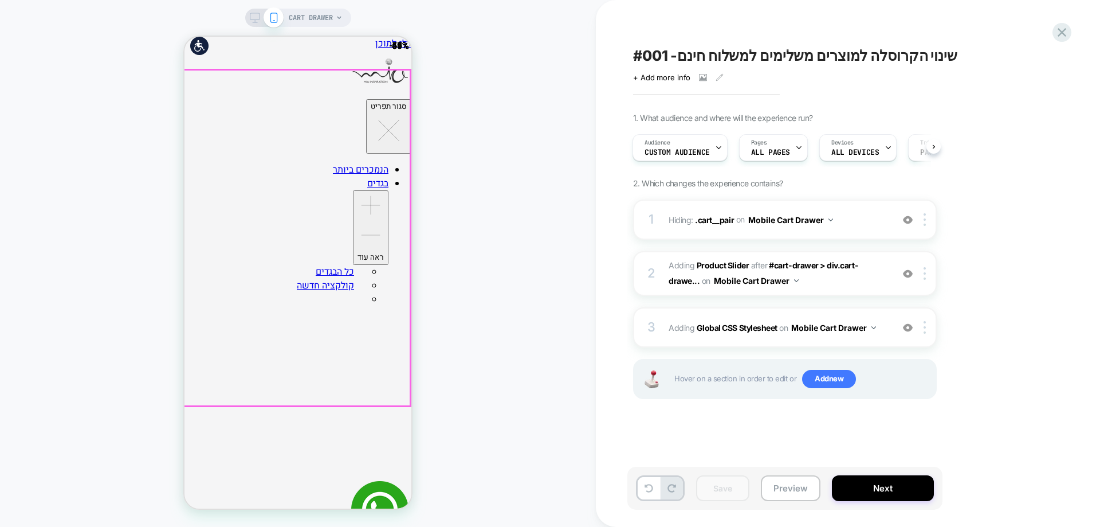
scroll to position [286, 0]
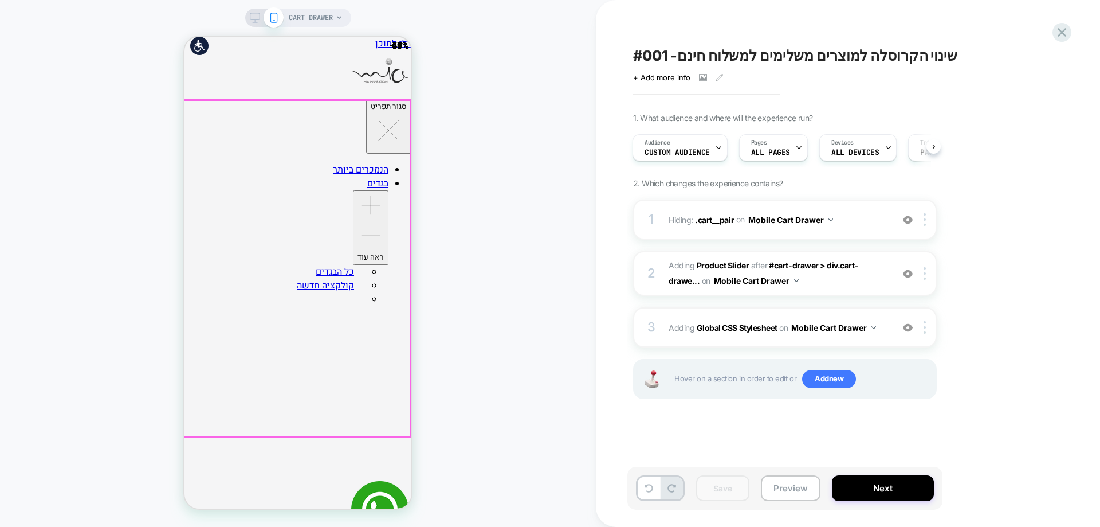
scroll to position [0, 0]
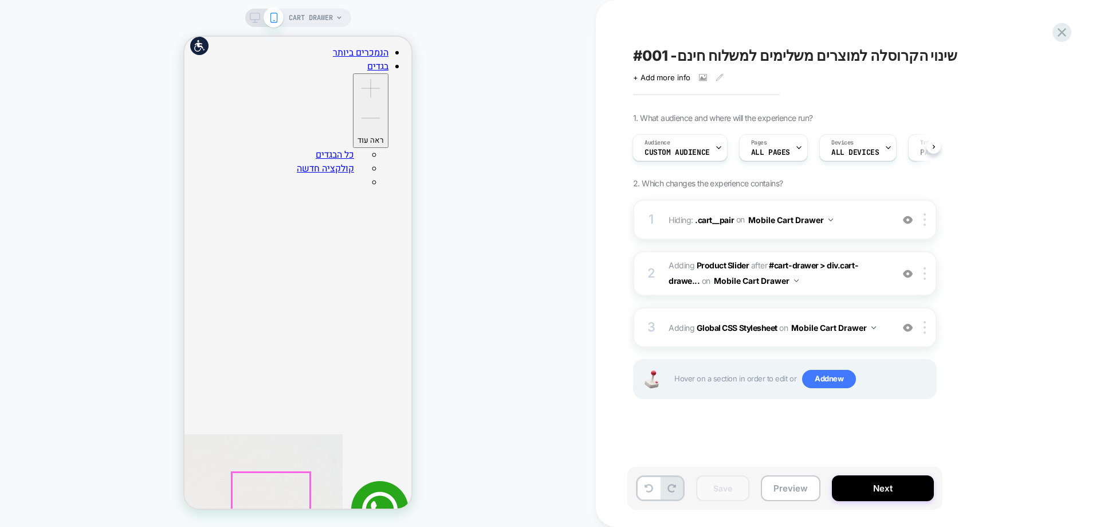
scroll to position [401, 0]
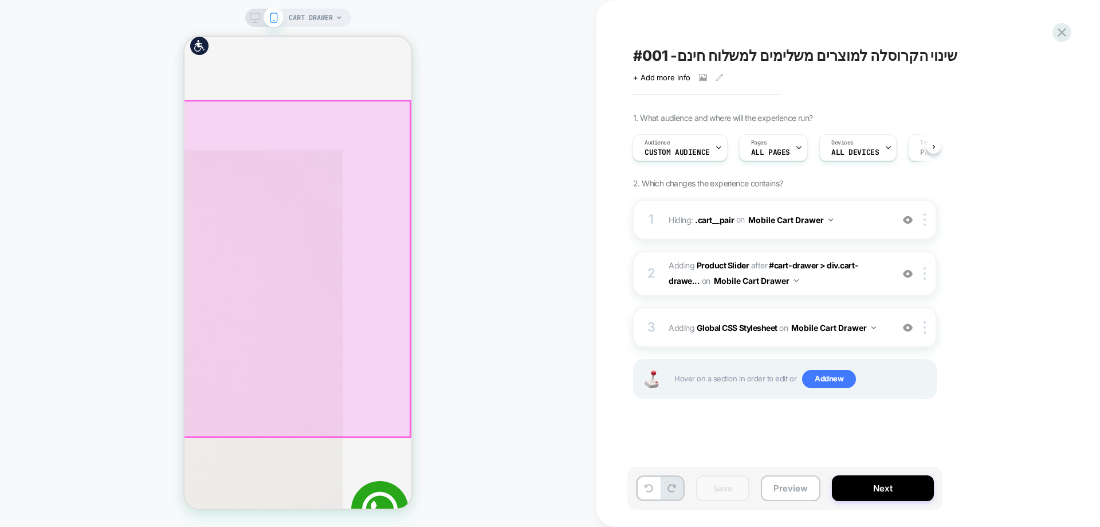
scroll to position [179, 0]
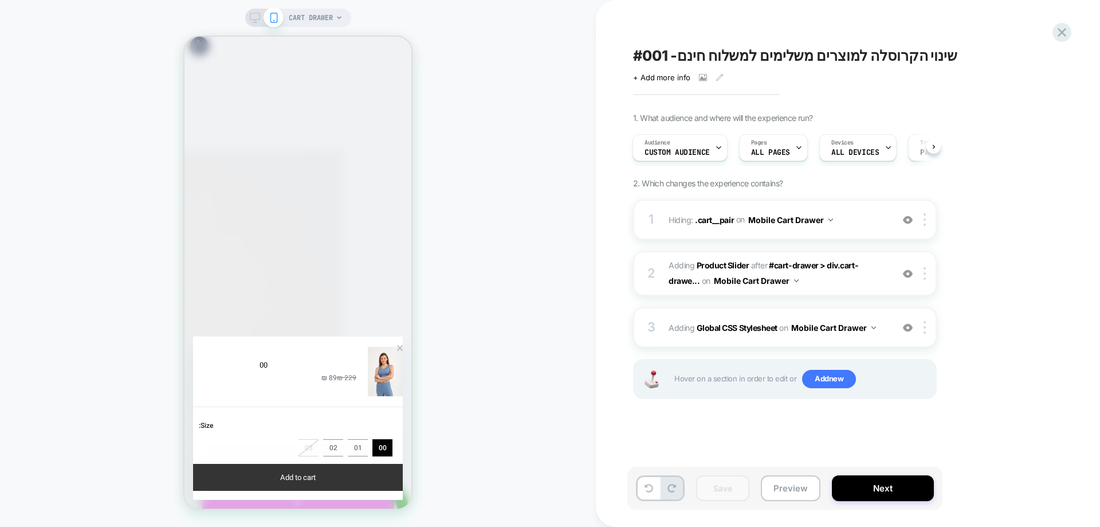
click at [292, 472] on button "Add to cart" at bounding box center [298, 476] width 210 height 27
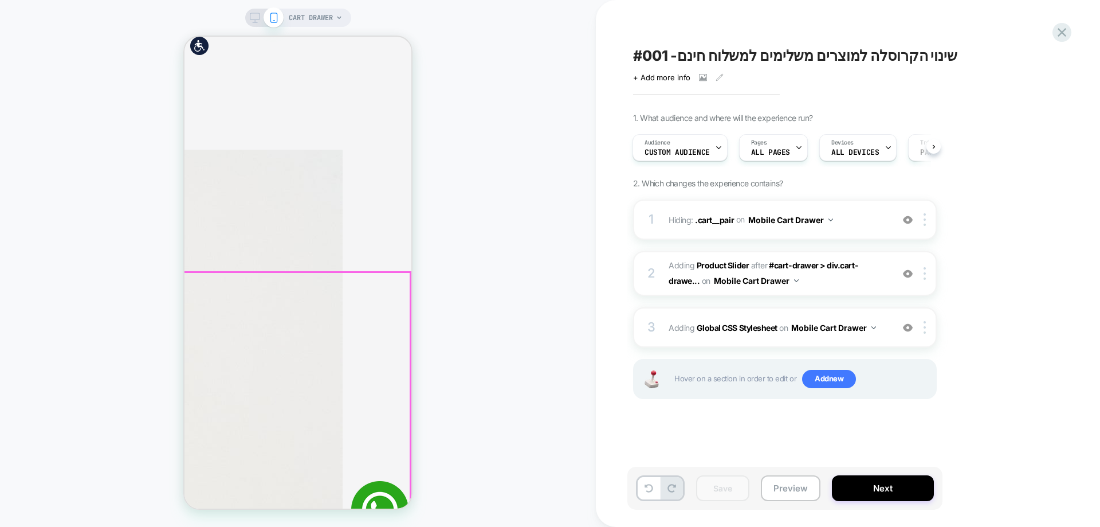
scroll to position [229, 0]
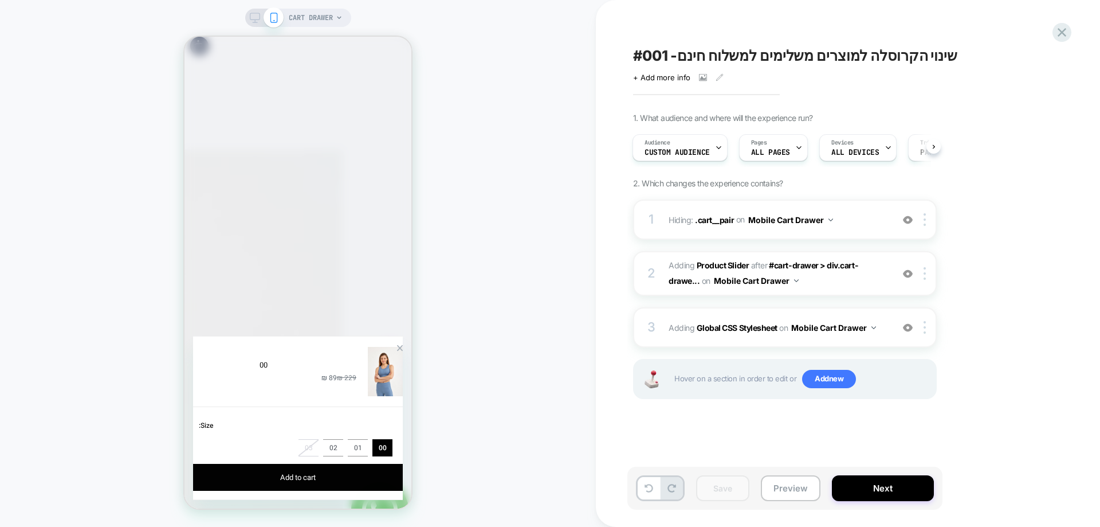
click at [397, 345] on div "Zoom Button" at bounding box center [400, 347] width 6 height 6
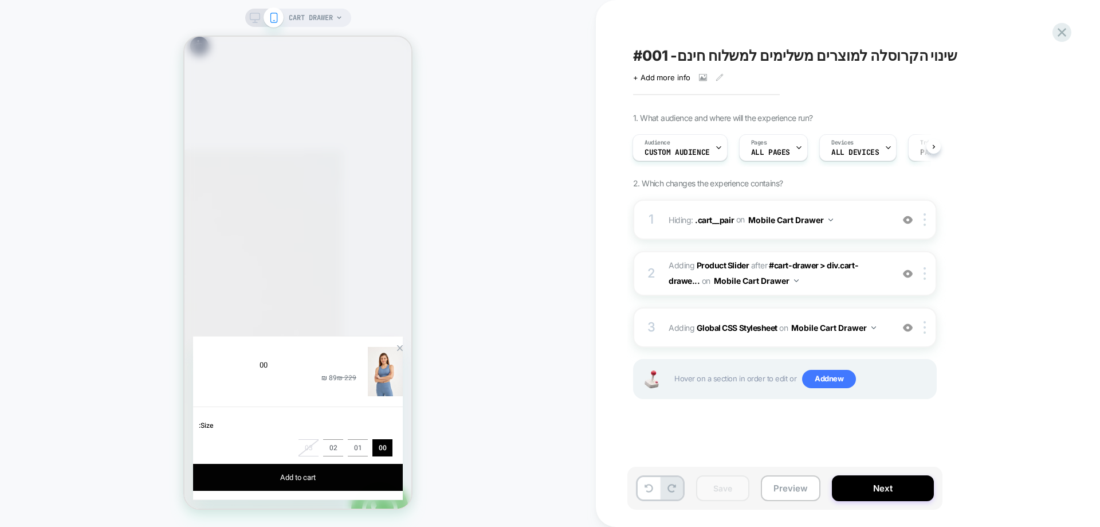
click at [397, 345] on div "Zoom Button" at bounding box center [400, 347] width 6 height 6
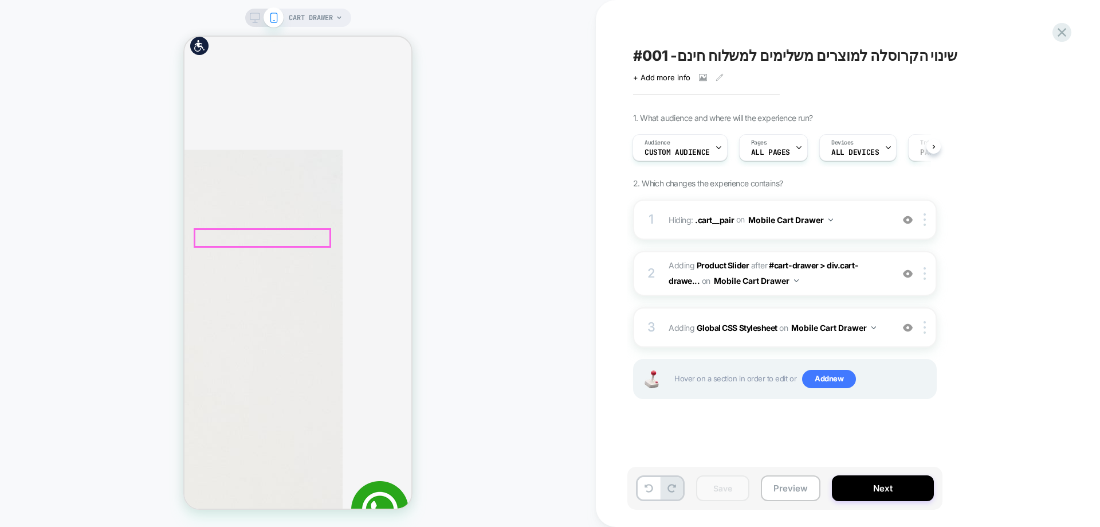
scroll to position [260, 0]
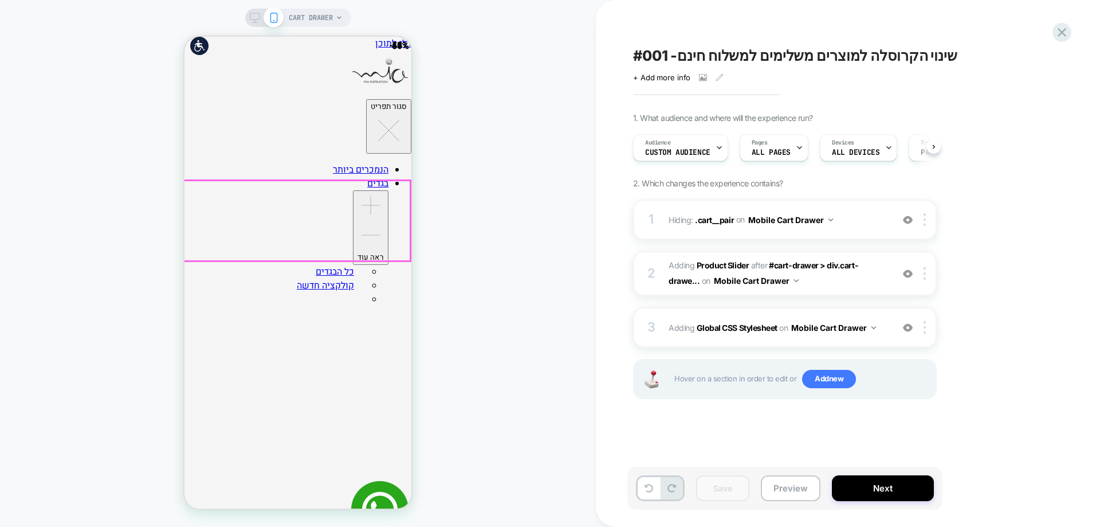
scroll to position [0, 1]
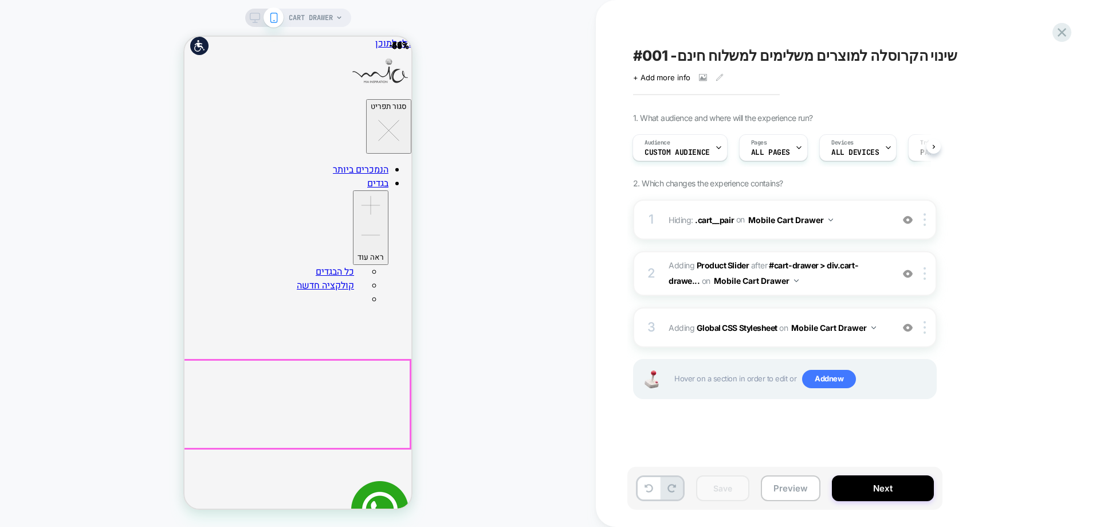
scroll to position [0, 0]
click at [791, 487] on button "Preview" at bounding box center [791, 488] width 60 height 26
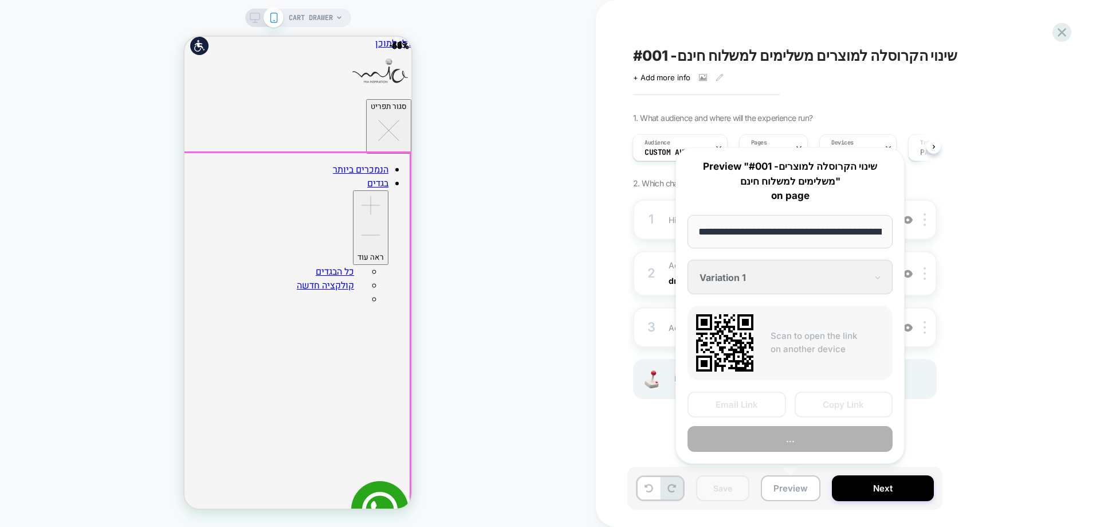
scroll to position [0, 147]
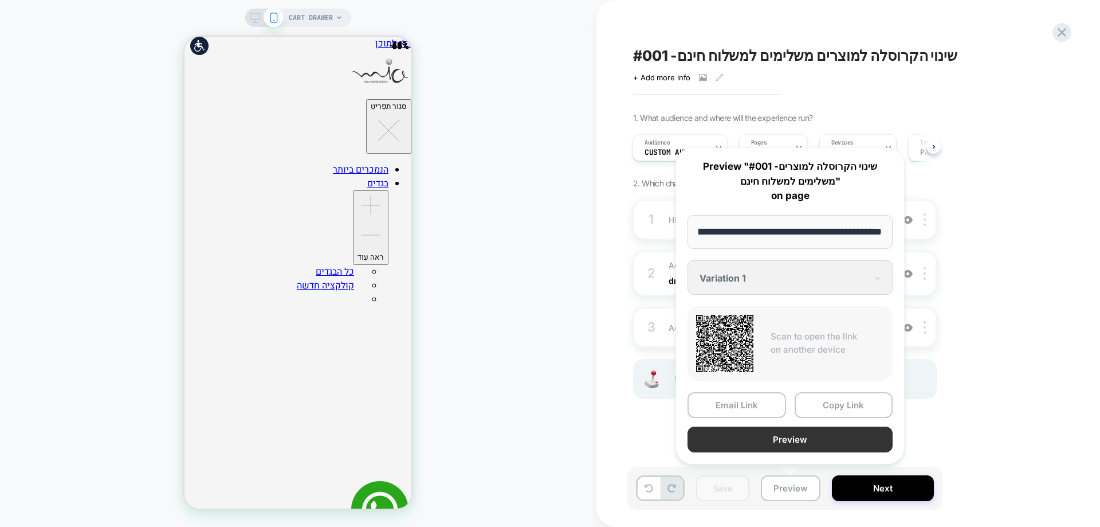
click at [778, 441] on button "Preview" at bounding box center [790, 439] width 205 height 26
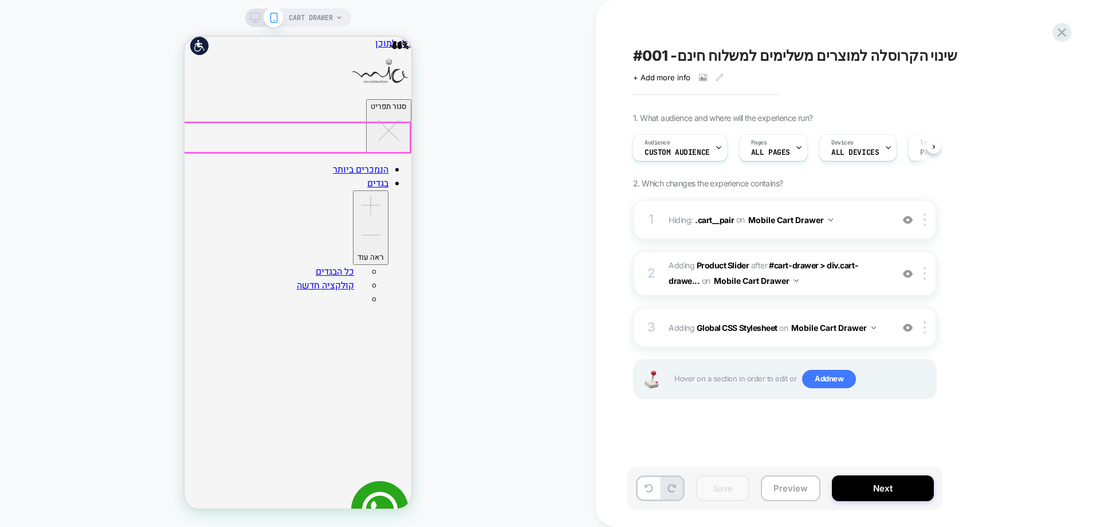
click at [1056, 33] on icon at bounding box center [1061, 32] width 15 height 15
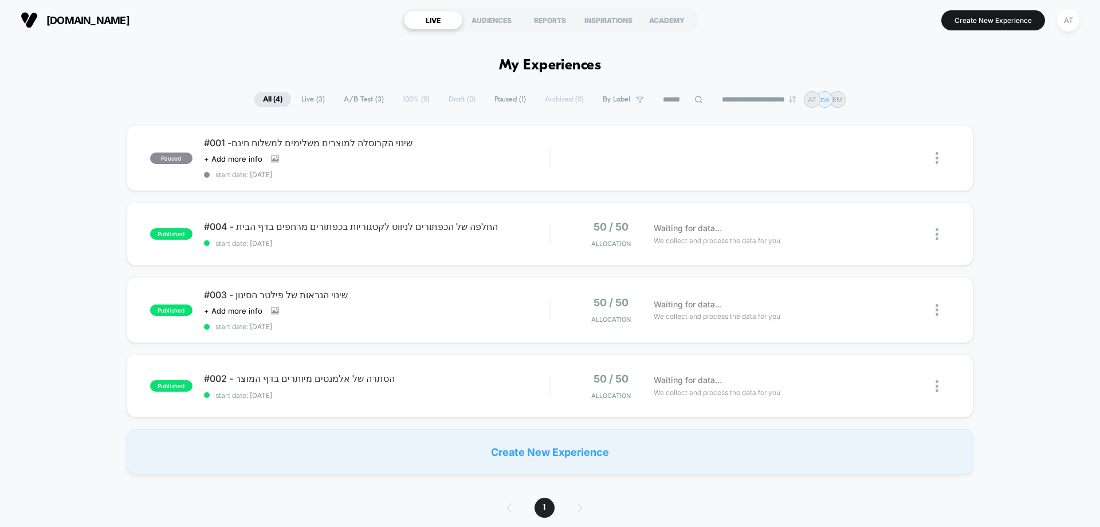
click at [1083, 19] on div "miainspiration.co.il LIVE AUDIENCES REPORTS INSPIRATIONS ACADEMY Create New Exp…" at bounding box center [550, 20] width 1100 height 40
click at [1081, 19] on button "AT" at bounding box center [1068, 20] width 29 height 23
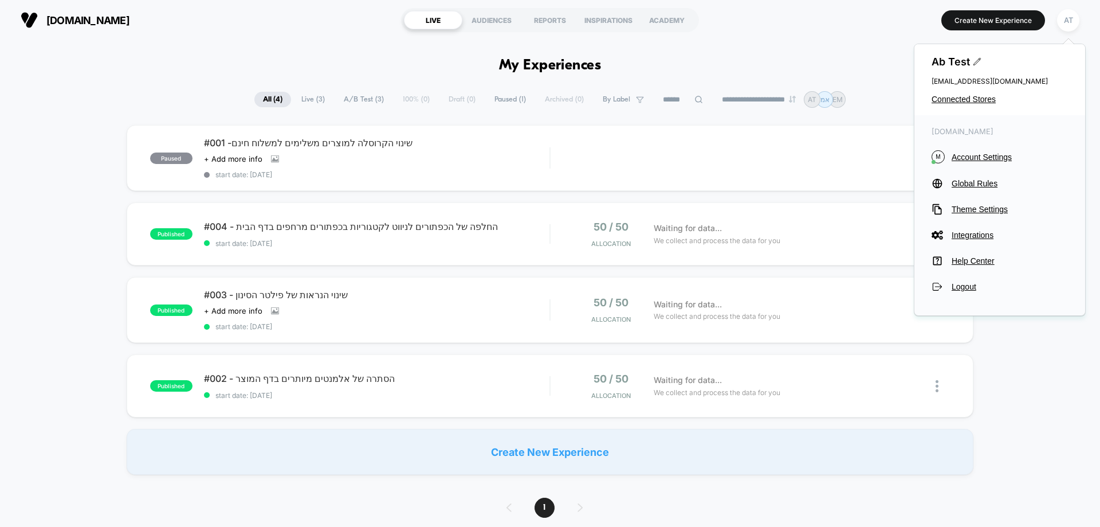
click at [973, 104] on div "Ab Test cro@ab-test.io Connected Stores" at bounding box center [999, 79] width 171 height 71
click at [972, 99] on span "Connected Stores" at bounding box center [1000, 99] width 136 height 9
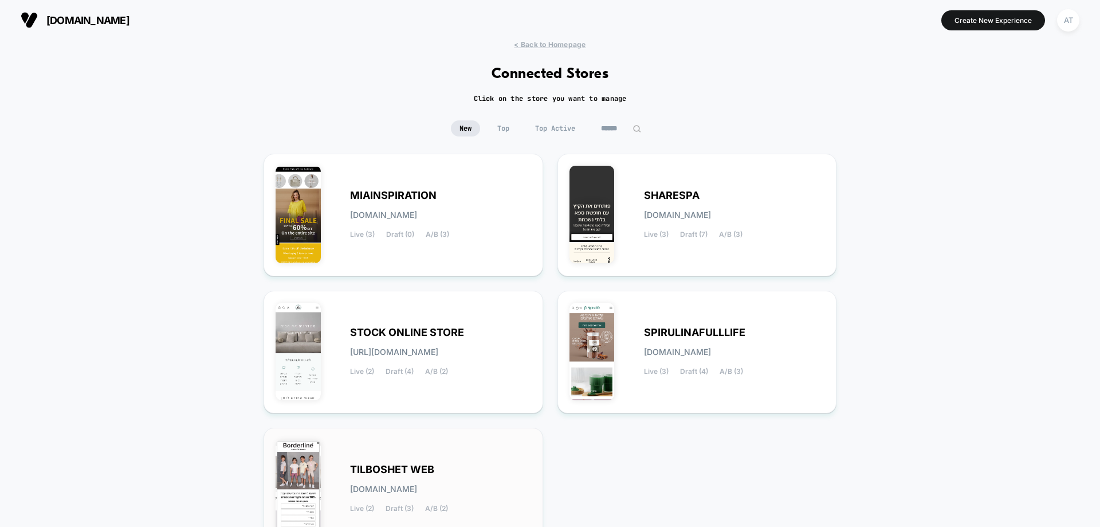
click at [400, 498] on div "TILBOSHET WEB tilboshet-web.myshopify.com Live (2) Draft (3) A/B (2)" at bounding box center [440, 488] width 181 height 47
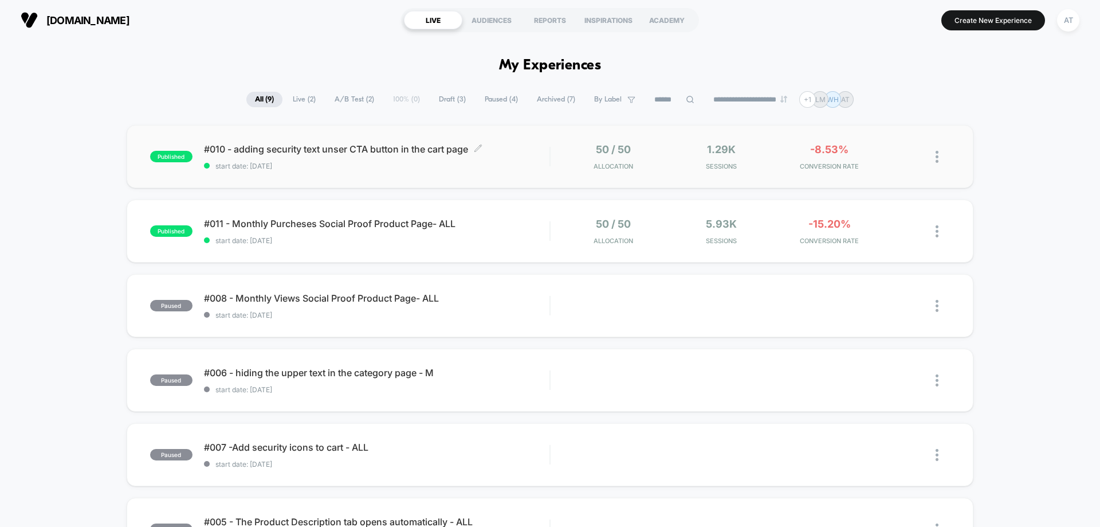
click at [340, 153] on span "#010 - adding security text unser CTA button in the cart page Click to edit exp…" at bounding box center [376, 148] width 345 height 11
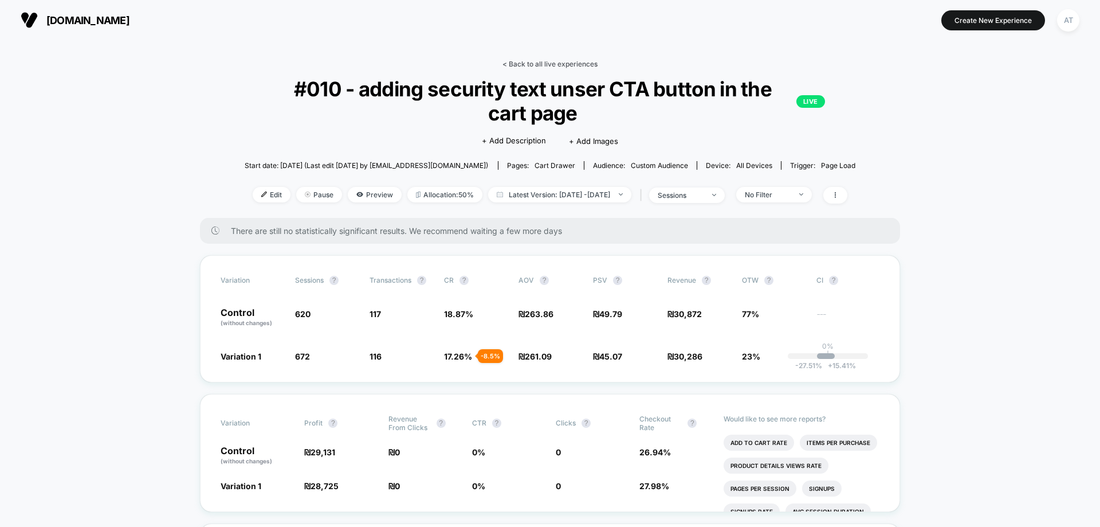
click at [549, 60] on link "< Back to all live experiences" at bounding box center [549, 64] width 95 height 9
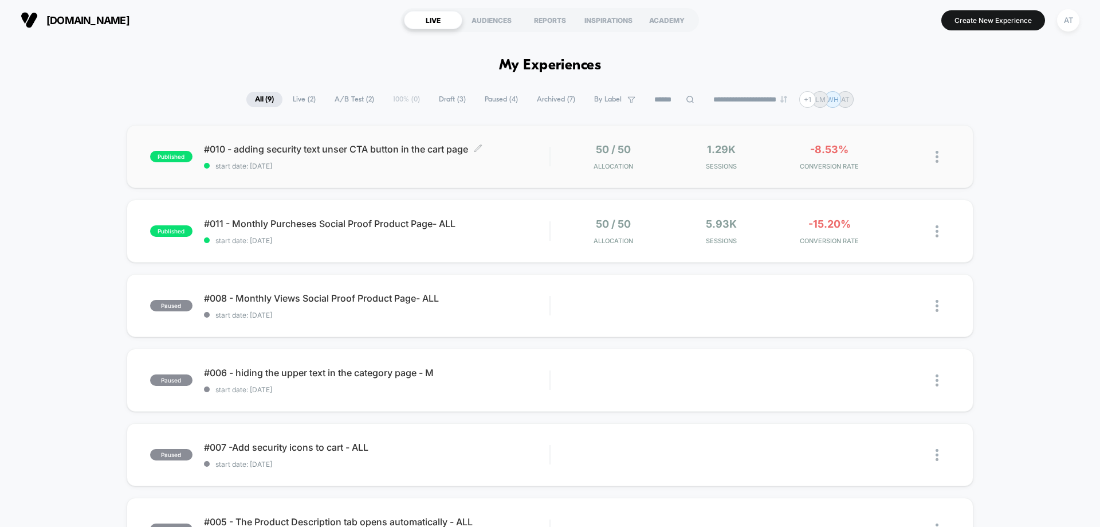
click at [367, 160] on div "#010 - adding security text unser CTA button in the cart page Click to edit exp…" at bounding box center [376, 156] width 345 height 27
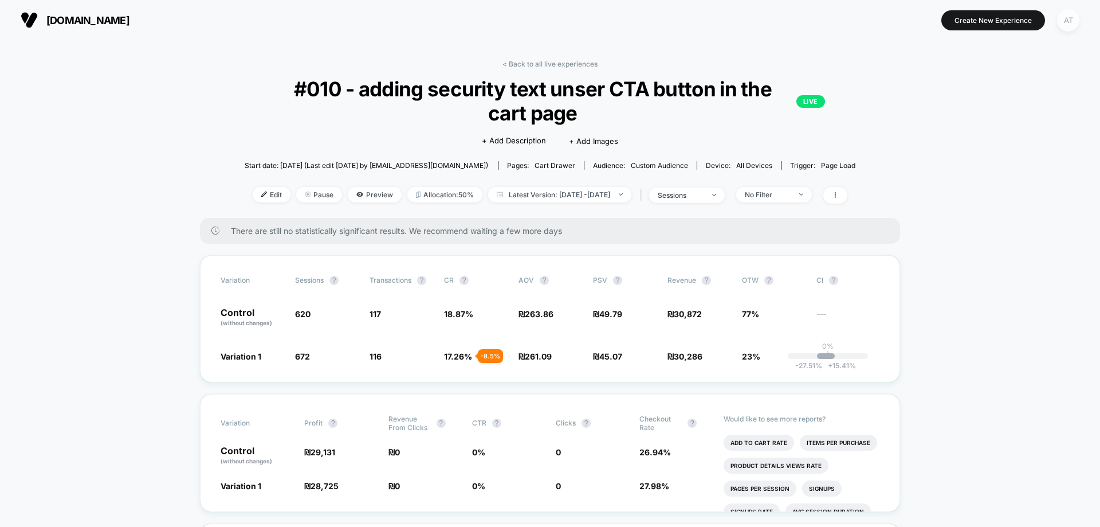
click at [1077, 17] on div "AT" at bounding box center [1068, 20] width 22 height 22
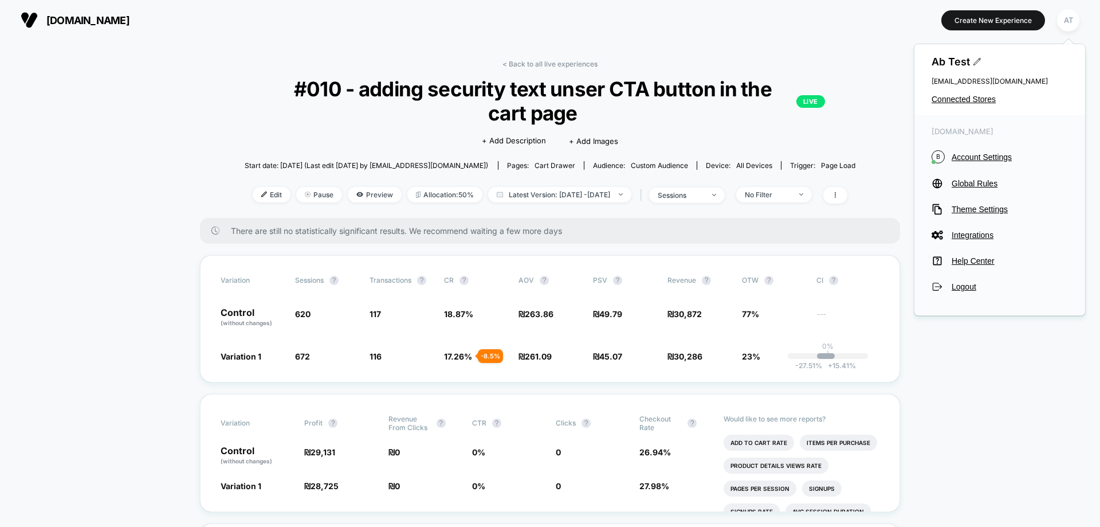
click at [971, 79] on span "cro@ab-test.io" at bounding box center [1000, 81] width 136 height 9
click at [982, 61] on span "Ab Test" at bounding box center [1000, 62] width 136 height 12
click at [979, 60] on icon at bounding box center [976, 61] width 7 height 7
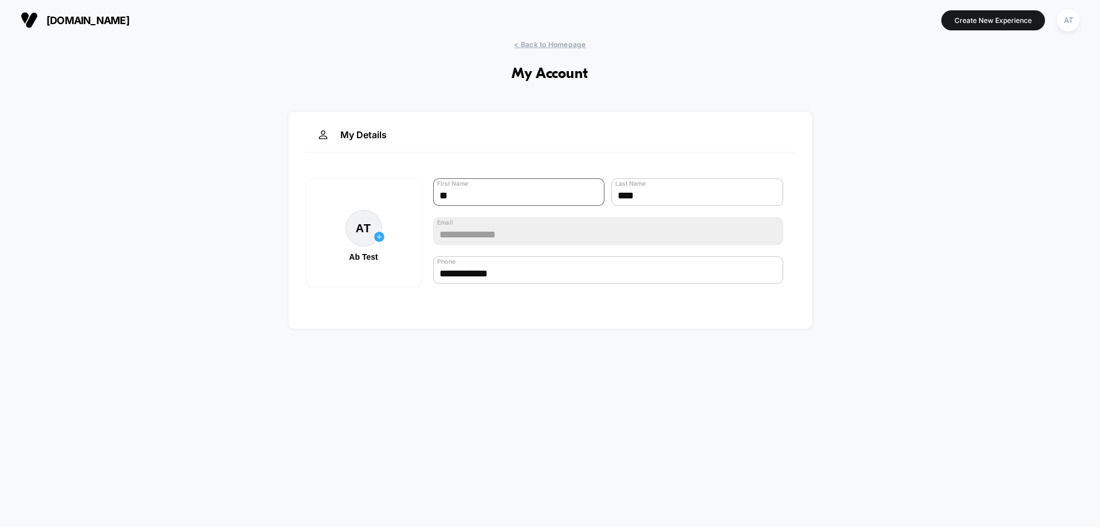
click at [498, 198] on input "**" at bounding box center [519, 192] width 172 height 28
type input "***"
click at [662, 199] on input "****" at bounding box center [697, 192] width 172 height 28
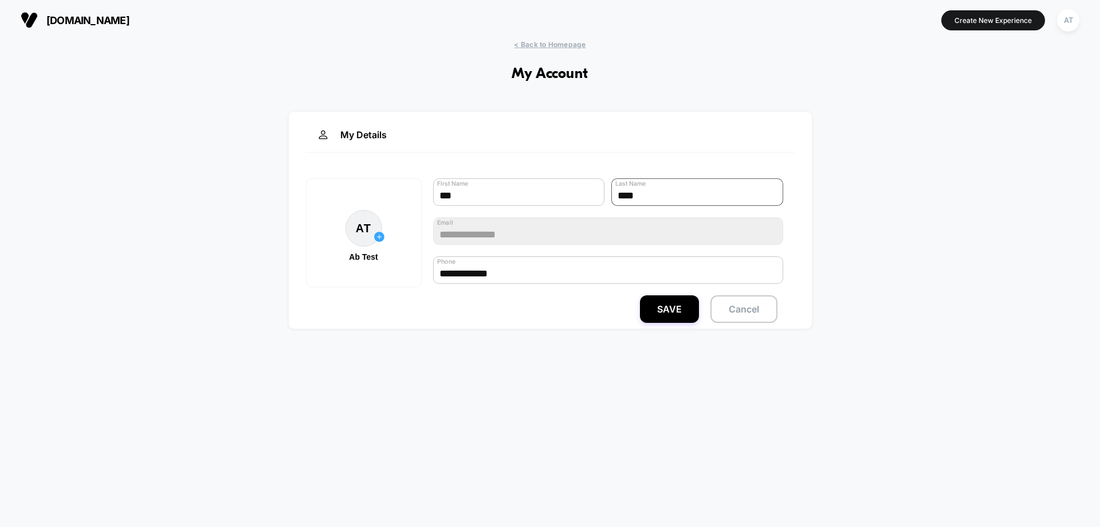
click at [662, 199] on input "****" at bounding box center [697, 192] width 172 height 28
type input "***"
click at [683, 312] on button "Save" at bounding box center [669, 309] width 59 height 28
click at [370, 229] on div "HB" at bounding box center [363, 228] width 37 height 37
click at [678, 312] on button "Save" at bounding box center [669, 309] width 59 height 28
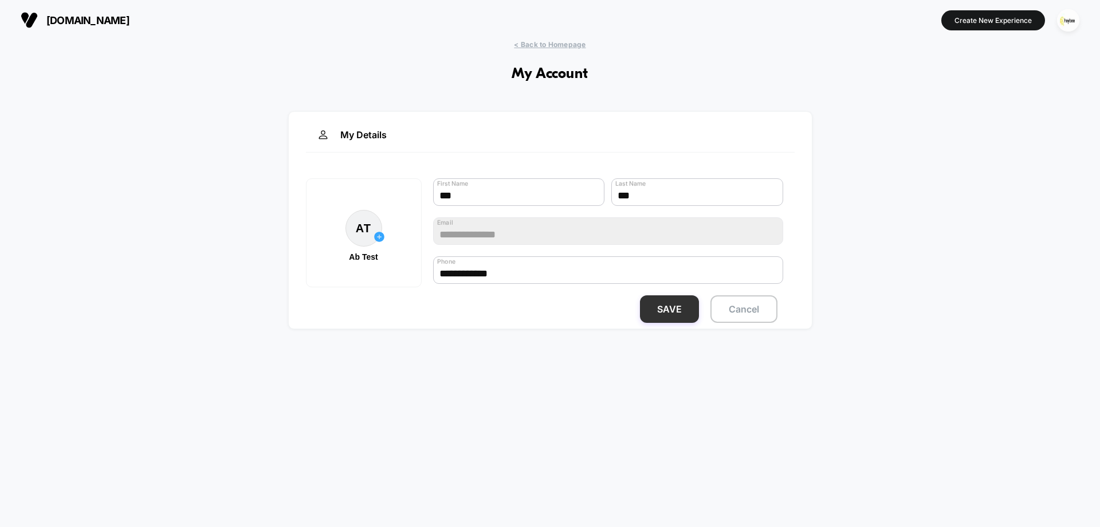
click at [663, 312] on button "Save" at bounding box center [669, 309] width 59 height 28
click at [479, 200] on input "**" at bounding box center [519, 192] width 172 height 28
type input "*"
type input "***"
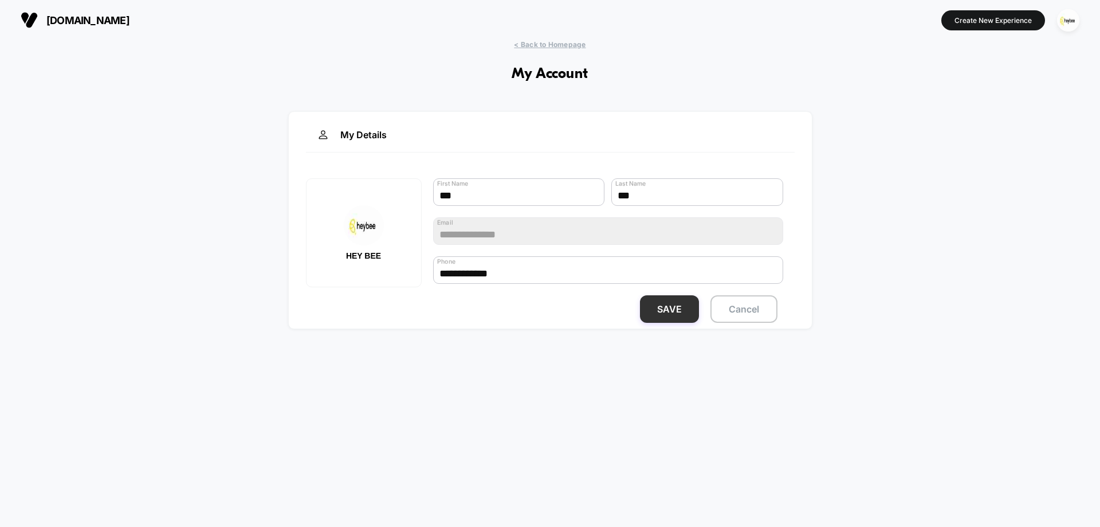
type input "***"
click at [681, 320] on button "Save" at bounding box center [669, 309] width 59 height 28
click at [1069, 20] on img "button" at bounding box center [1068, 20] width 22 height 22
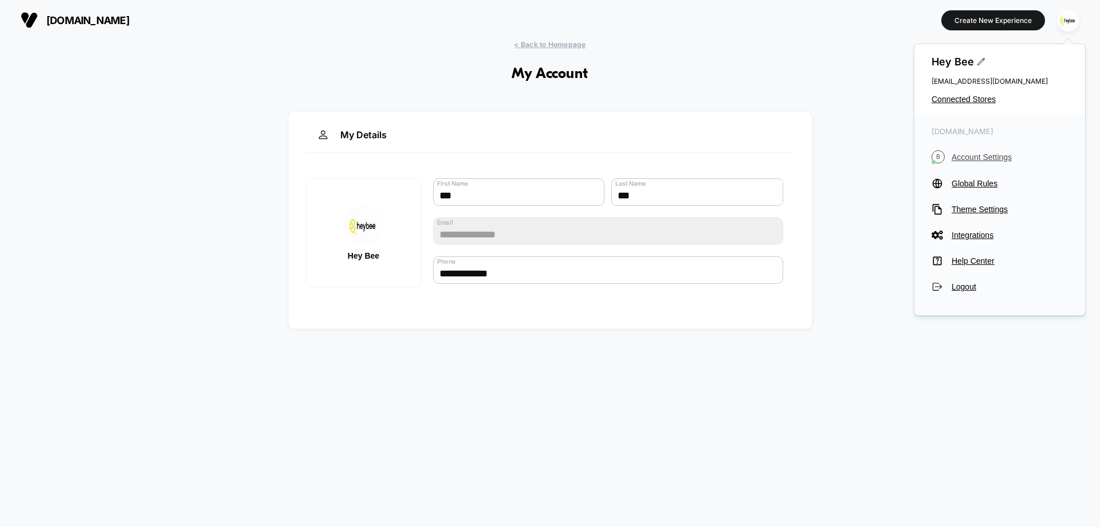
click at [987, 151] on button "B Account Settings" at bounding box center [1000, 156] width 136 height 13
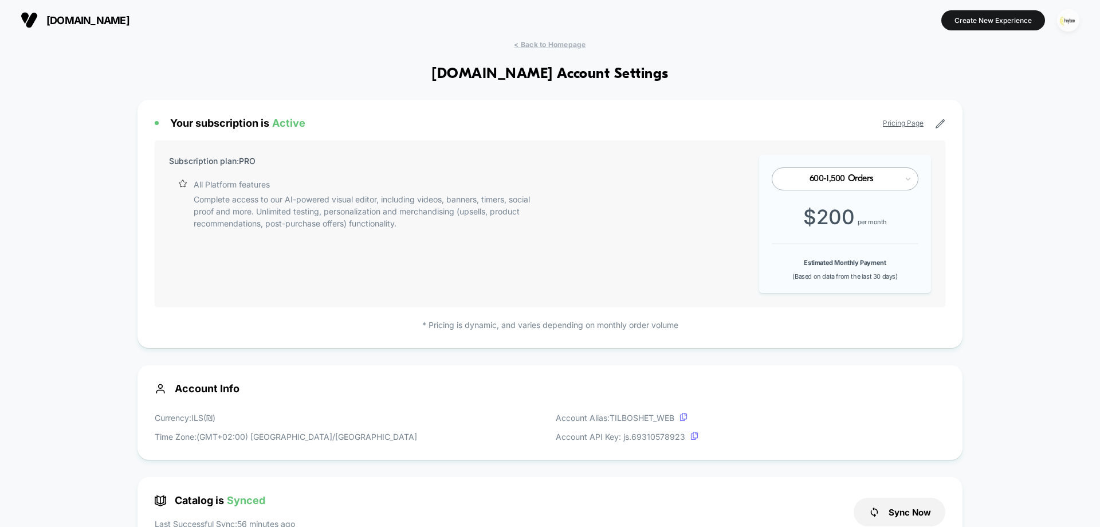
click at [1070, 22] on img "button" at bounding box center [1068, 20] width 22 height 22
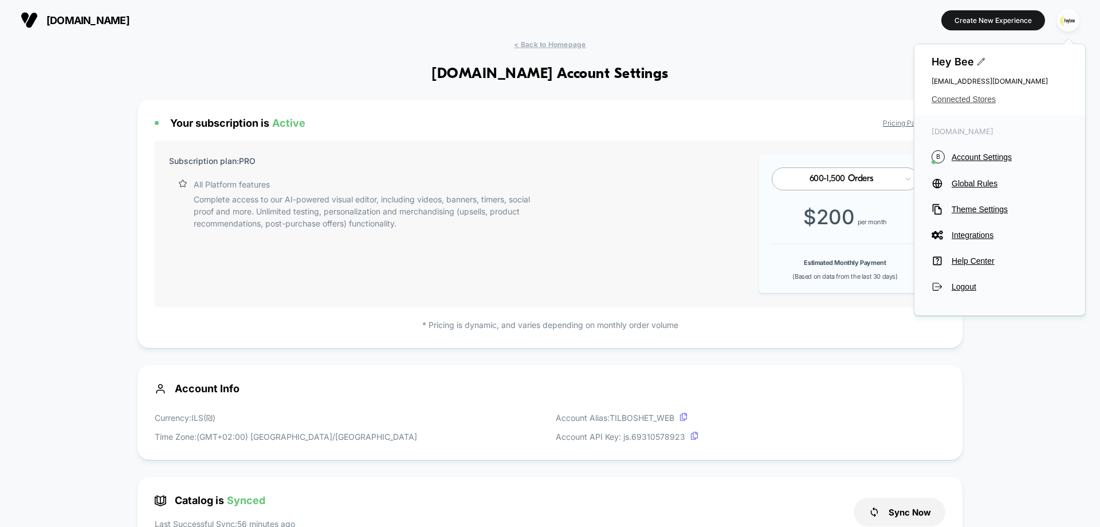
click at [957, 96] on span "Connected Stores" at bounding box center [1000, 99] width 136 height 9
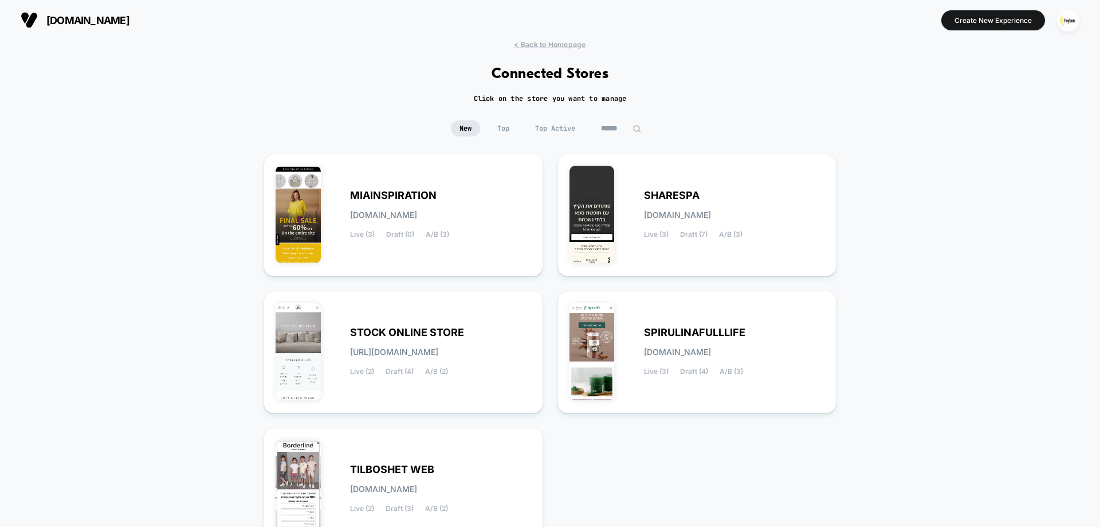
click at [996, 202] on div "< Back to Homepage Connected Stores Click on the store you want to manage New T…" at bounding box center [550, 335] width 1100 height 591
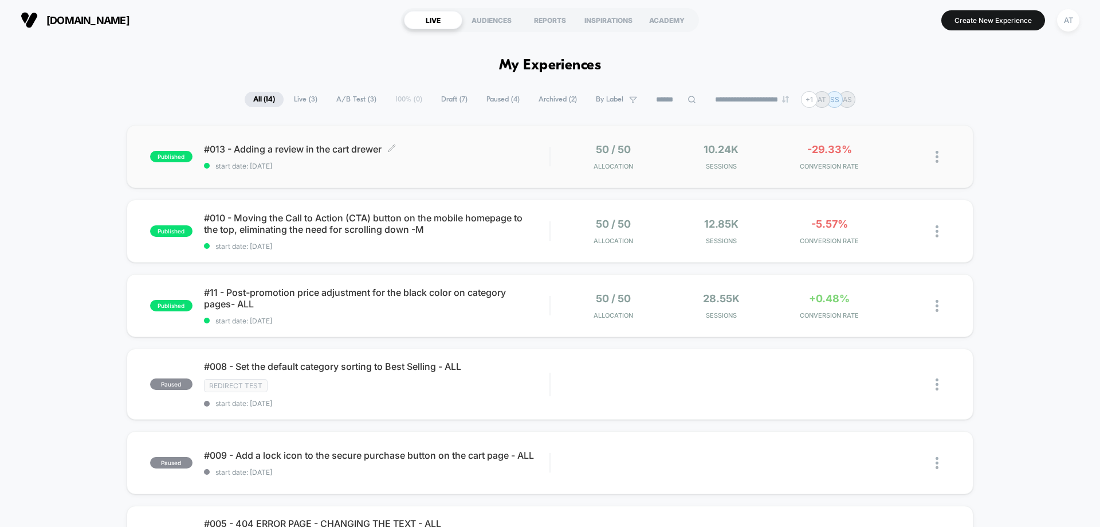
click at [485, 157] on div "#013 - Adding a review in the cart [PERSON_NAME] Click to edit experience detai…" at bounding box center [376, 156] width 345 height 27
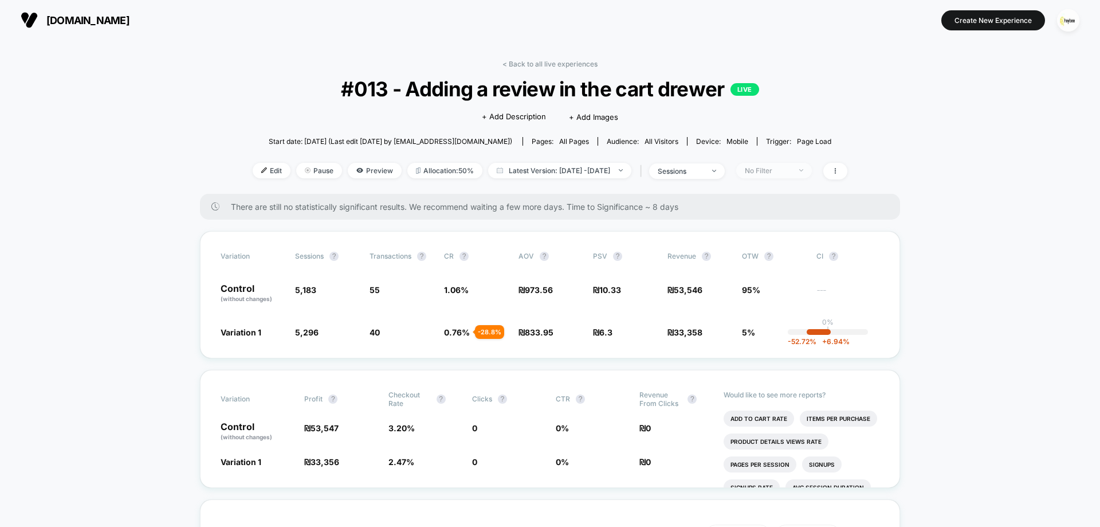
click at [791, 170] on div "No Filter" at bounding box center [768, 170] width 46 height 9
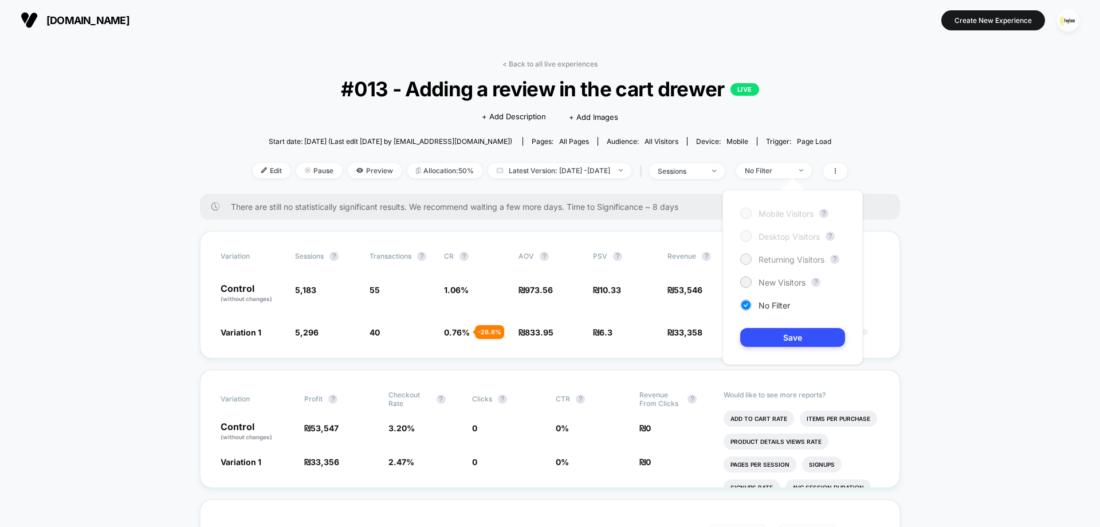
click at [796, 263] on span "Returning Visitors" at bounding box center [792, 259] width 66 height 10
click at [803, 336] on button "Save" at bounding box center [792, 337] width 105 height 19
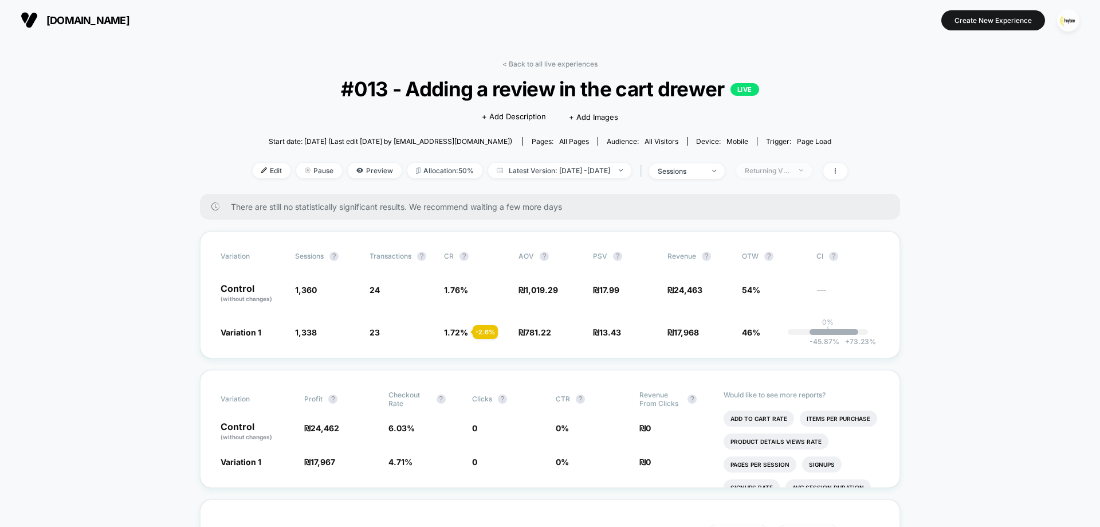
click at [774, 171] on div "Returning Visitors" at bounding box center [768, 170] width 46 height 9
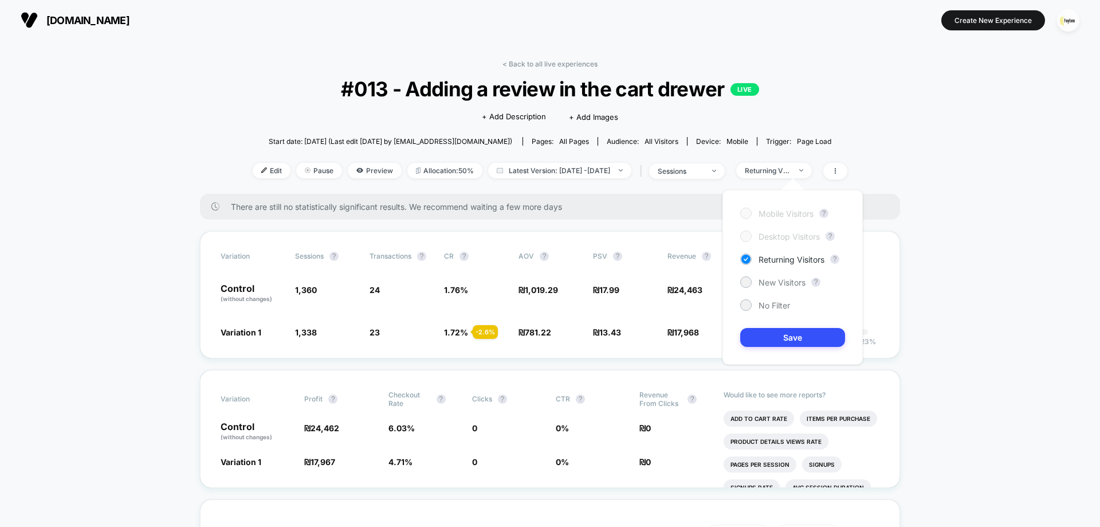
click at [769, 288] on div "Mobile Visitors ? Desktop Visitors ? Returning Visitors ? New Visitors ? No Fil…" at bounding box center [792, 277] width 140 height 175
drag, startPoint x: 777, startPoint y: 274, endPoint x: 776, endPoint y: 282, distance: 7.5
click at [776, 277] on div "Mobile Visitors ? Desktop Visitors ? Returning Visitors ? New Visitors ? No Fil…" at bounding box center [792, 277] width 140 height 175
click at [776, 282] on span "New Visitors" at bounding box center [782, 282] width 47 height 10
click at [783, 345] on button "Save" at bounding box center [792, 337] width 105 height 19
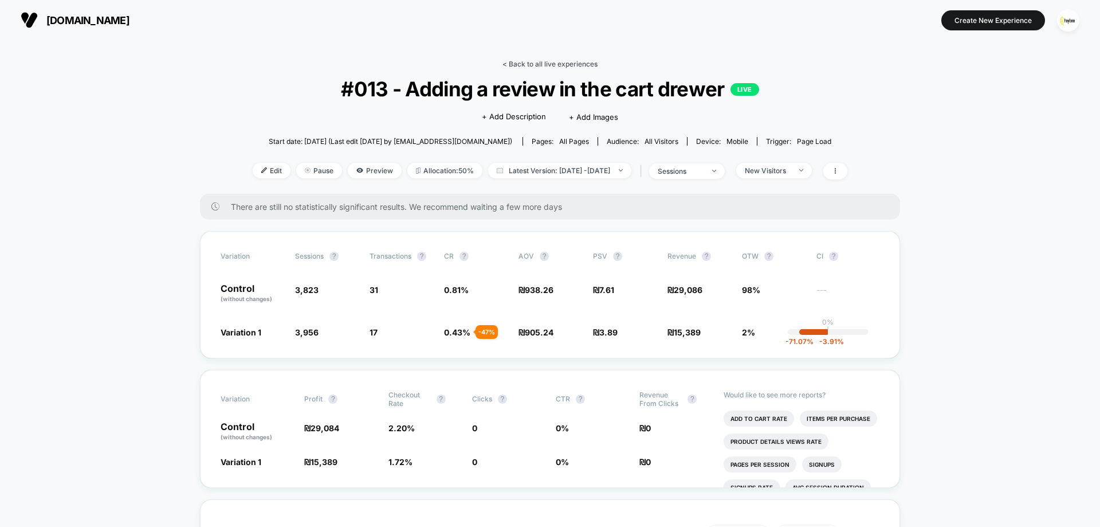
click at [545, 65] on link "< Back to all live experiences" at bounding box center [549, 64] width 95 height 9
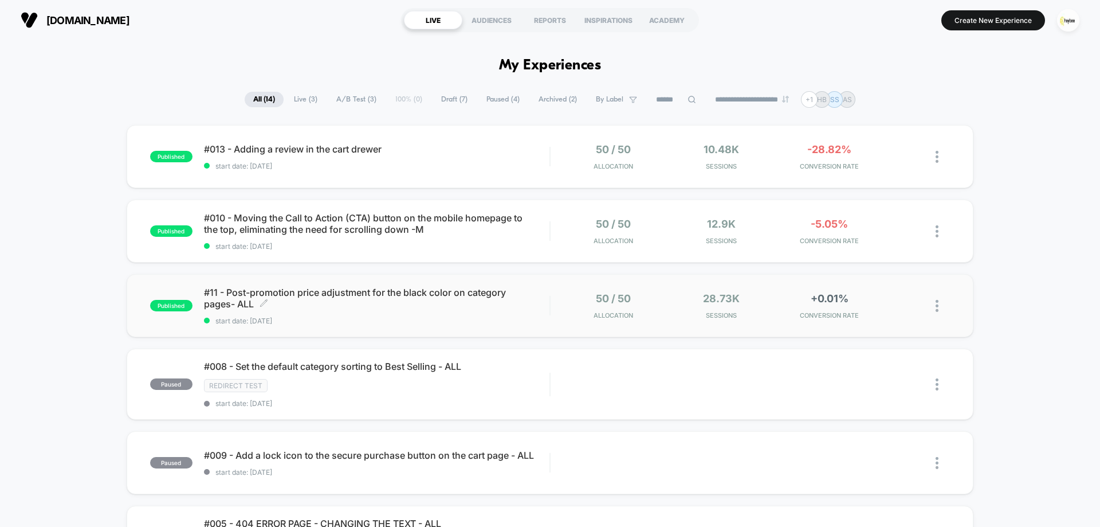
click at [505, 300] on span "#11 - Post-promotion price adjustment for the black color on category pages- AL…" at bounding box center [376, 297] width 345 height 23
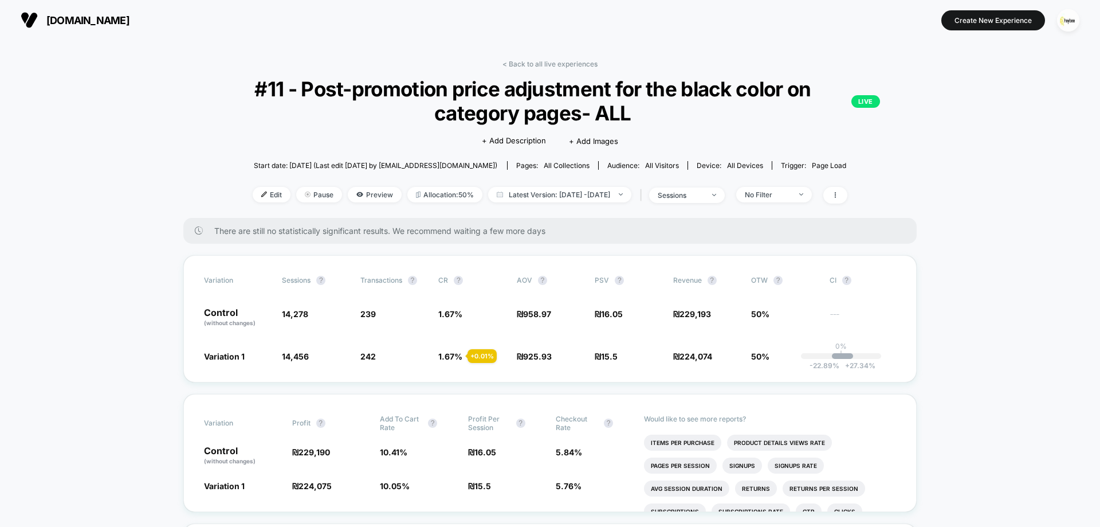
click at [554, 72] on div "< Back to all live experiences #11 - Post-promotion price adjustment for the bl…" at bounding box center [549, 139] width 733 height 158
click at [555, 69] on div "< Back to all live experiences #11 - Post-promotion price adjustment for the bl…" at bounding box center [549, 139] width 733 height 158
click at [557, 61] on link "< Back to all live experiences" at bounding box center [549, 64] width 95 height 9
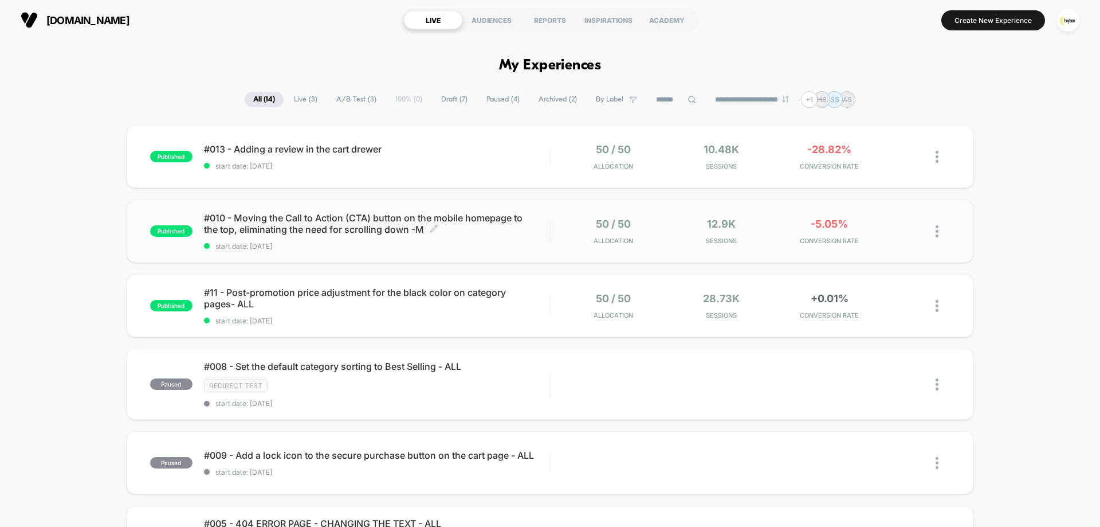
click at [369, 244] on span "start date: 3.8.2025" at bounding box center [376, 246] width 345 height 9
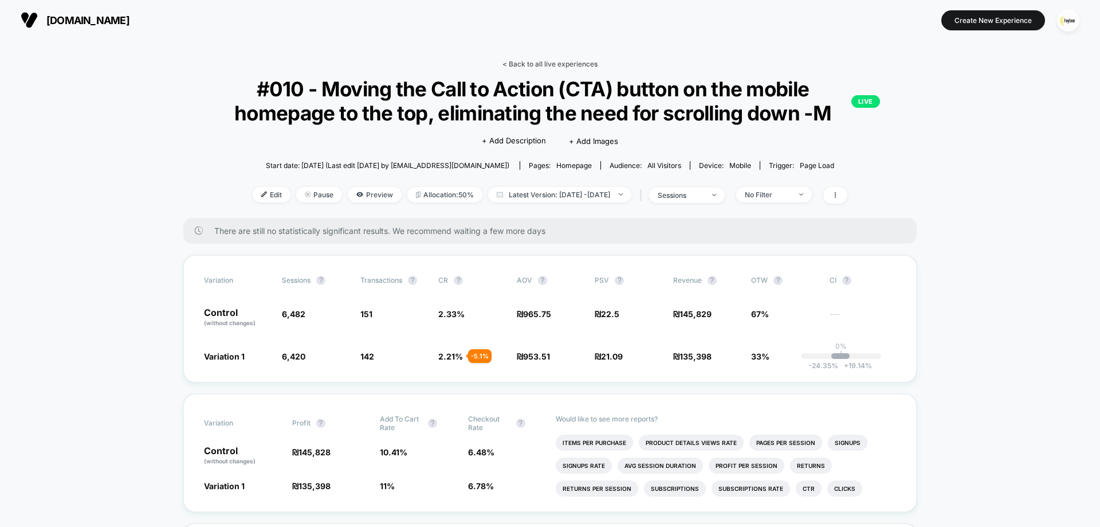
click at [572, 65] on link "< Back to all live experiences" at bounding box center [549, 64] width 95 height 9
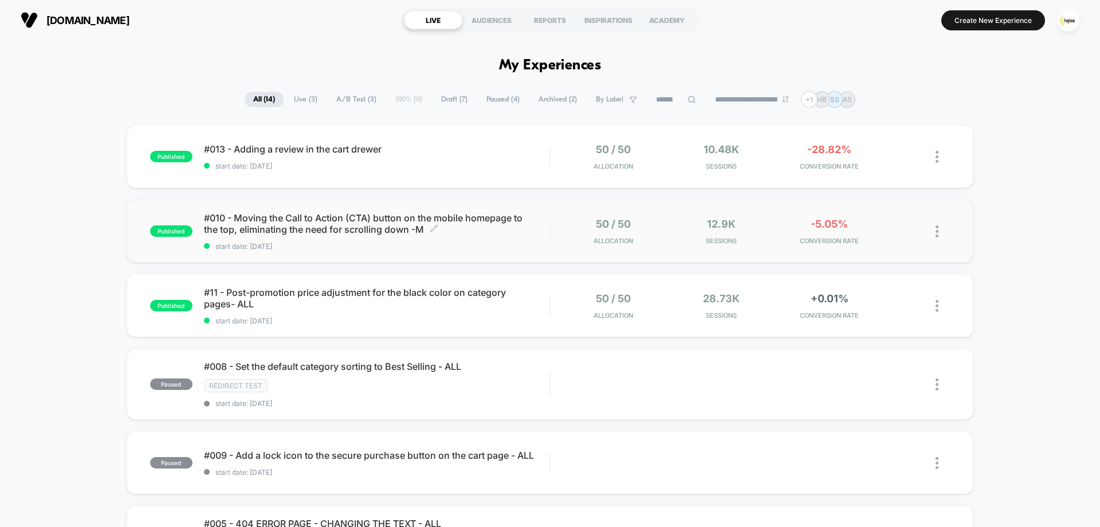
click at [429, 236] on div "#010 - Moving the Call to Action (CTA) button on the mobile homepage to the top…" at bounding box center [376, 231] width 345 height 38
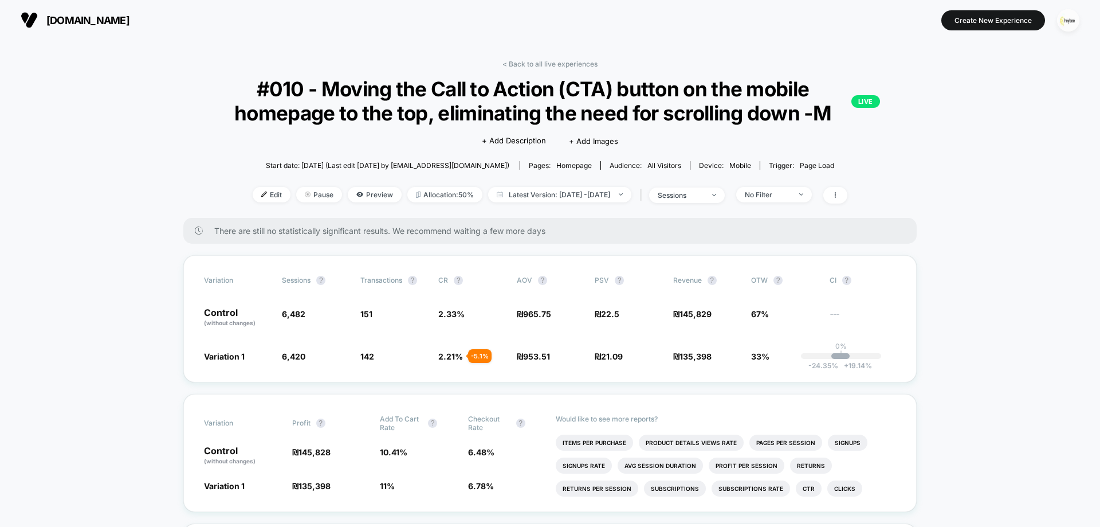
click at [1063, 25] on img "button" at bounding box center [1068, 20] width 22 height 22
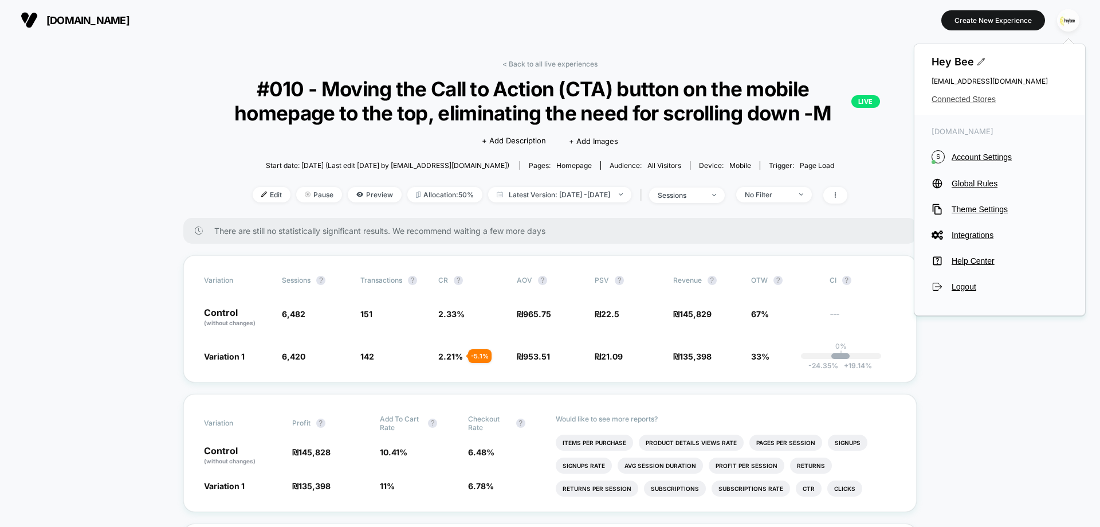
click at [969, 99] on span "Connected Stores" at bounding box center [1000, 99] width 136 height 9
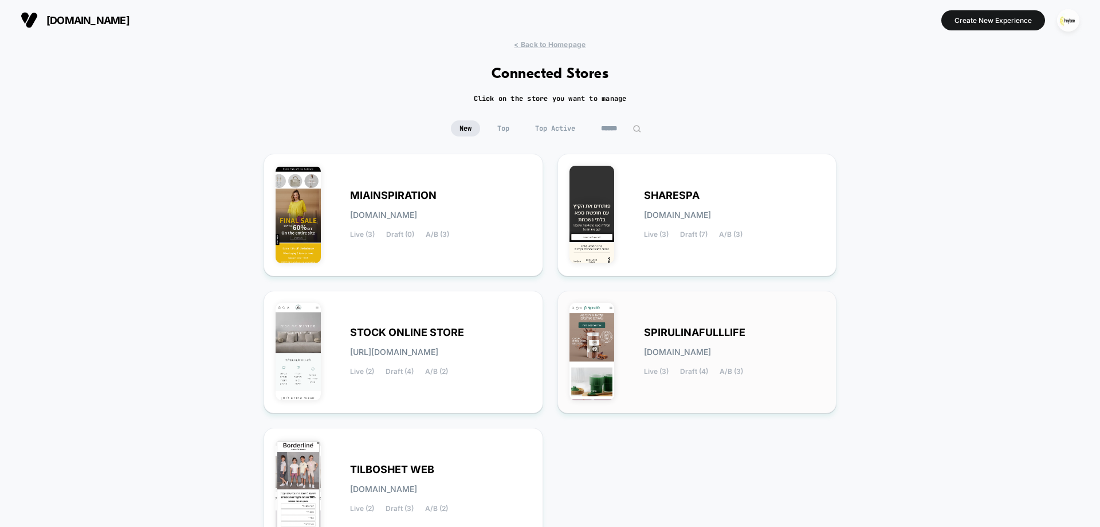
click at [678, 351] on span "[DOMAIN_NAME]" at bounding box center [677, 352] width 67 height 8
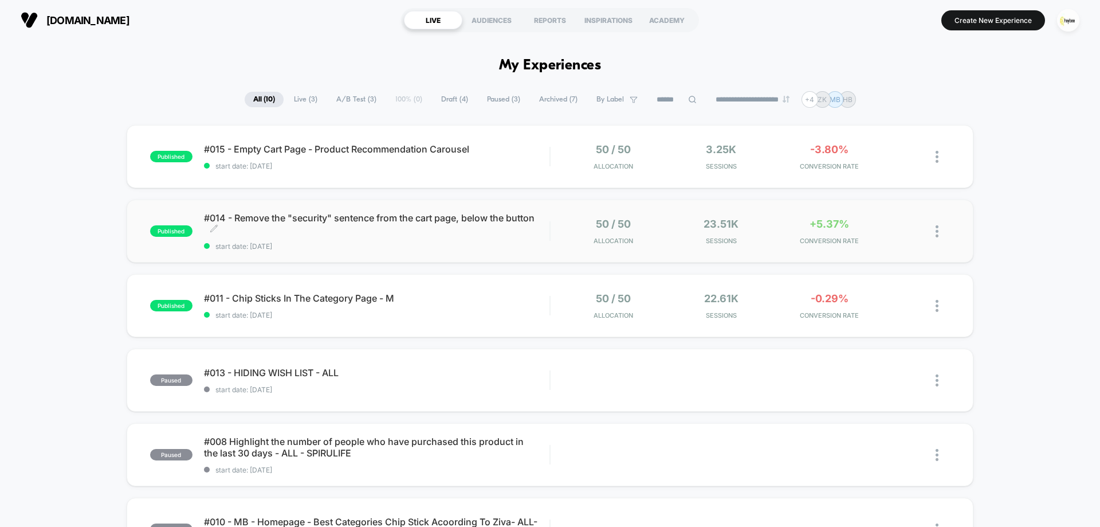
click at [382, 231] on span "#014 - Remove the "security" sentence from the cart page, below the button Clic…" at bounding box center [376, 223] width 345 height 23
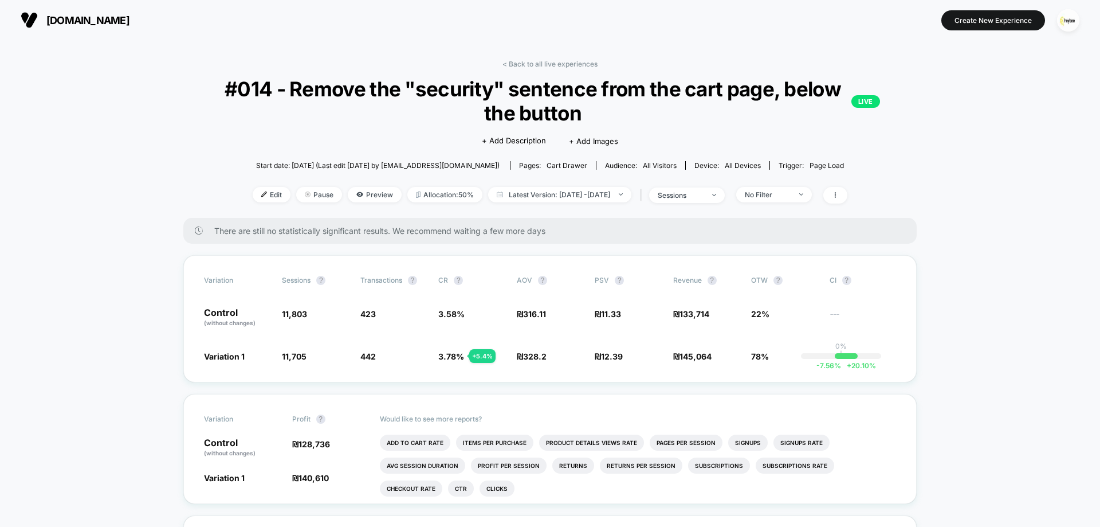
click at [560, 74] on div "< Back to all live experiences #014 - Remove the "security" sentence from the c…" at bounding box center [549, 139] width 733 height 158
click at [578, 62] on link "< Back to all live experiences" at bounding box center [549, 64] width 95 height 9
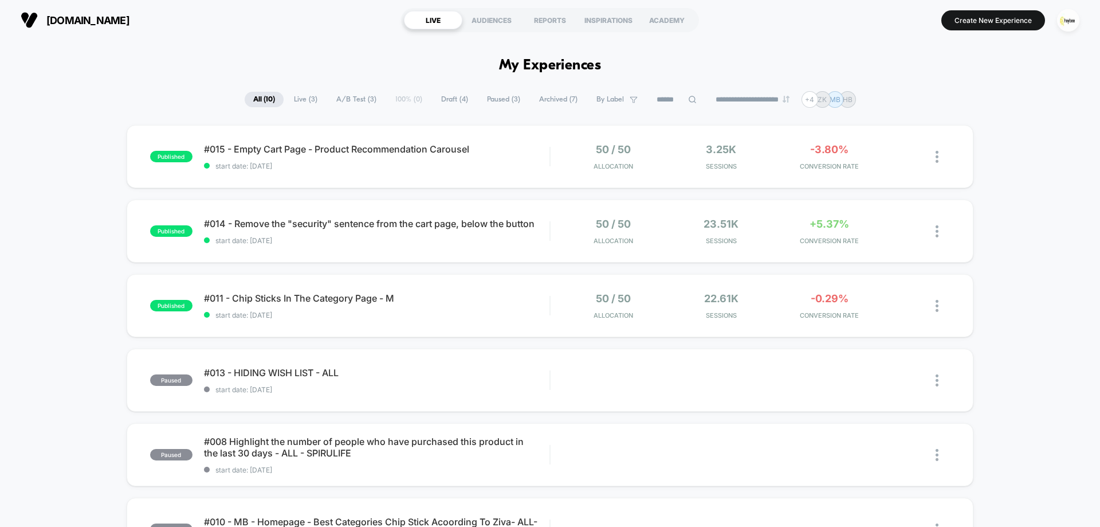
click at [1070, 21] on img "button" at bounding box center [1068, 20] width 22 height 22
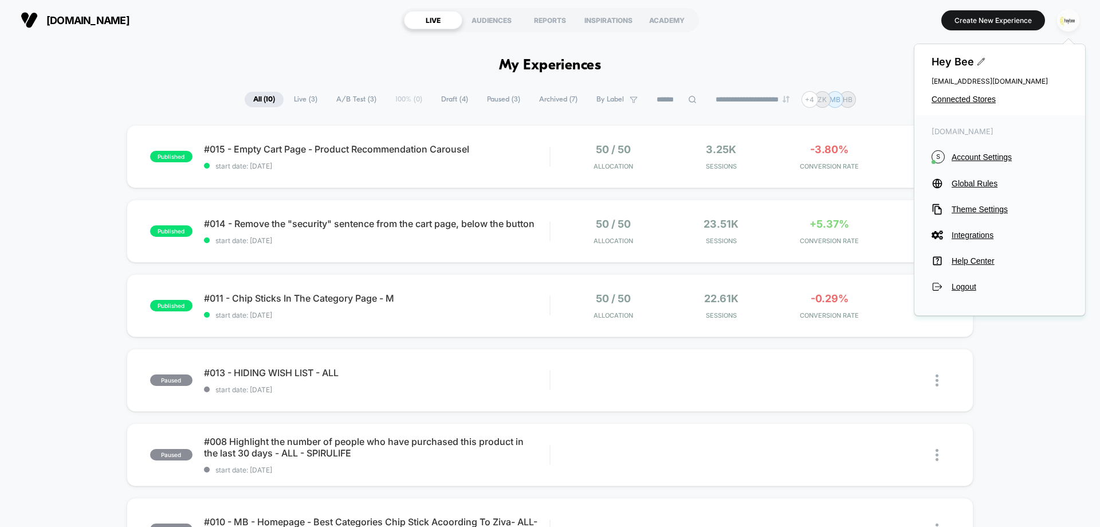
click at [1070, 21] on img "button" at bounding box center [1068, 20] width 22 height 22
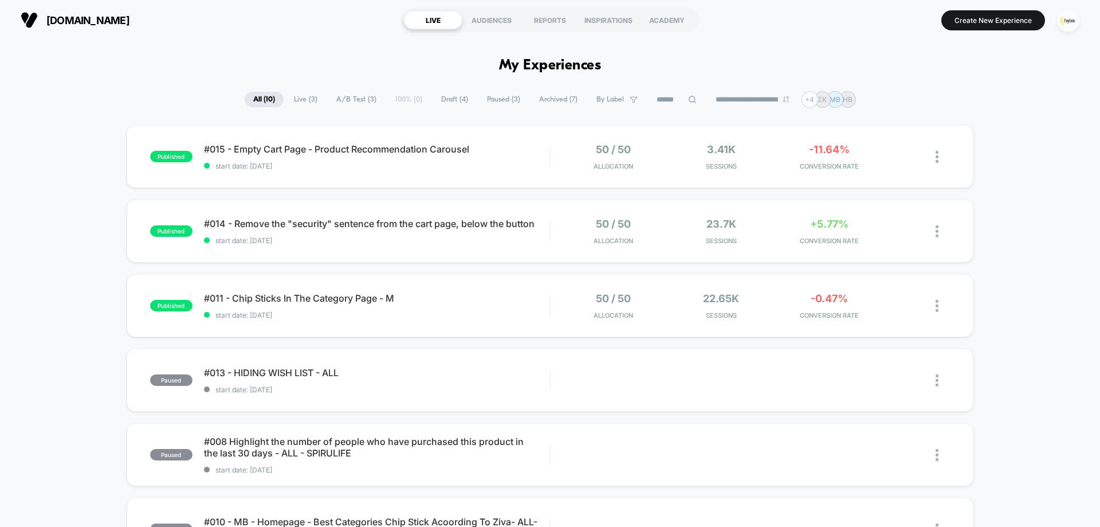
click at [1069, 25] on img "button" at bounding box center [1068, 20] width 22 height 22
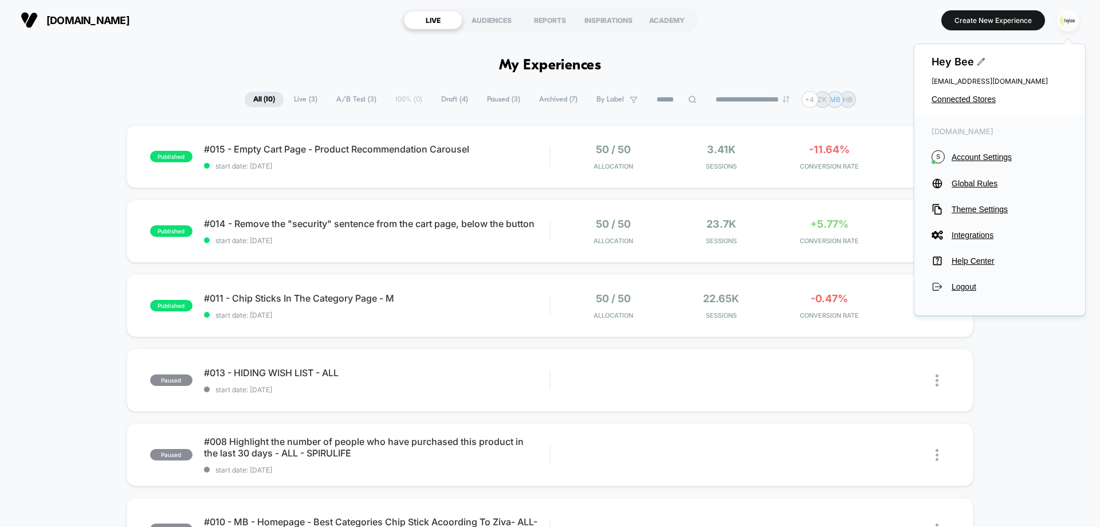
click at [1069, 25] on img "button" at bounding box center [1068, 20] width 22 height 22
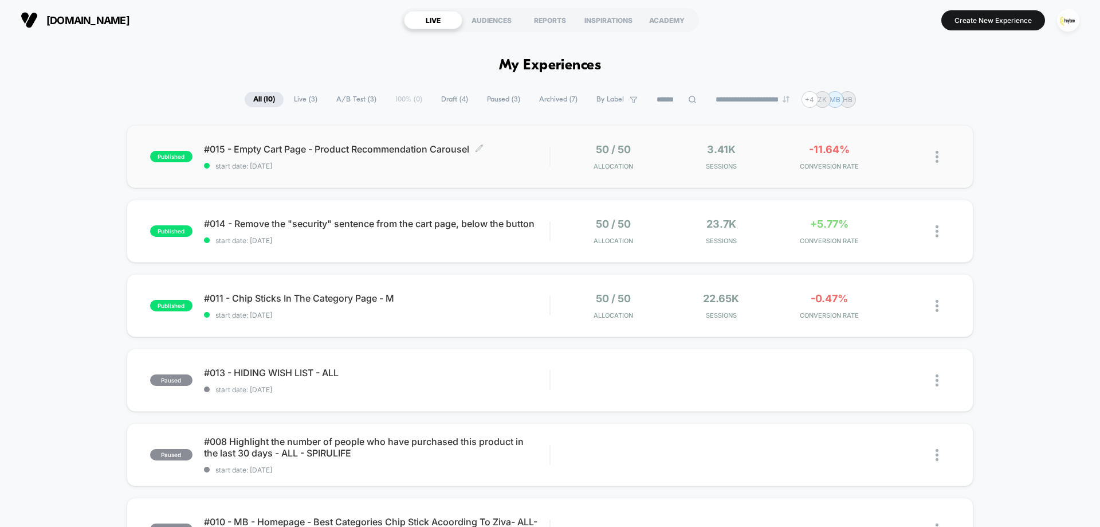
click at [502, 156] on div "#015 - Empty Cart Page - Product Recommendation Carousel Click to edit experien…" at bounding box center [376, 156] width 345 height 27
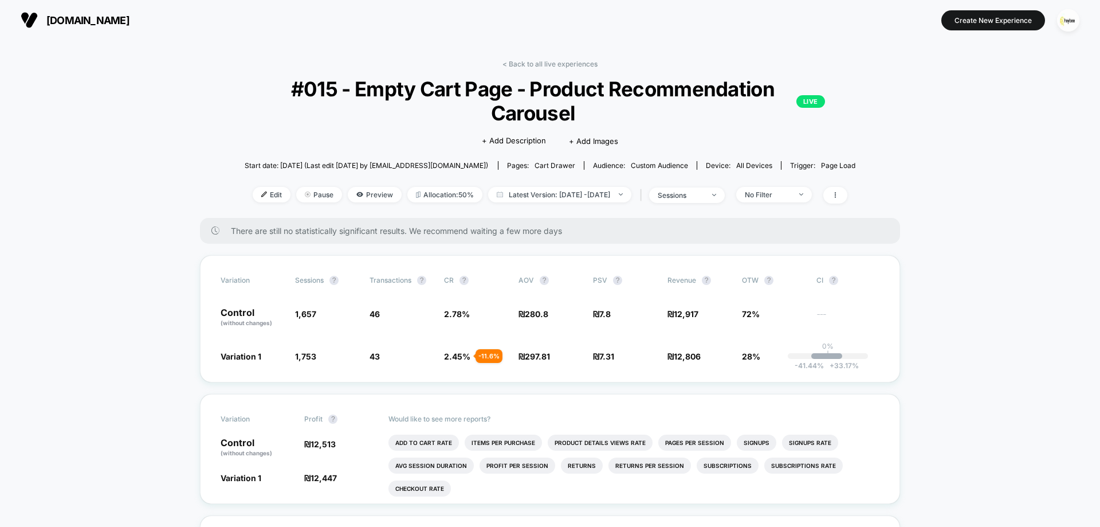
click at [576, 62] on link "< Back to all live experiences" at bounding box center [549, 64] width 95 height 9
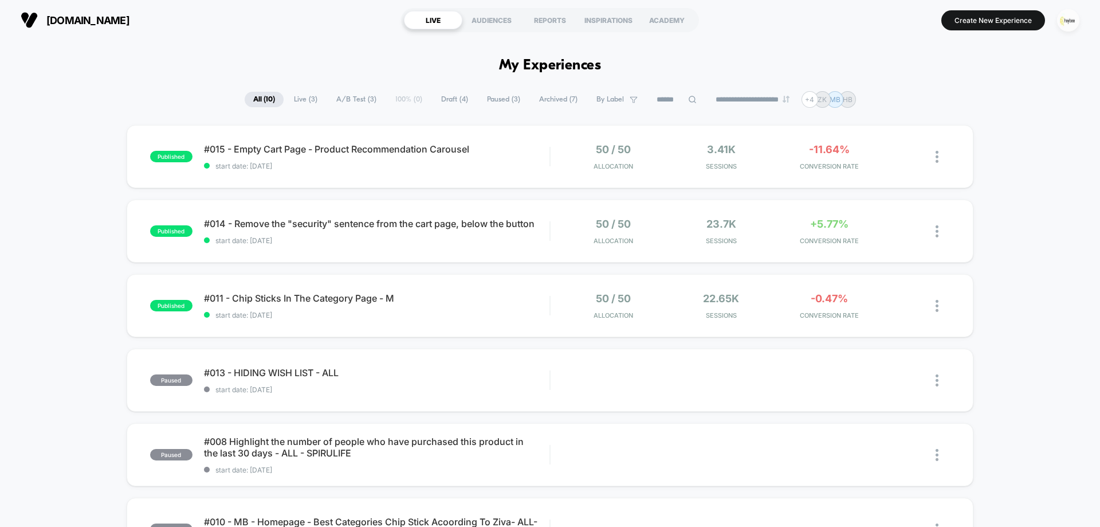
click at [1062, 19] on img "button" at bounding box center [1068, 20] width 22 height 22
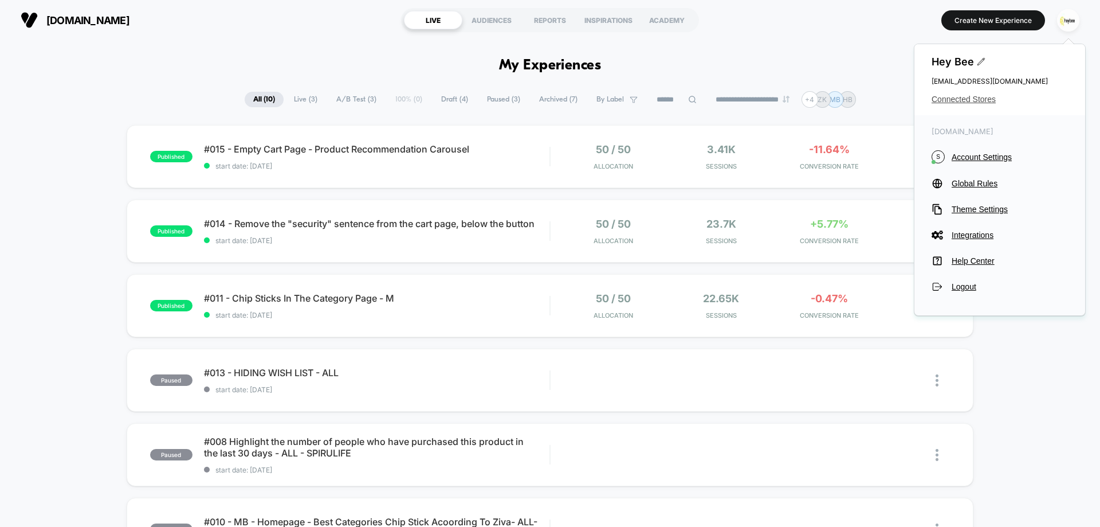
click at [968, 99] on span "Connected Stores" at bounding box center [1000, 99] width 136 height 9
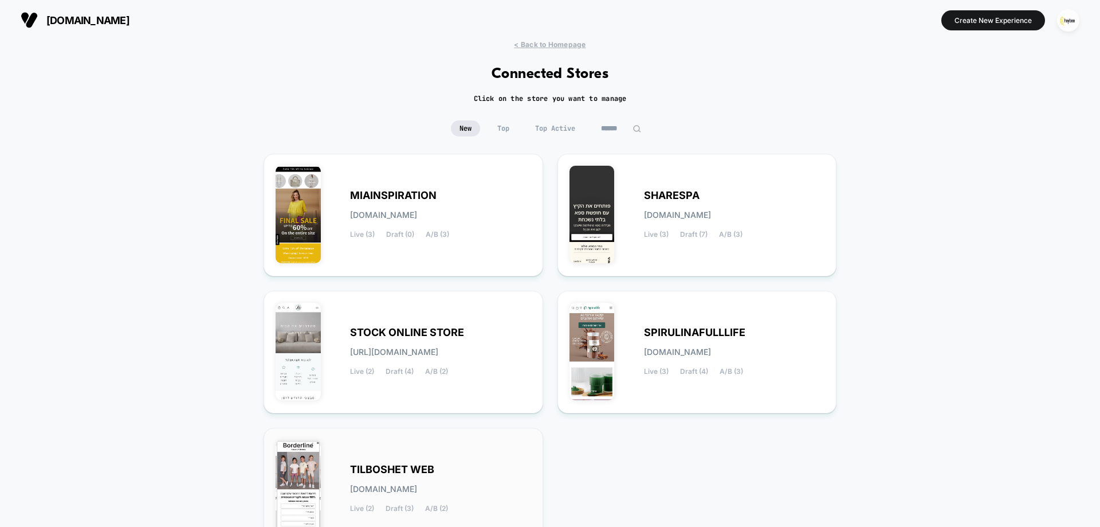
click at [431, 465] on span "TILBOSHET WEB" at bounding box center [392, 469] width 84 height 8
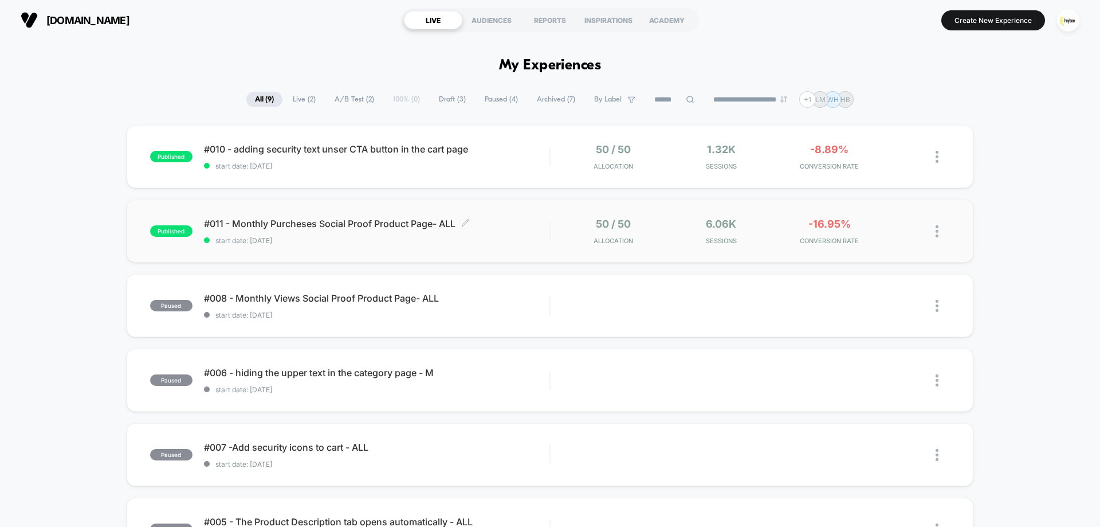
click at [518, 227] on span "#011 - Monthly Purcheses Social Proof Product Page- ALL Click to edit experienc…" at bounding box center [376, 223] width 345 height 11
